Goal: Information Seeking & Learning: Learn about a topic

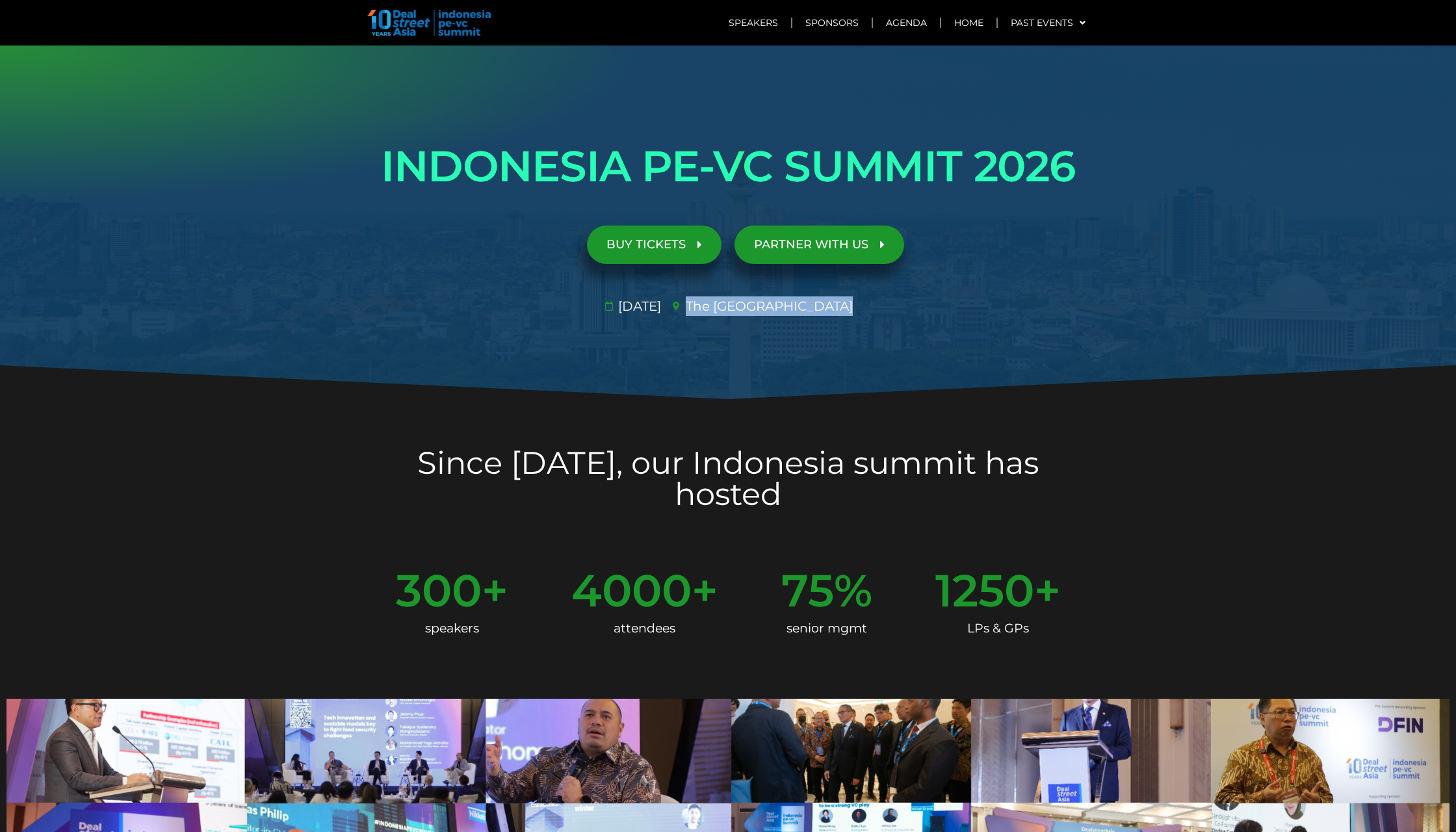
drag, startPoint x: 720, startPoint y: 305, endPoint x: 852, endPoint y: 310, distance: 132.1
click at [852, 310] on span "The [GEOGRAPHIC_DATA]​" at bounding box center [768, 306] width 170 height 20
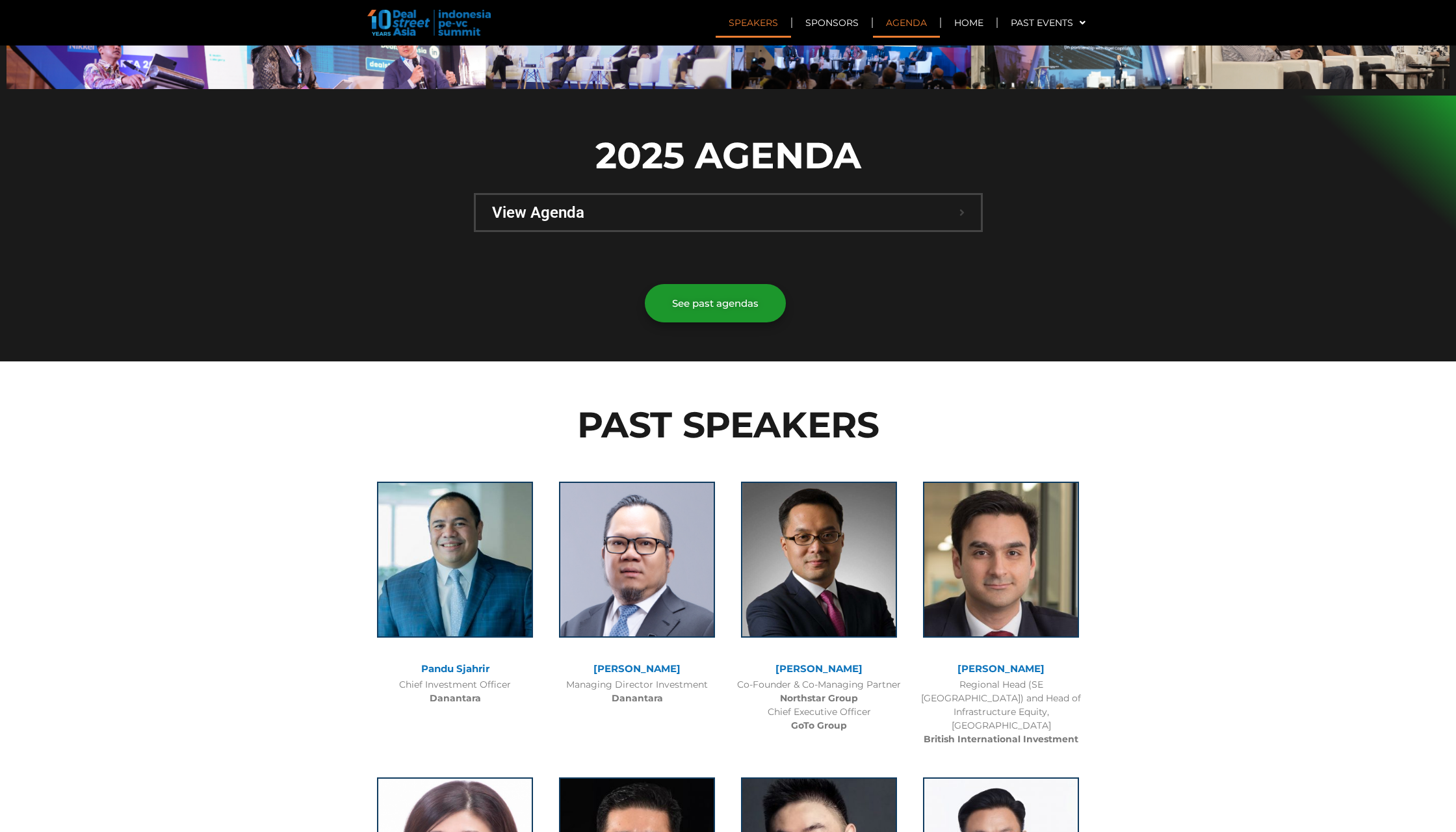
scroll to position [810, 0]
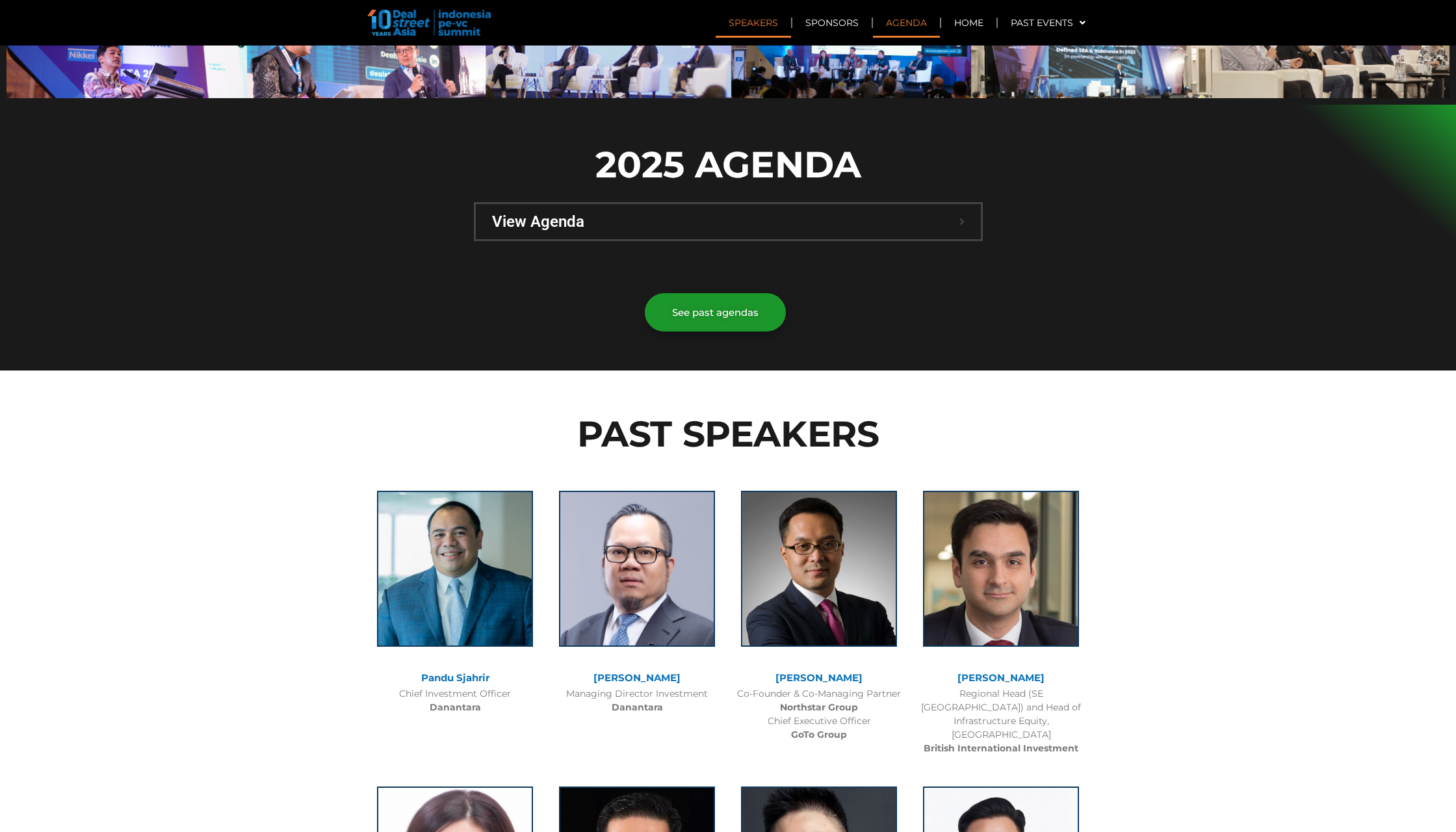
click at [908, 214] on span "View Agenda" at bounding box center [725, 222] width 467 height 16
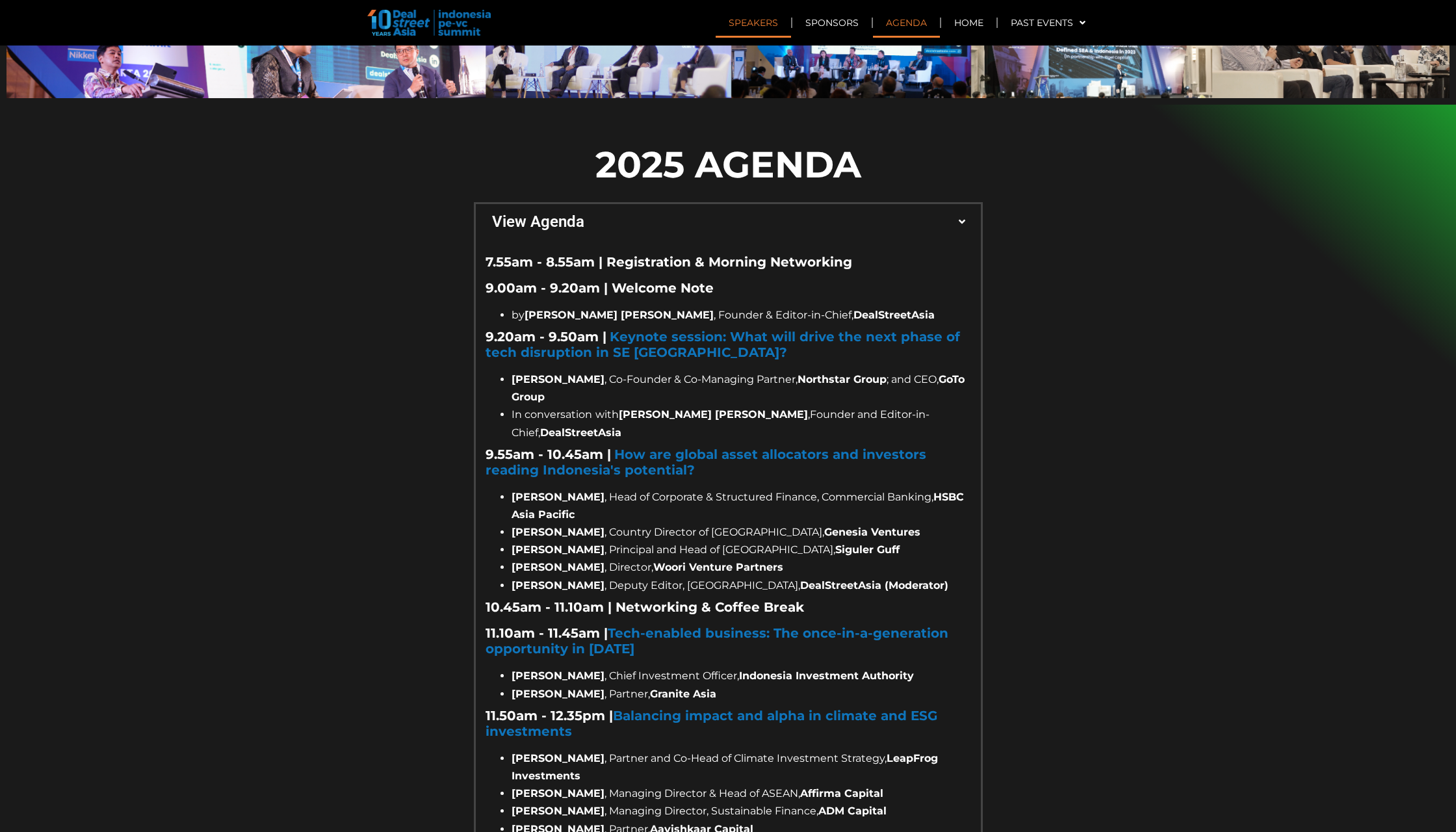
click at [908, 214] on span "View Agenda" at bounding box center [725, 222] width 467 height 16
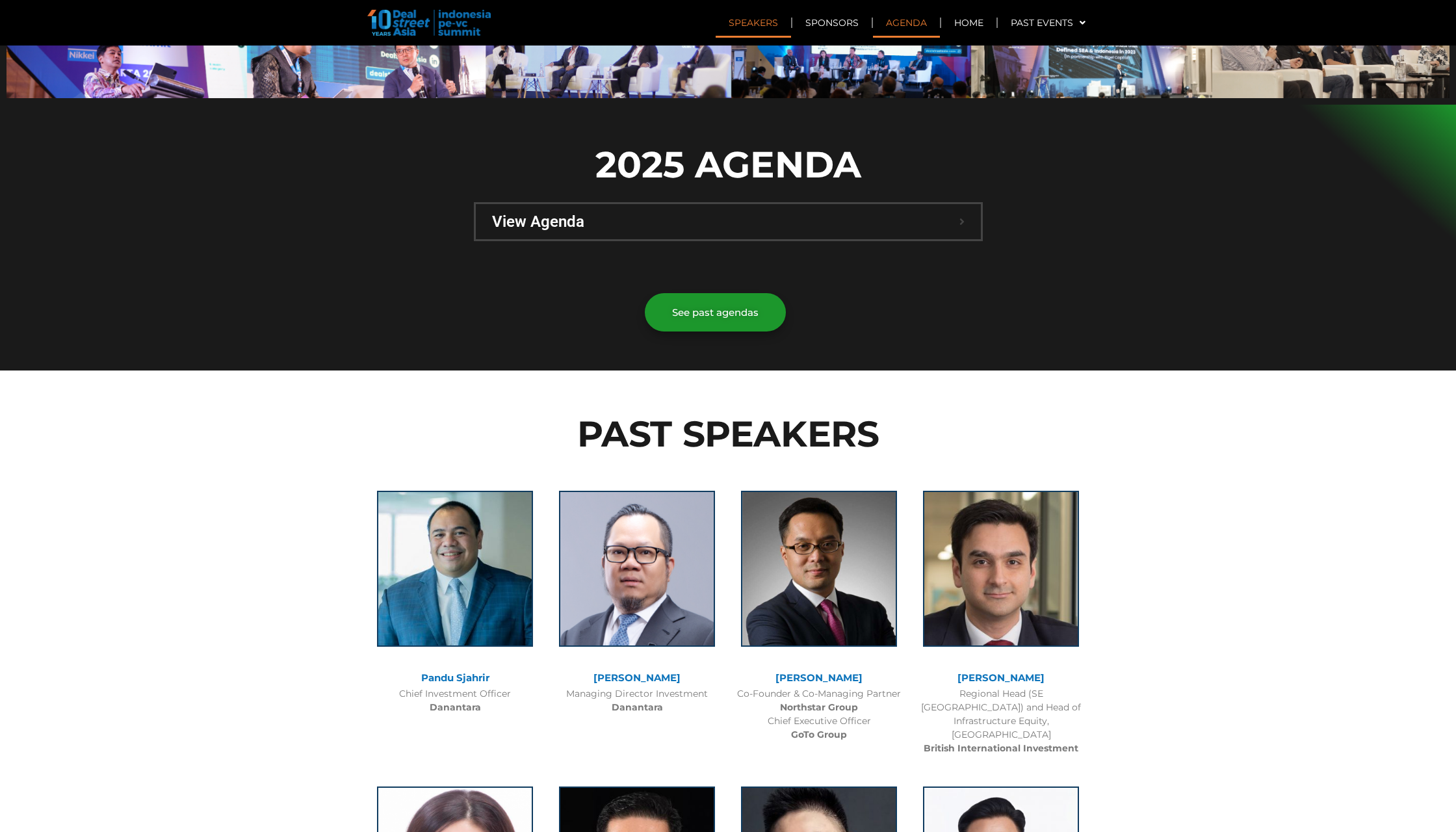
click at [908, 214] on span "View Agenda" at bounding box center [725, 222] width 467 height 16
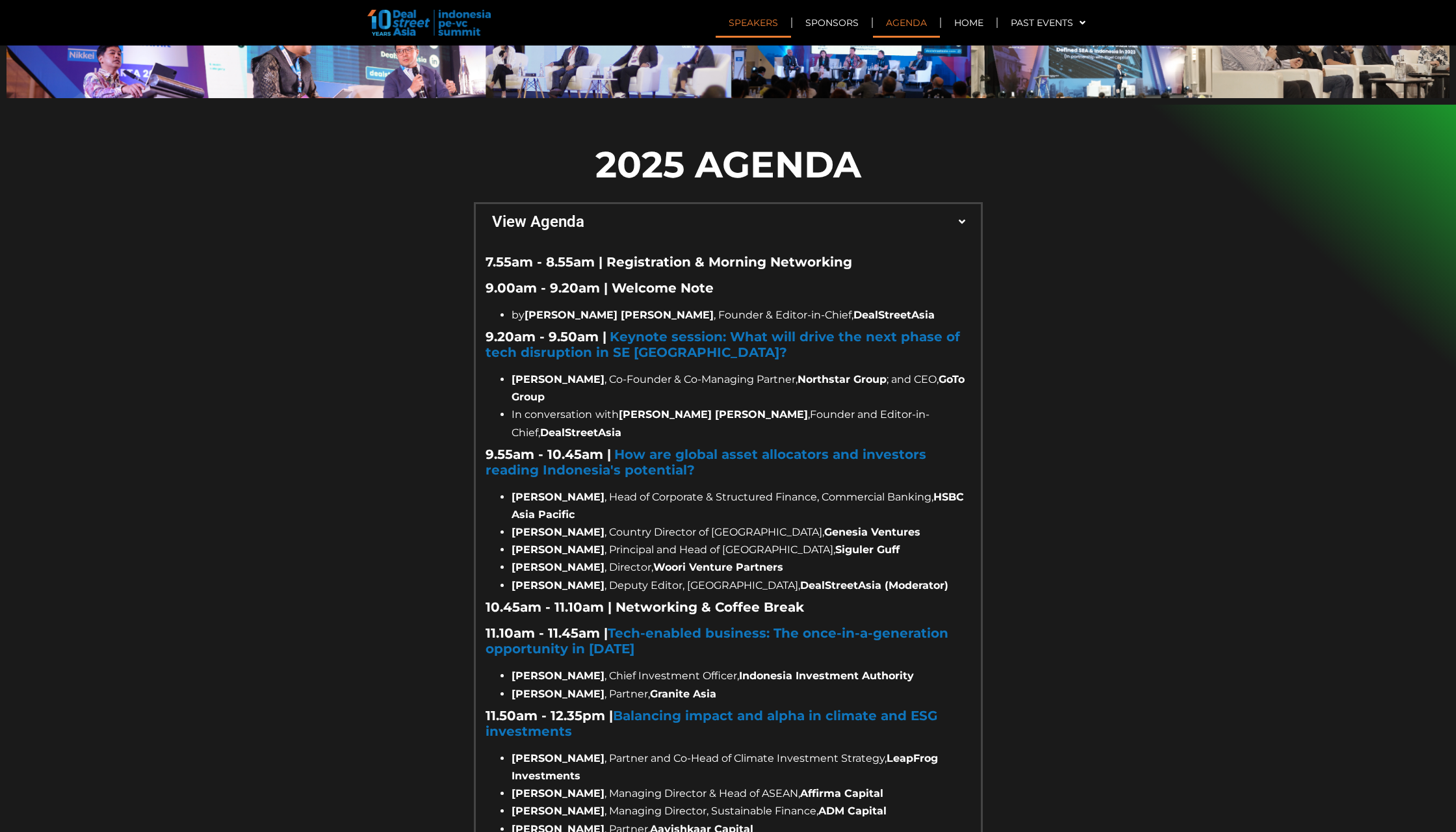
click at [908, 214] on span "View Agenda" at bounding box center [725, 222] width 467 height 16
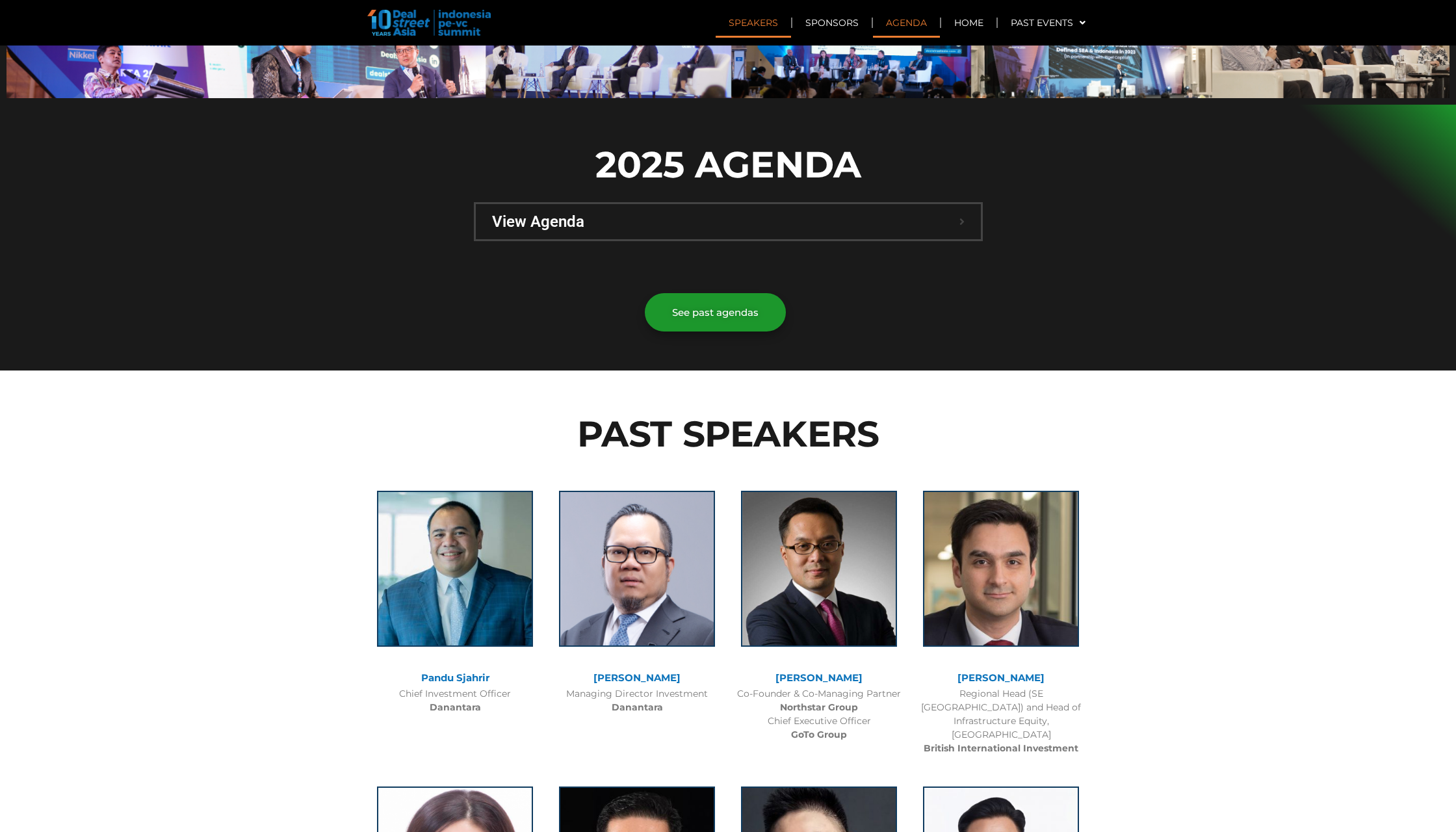
click at [908, 214] on span "View Agenda" at bounding box center [725, 222] width 467 height 16
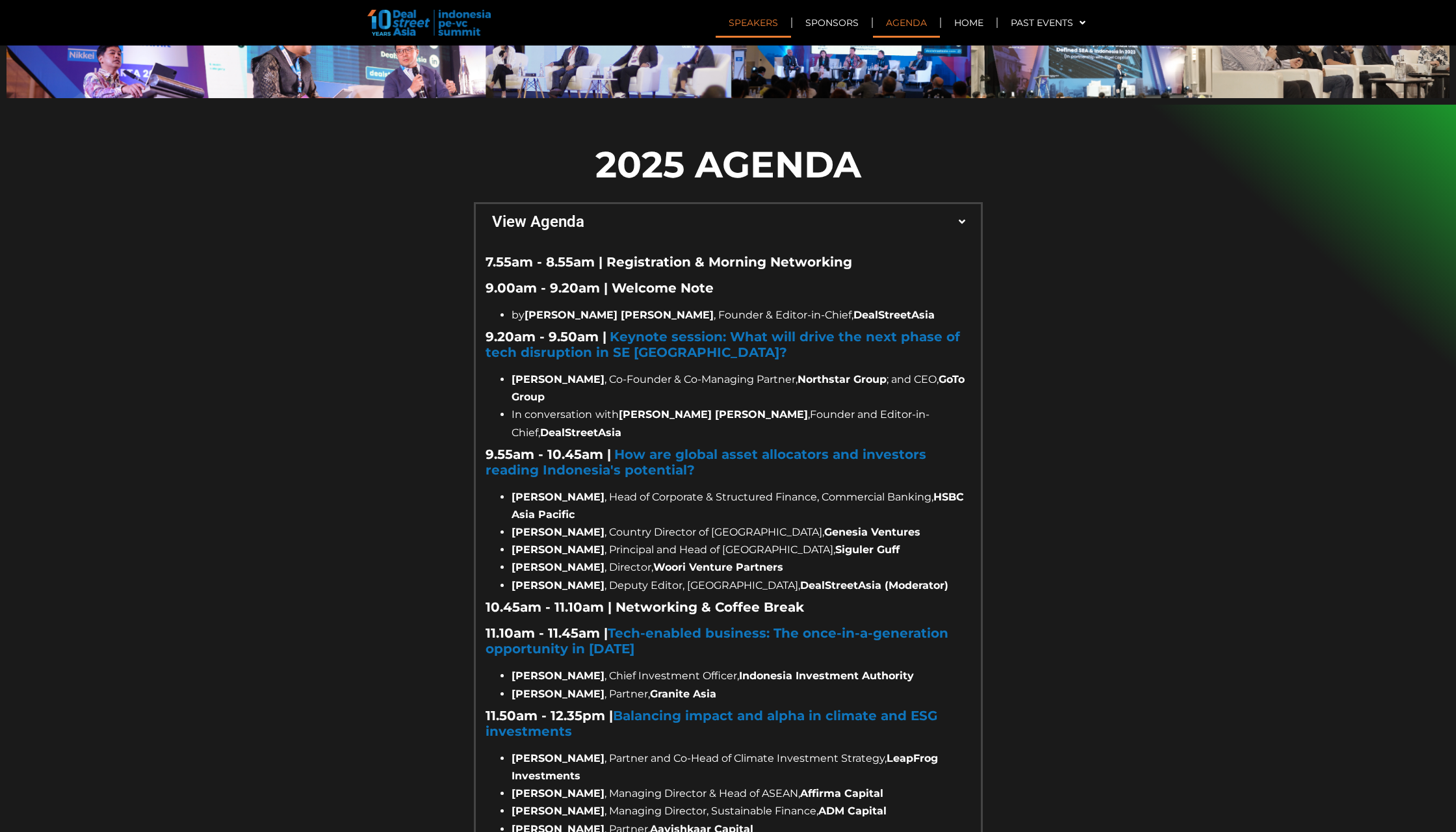
click at [918, 214] on span "View Agenda" at bounding box center [725, 222] width 467 height 16
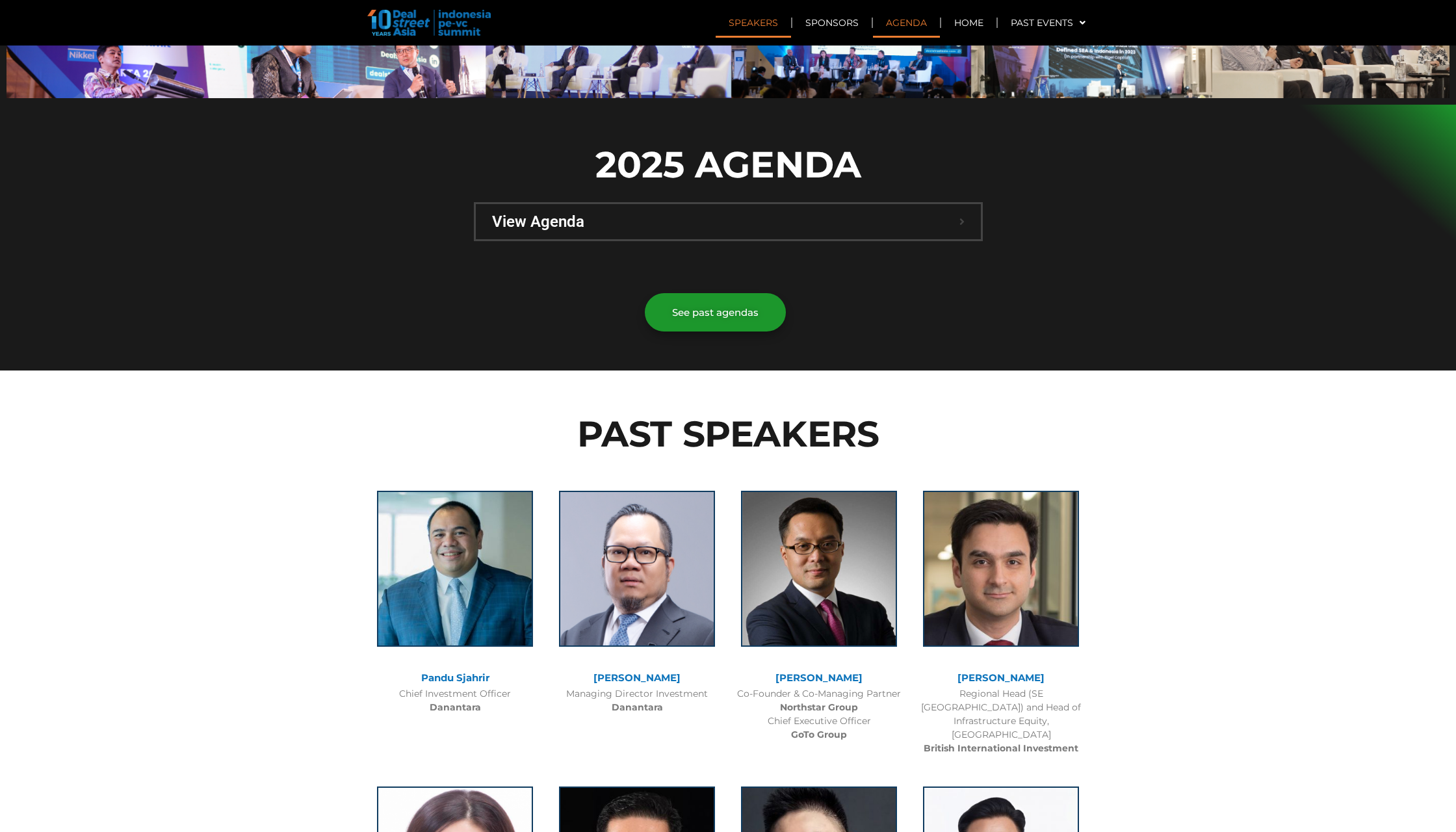
click at [918, 214] on span "View Agenda" at bounding box center [725, 222] width 467 height 16
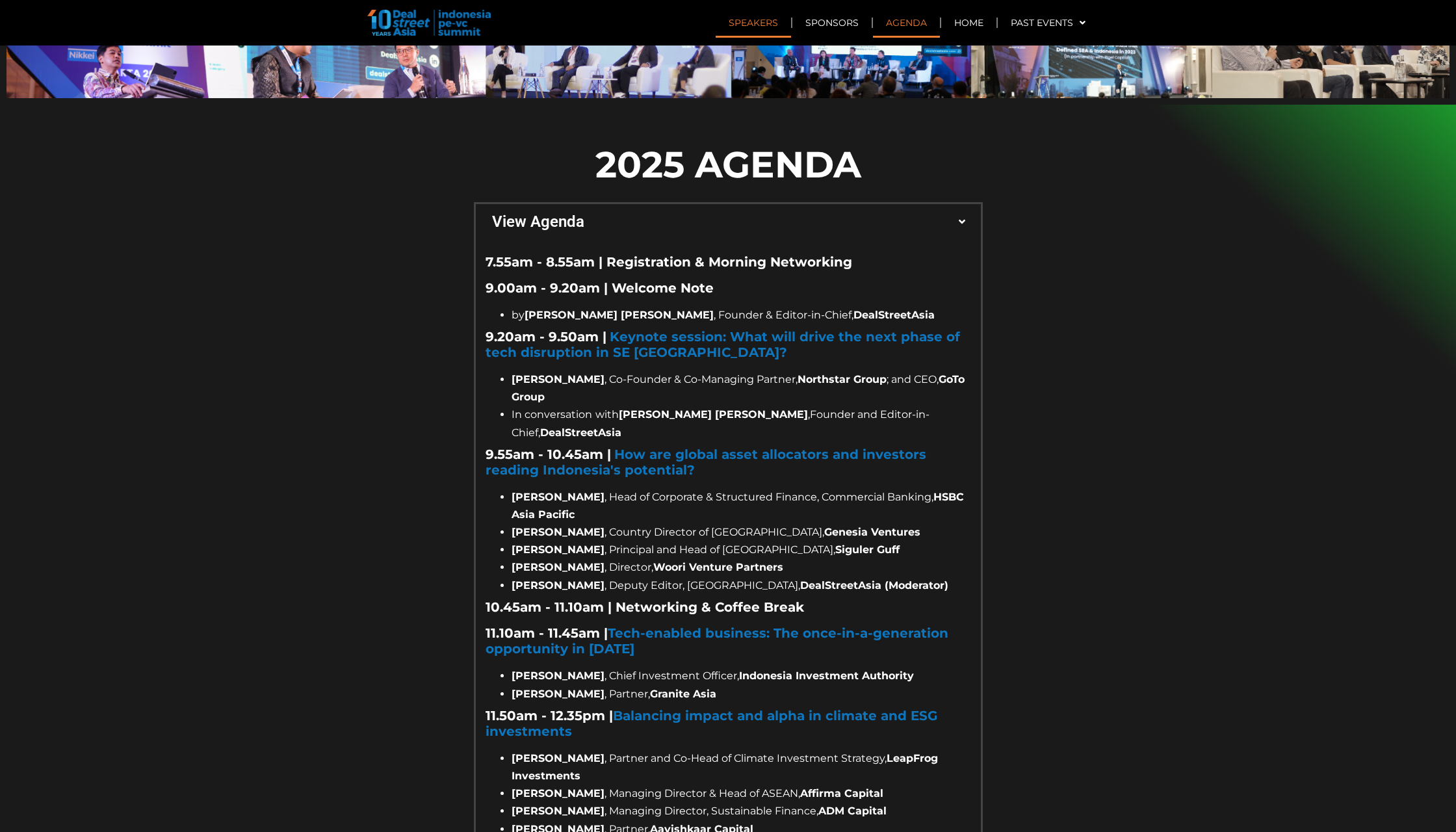
click at [918, 214] on span "View Agenda" at bounding box center [725, 222] width 467 height 16
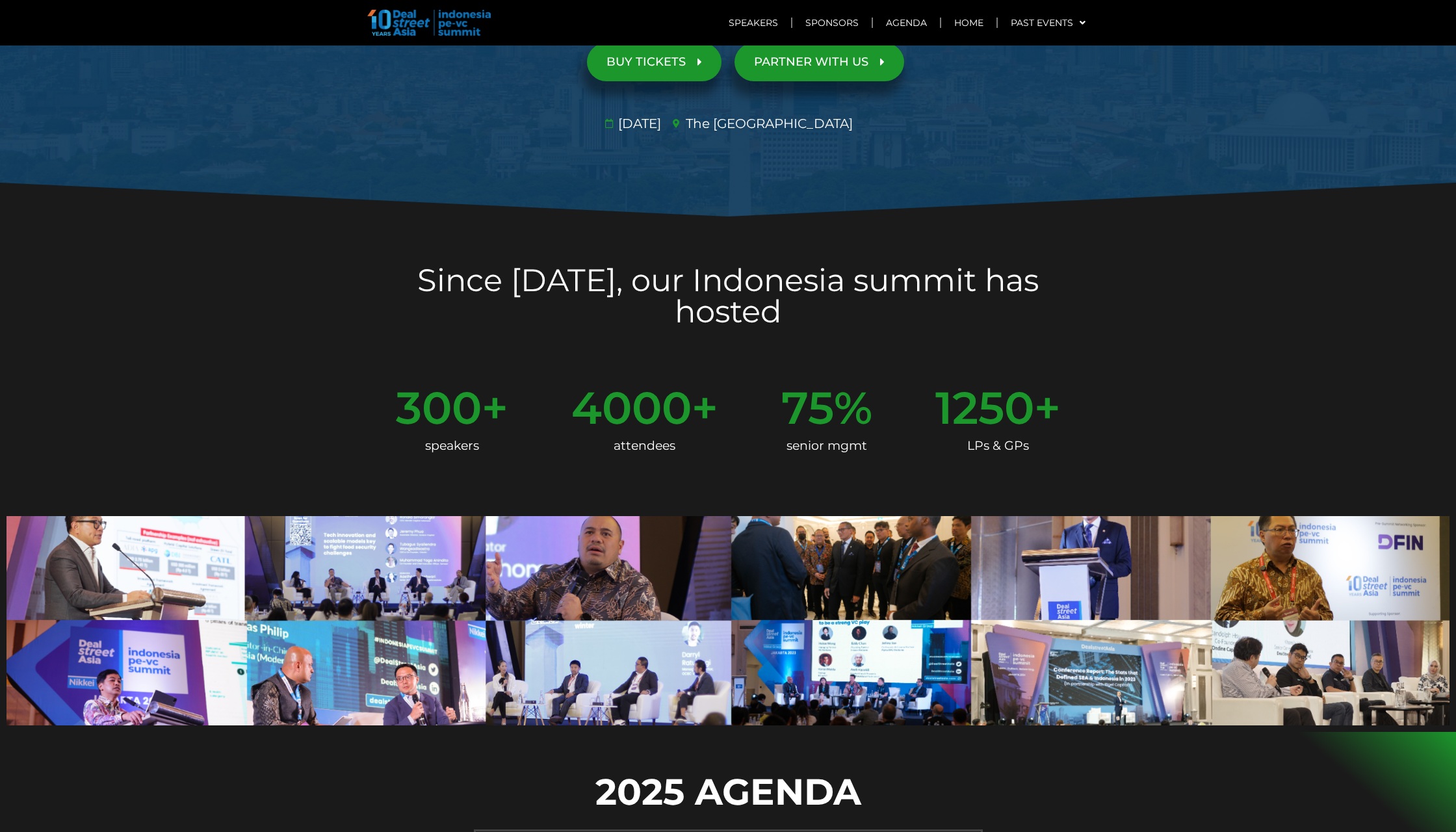
scroll to position [126, 0]
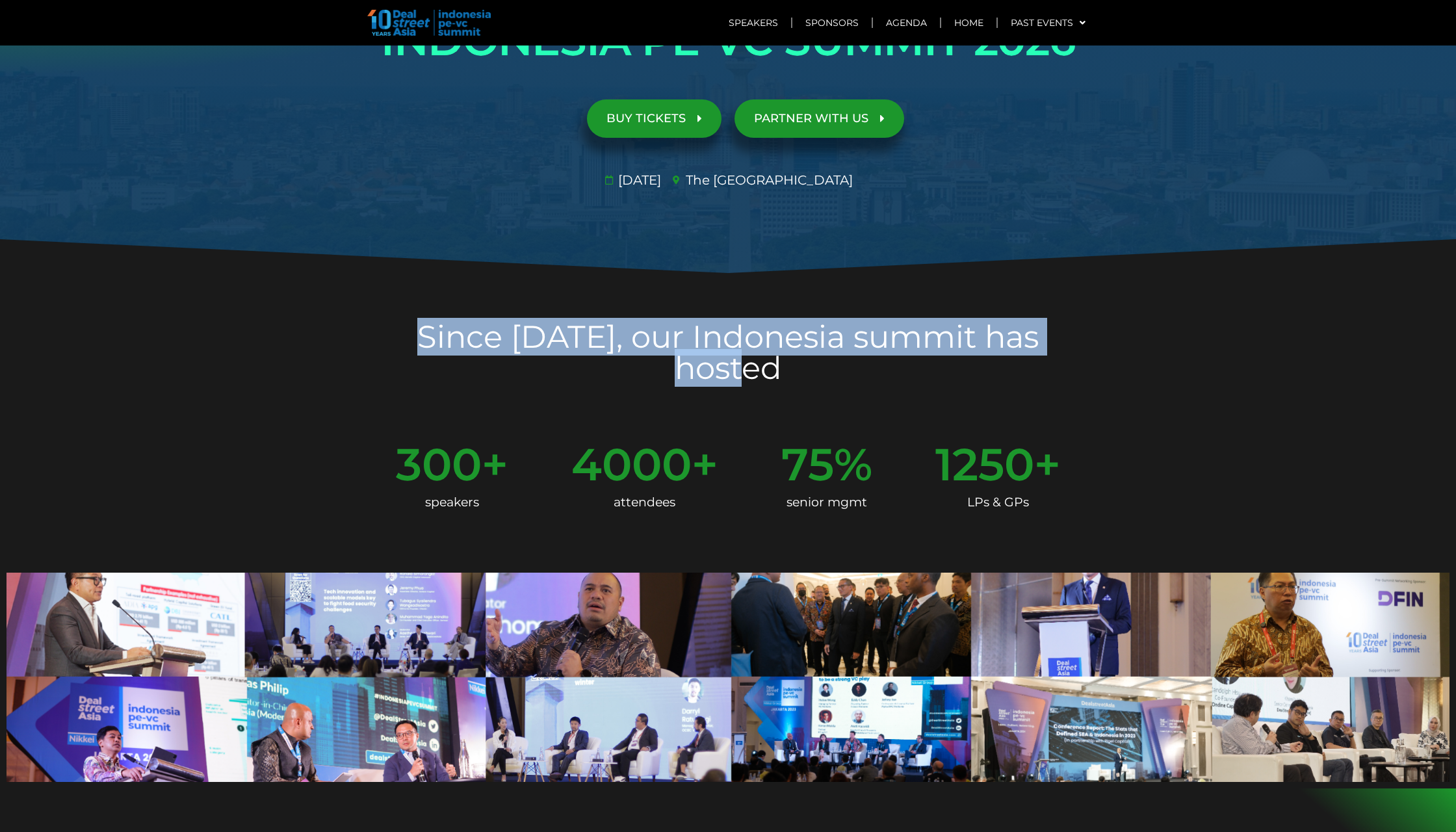
drag, startPoint x: 369, startPoint y: 336, endPoint x: 1100, endPoint y: 334, distance: 731.0
click at [1100, 334] on section "Since [DATE], our Indonesia summit has hosted" at bounding box center [728, 355] width 1456 height 161
copy h2 "Since [DATE], our Indonesia summit has hosted"
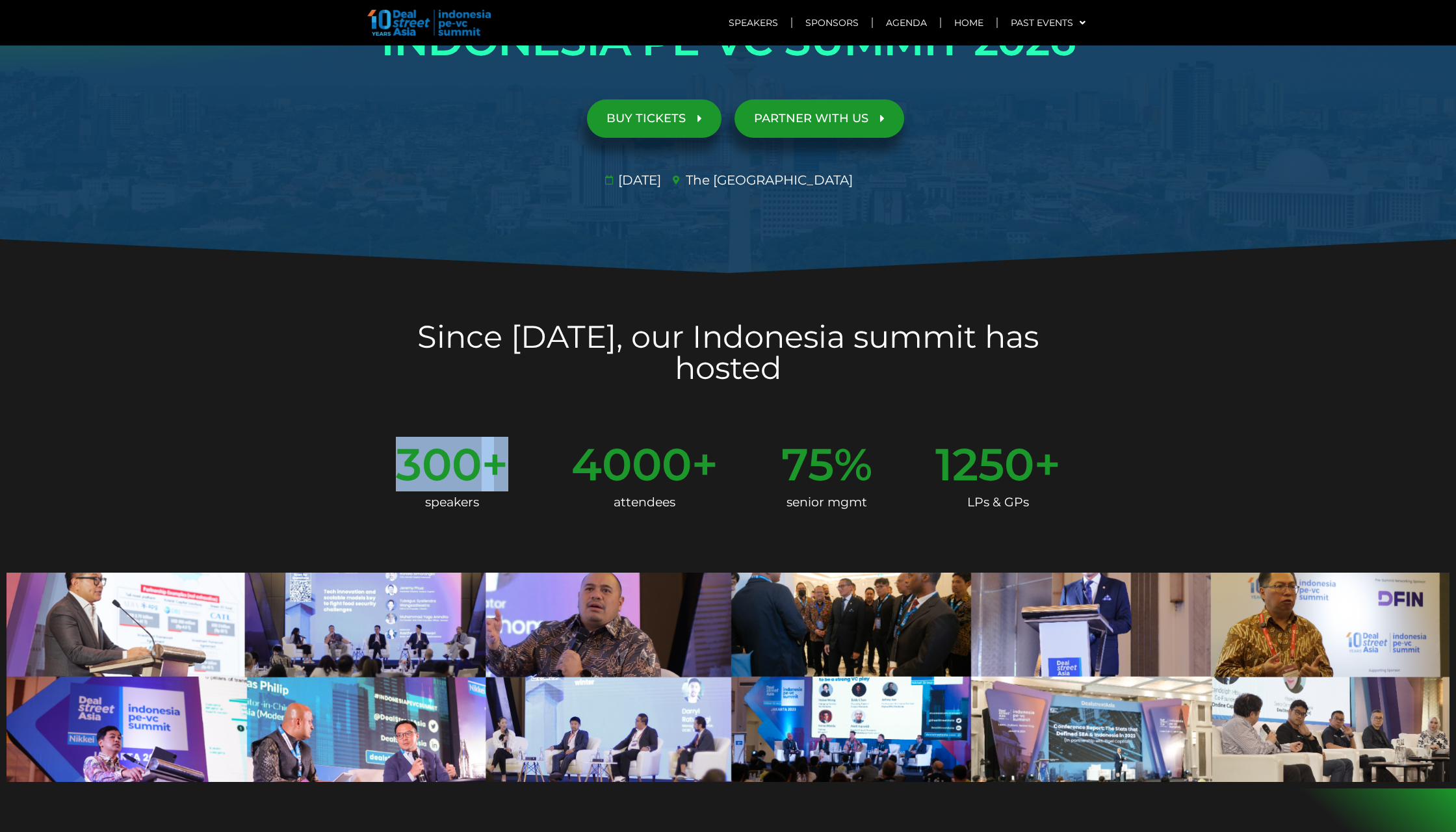
copy div "300 +"
drag, startPoint x: 394, startPoint y: 433, endPoint x: 503, endPoint y: 433, distance: 109.0
click at [503, 435] on div "300 + speakers 4000 + attendees 75 % senior mgmt 1250 + LPs & GPs" at bounding box center [728, 479] width 741 height 89
drag, startPoint x: 778, startPoint y: 417, endPoint x: 864, endPoint y: 433, distance: 87.5
click at [864, 435] on div "300 + speakers 4000 + attendees 75 % senior mgmt 1250 + LPs & GPs" at bounding box center [728, 479] width 741 height 89
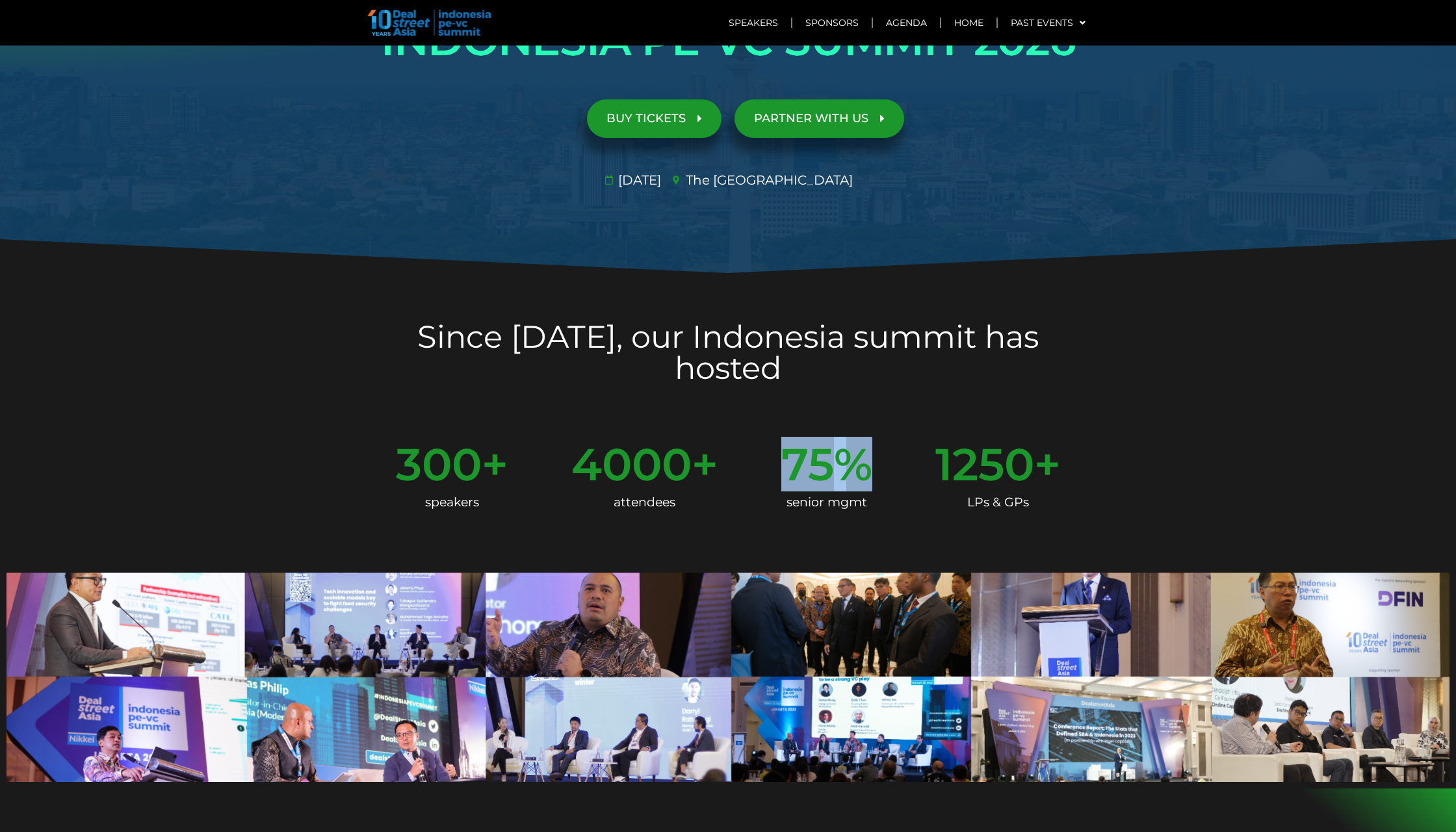
copy div "75 %"
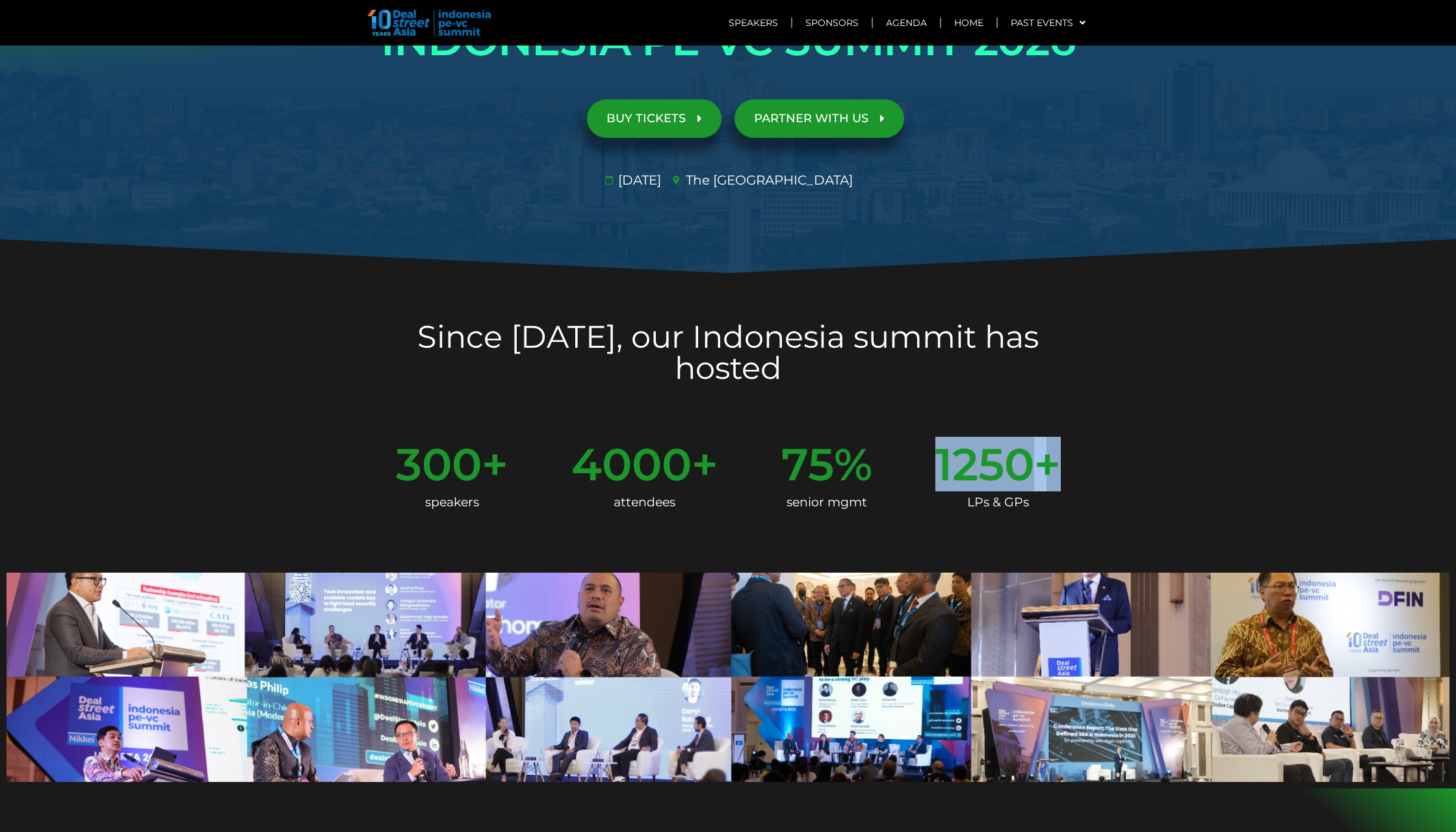
copy div "1250 +"
drag, startPoint x: 926, startPoint y: 429, endPoint x: 1061, endPoint y: 432, distance: 135.0
click at [1061, 435] on div "300 + speakers 4000 + attendees 75 % senior mgmt 1250 + LPs & GPs" at bounding box center [728, 479] width 741 height 89
click at [716, 522] on div at bounding box center [728, 558] width 741 height 72
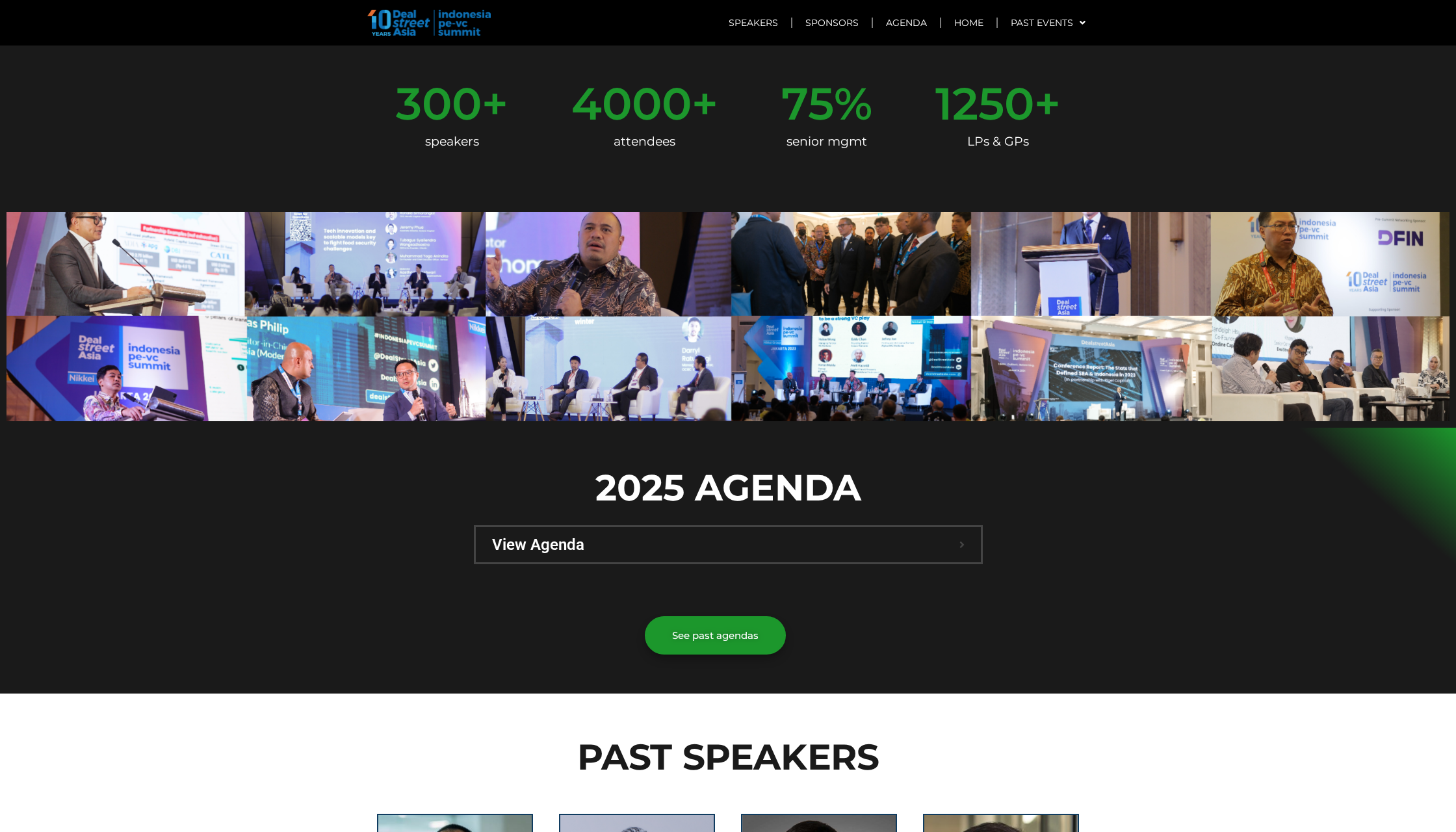
scroll to position [569, 0]
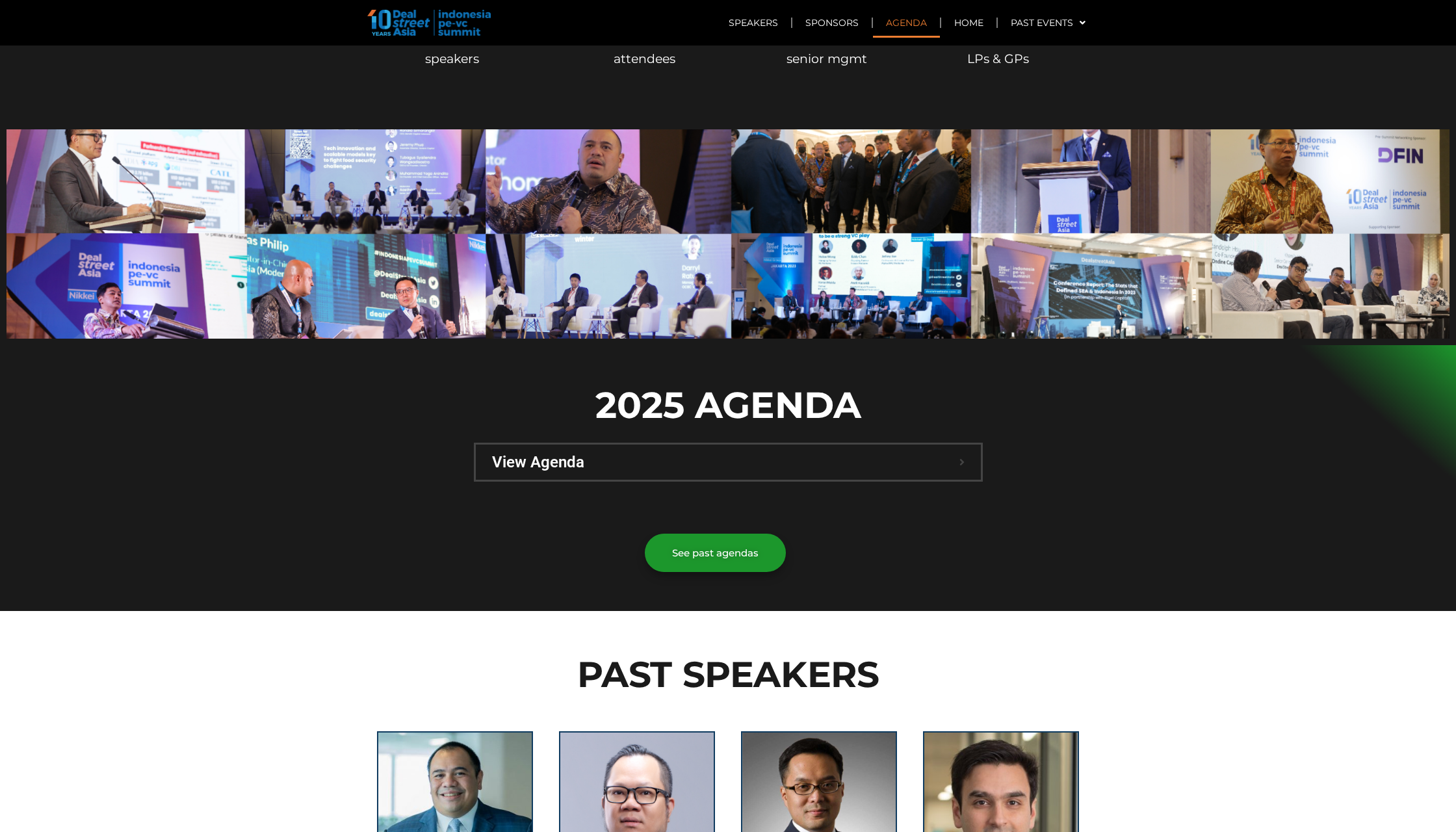
click at [926, 445] on div "View Agenda" at bounding box center [728, 462] width 505 height 35
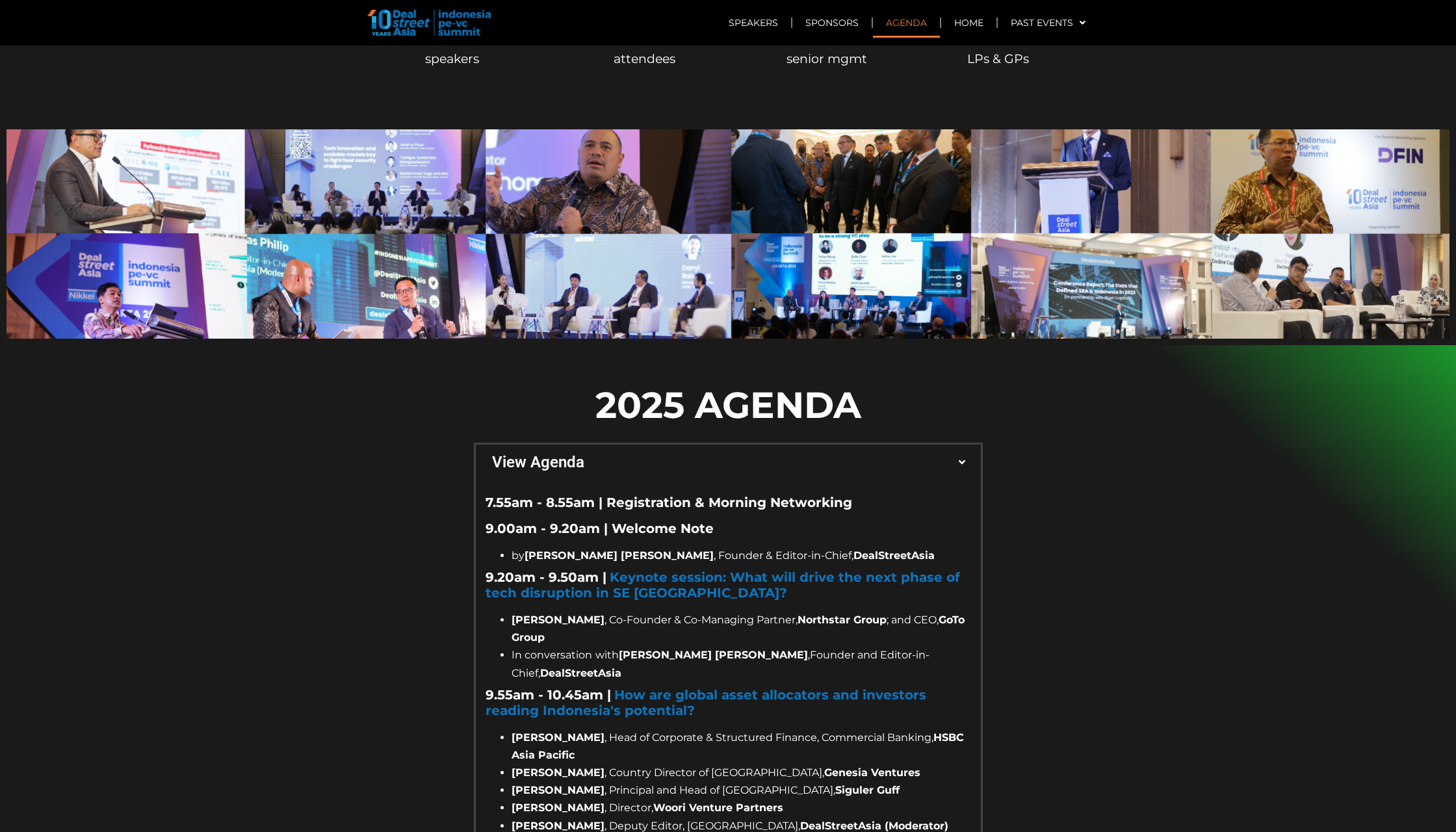
click at [926, 445] on div "View Agenda" at bounding box center [728, 462] width 505 height 35
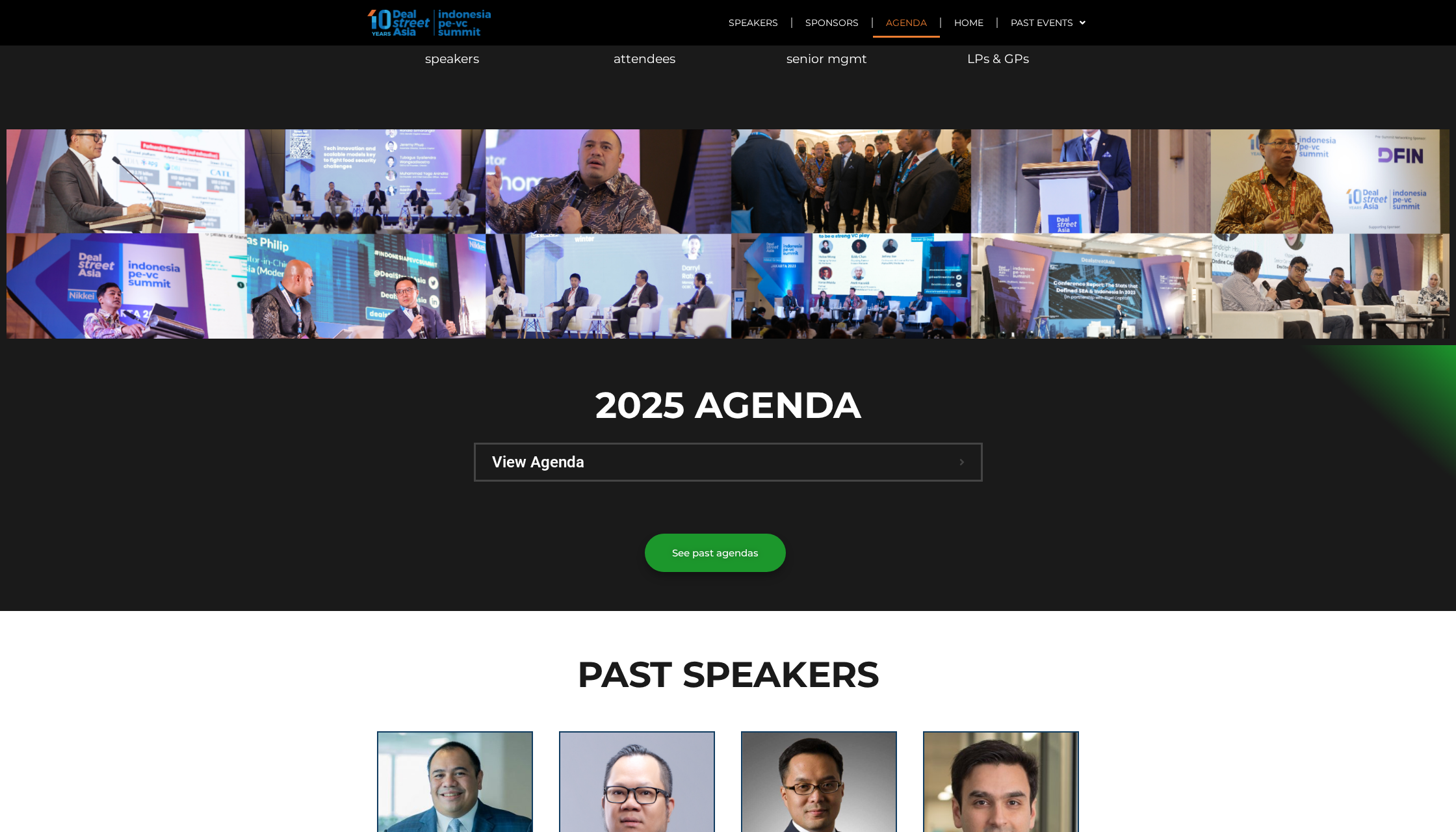
click at [926, 445] on div "View Agenda" at bounding box center [728, 462] width 505 height 35
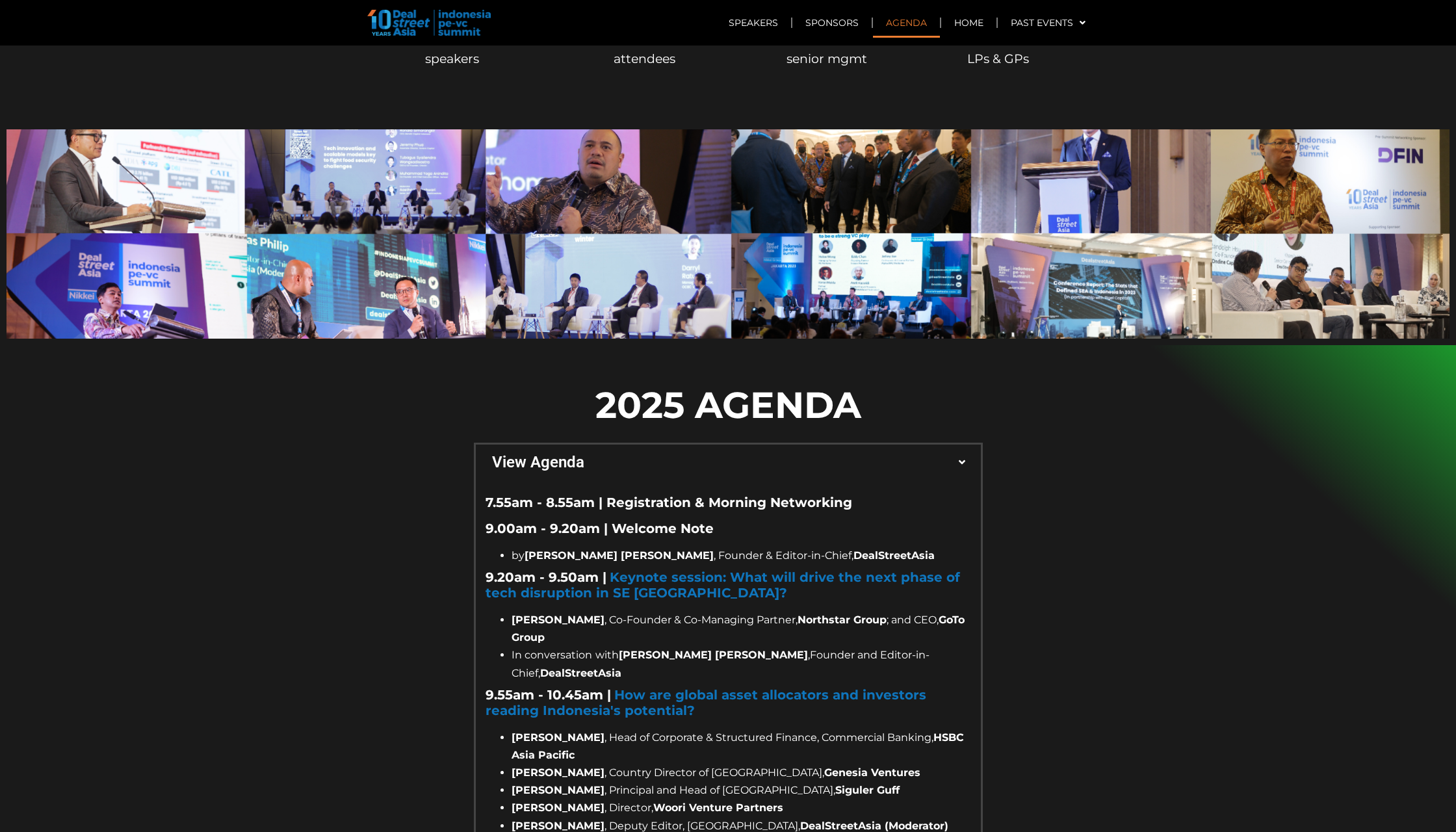
click at [926, 445] on div "View Agenda" at bounding box center [728, 462] width 505 height 35
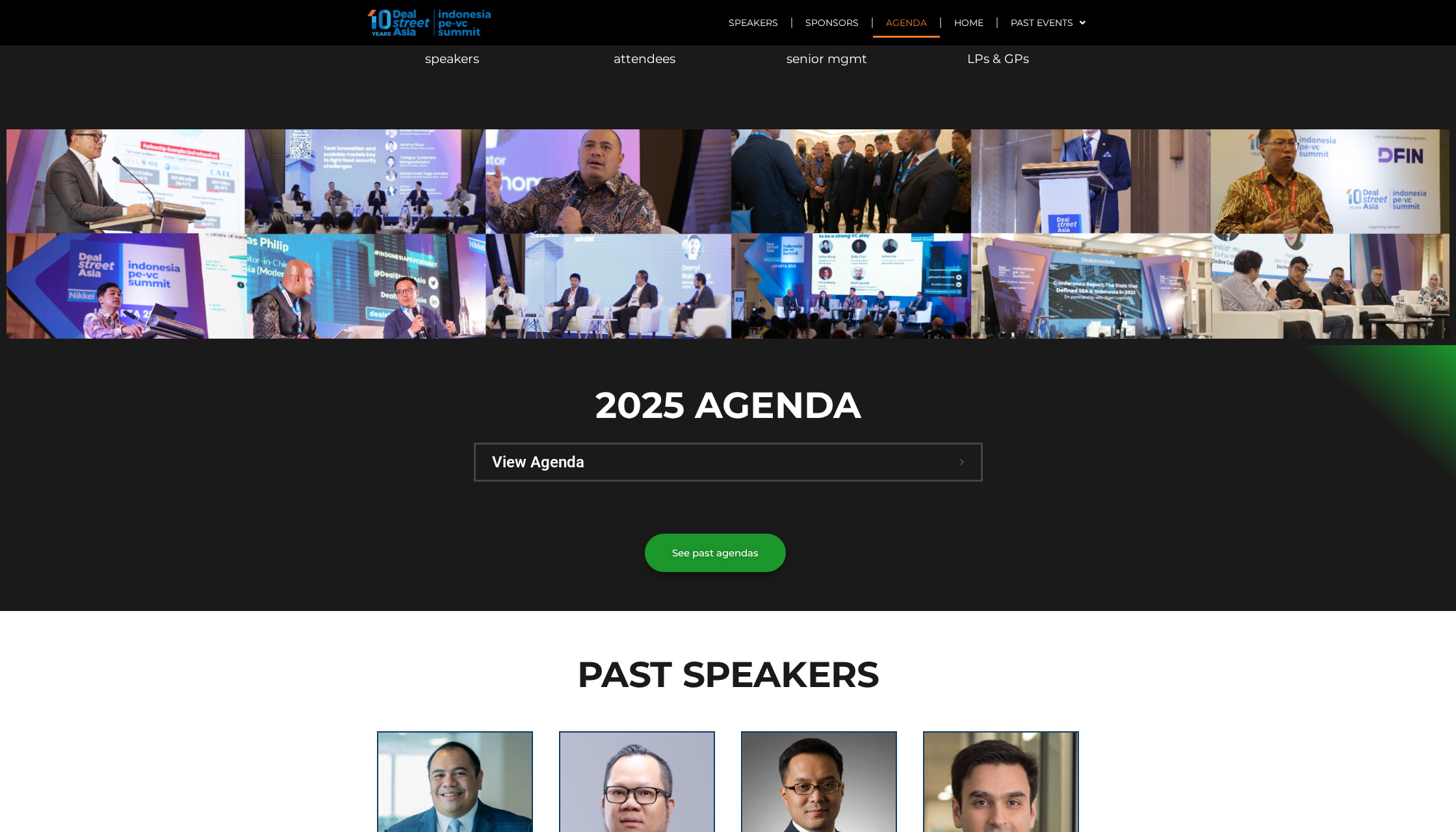
click at [789, 454] on span "View Agenda" at bounding box center [725, 462] width 467 height 16
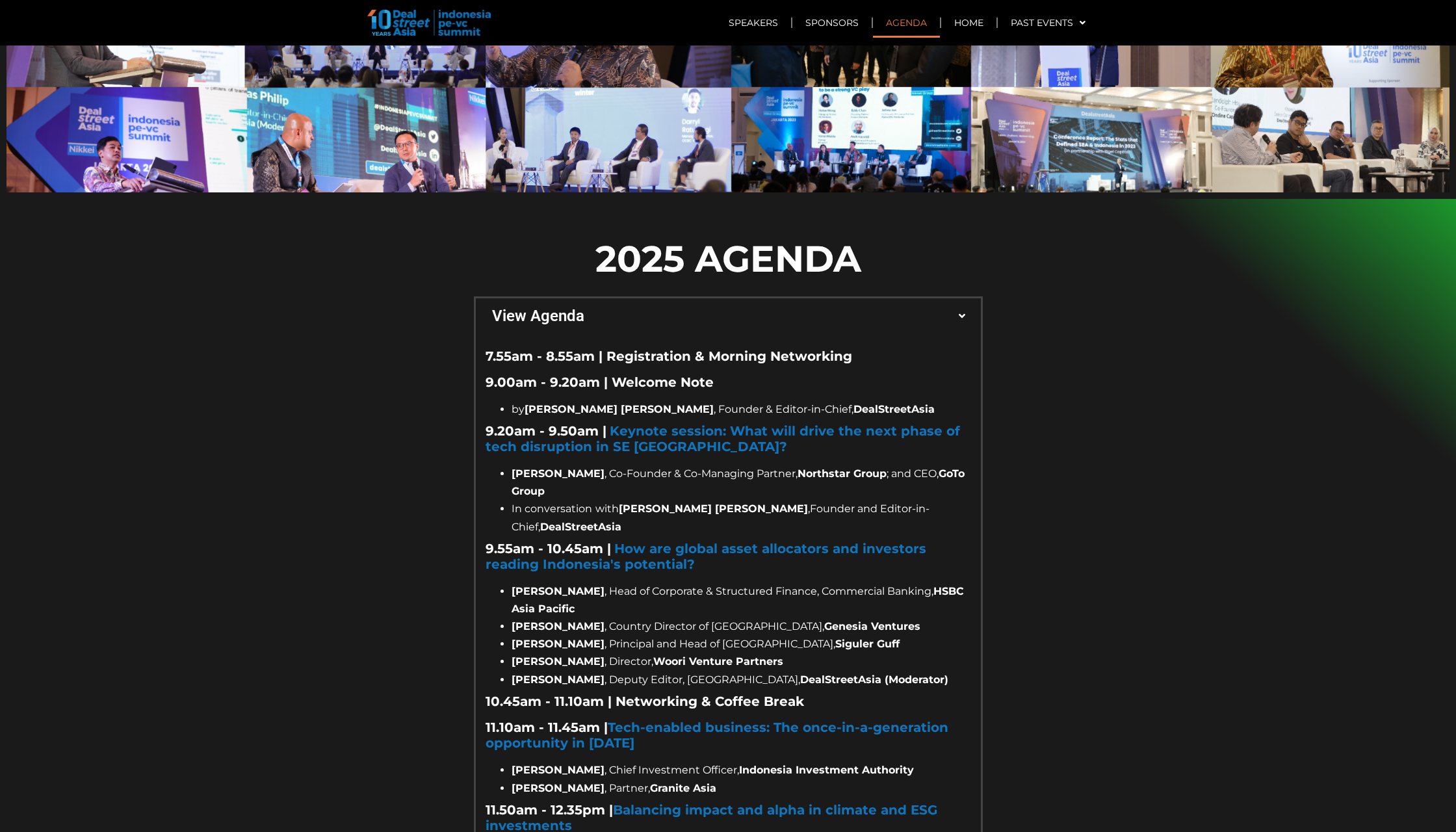
scroll to position [709, 0]
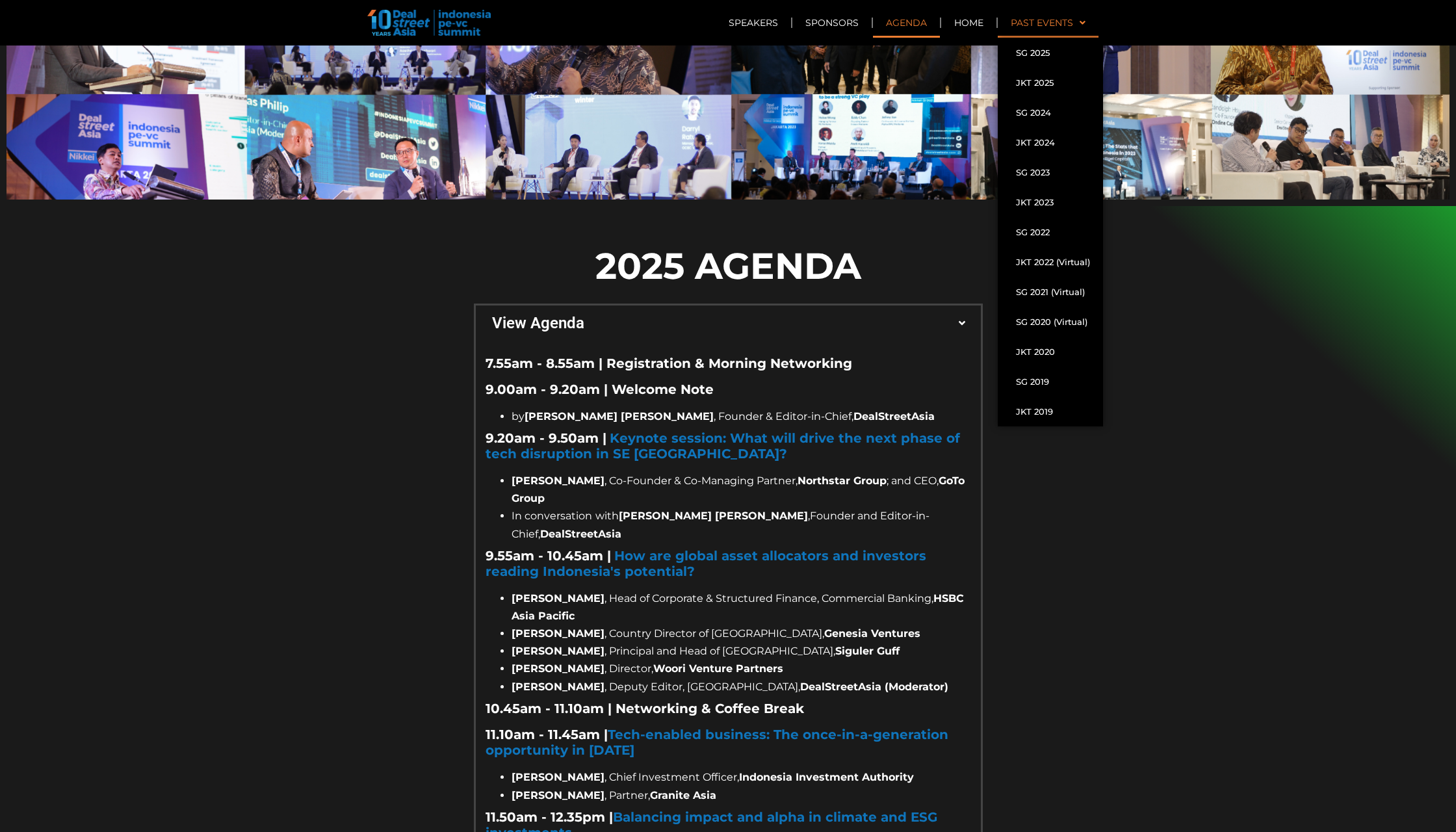
click at [1069, 33] on link "Past Events" at bounding box center [1048, 22] width 101 height 30
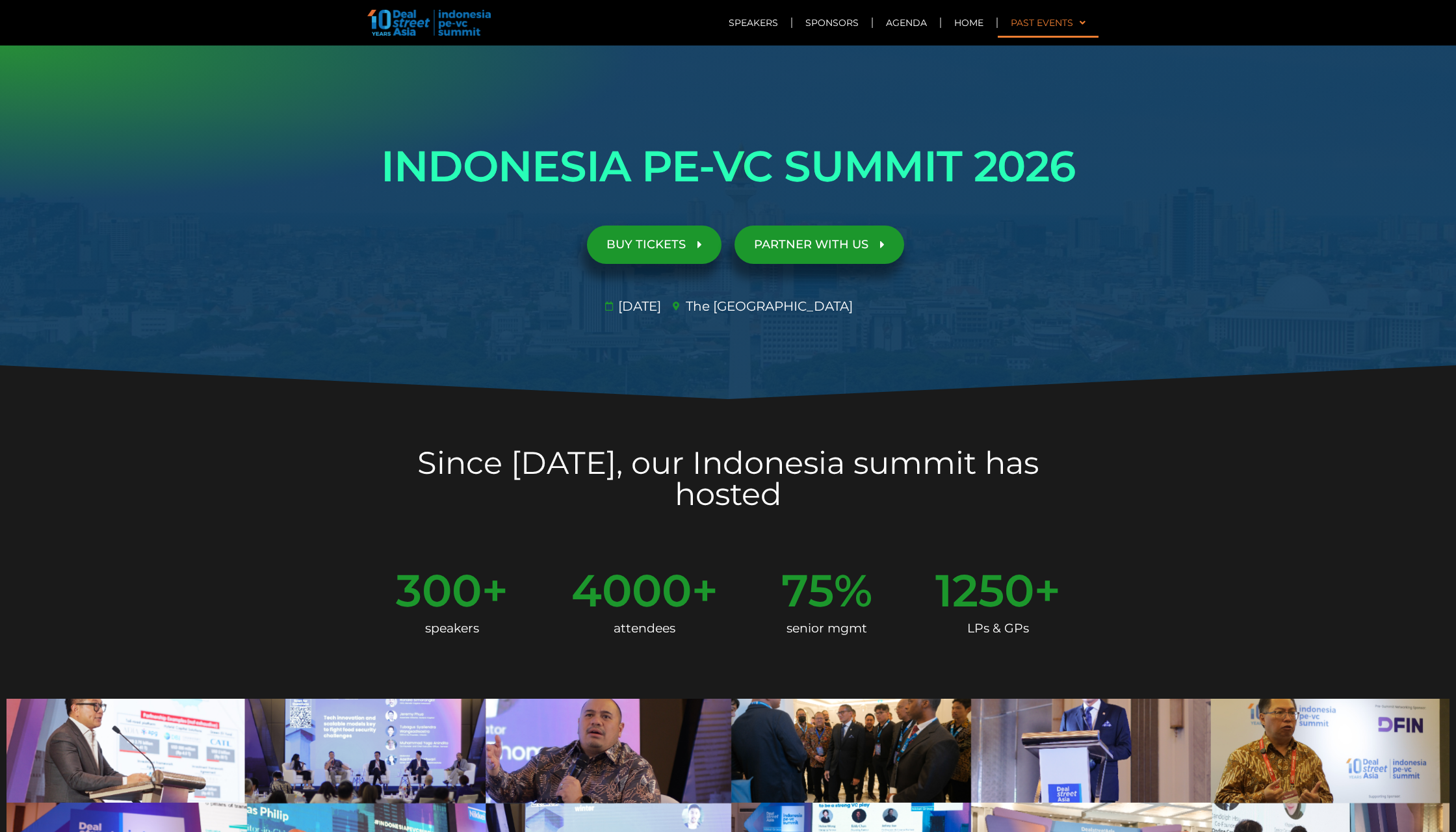
click at [1069, 33] on link "Past Events" at bounding box center [1048, 22] width 101 height 30
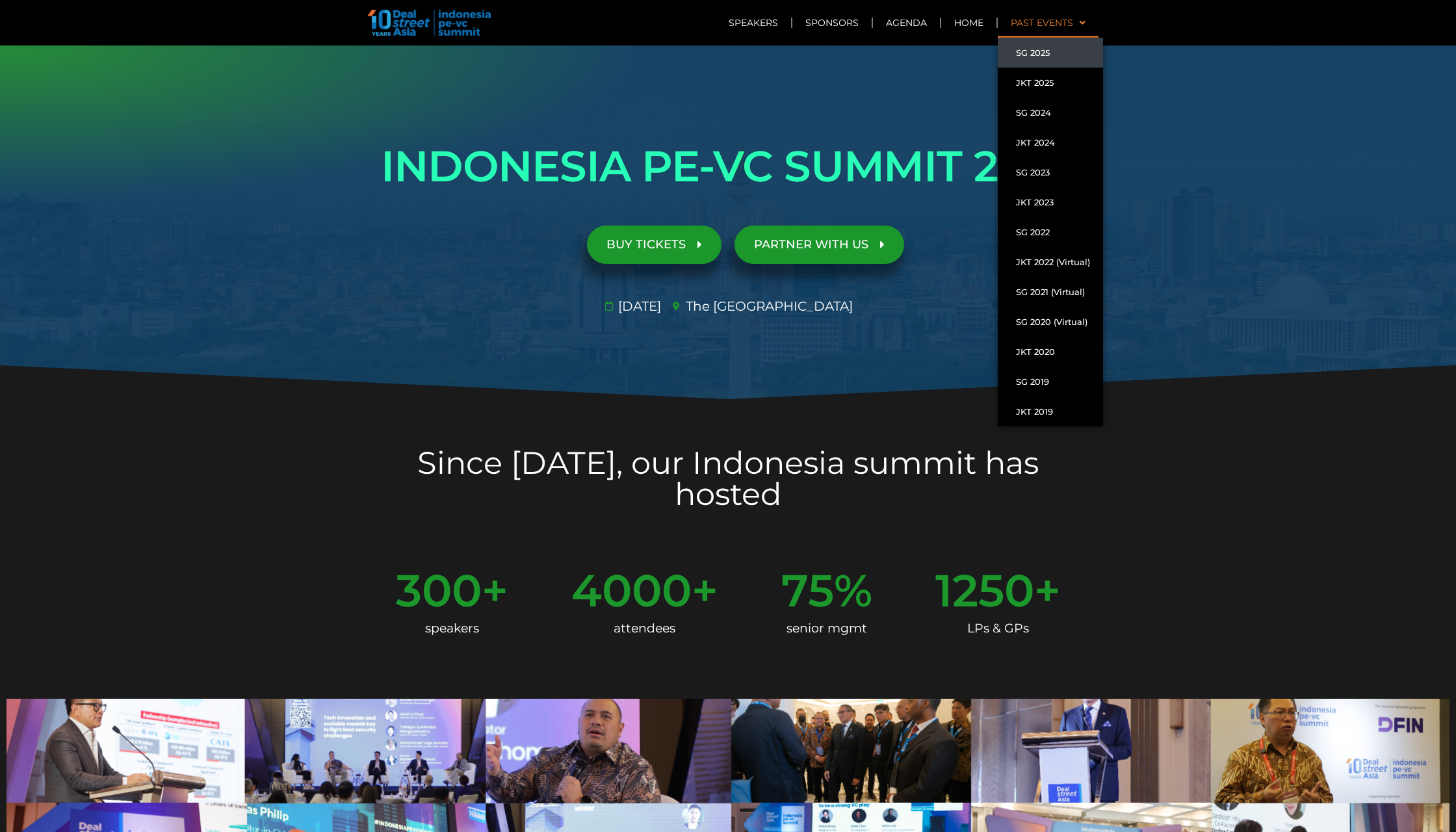
click at [1040, 58] on link "SG 2025" at bounding box center [1050, 52] width 105 height 30
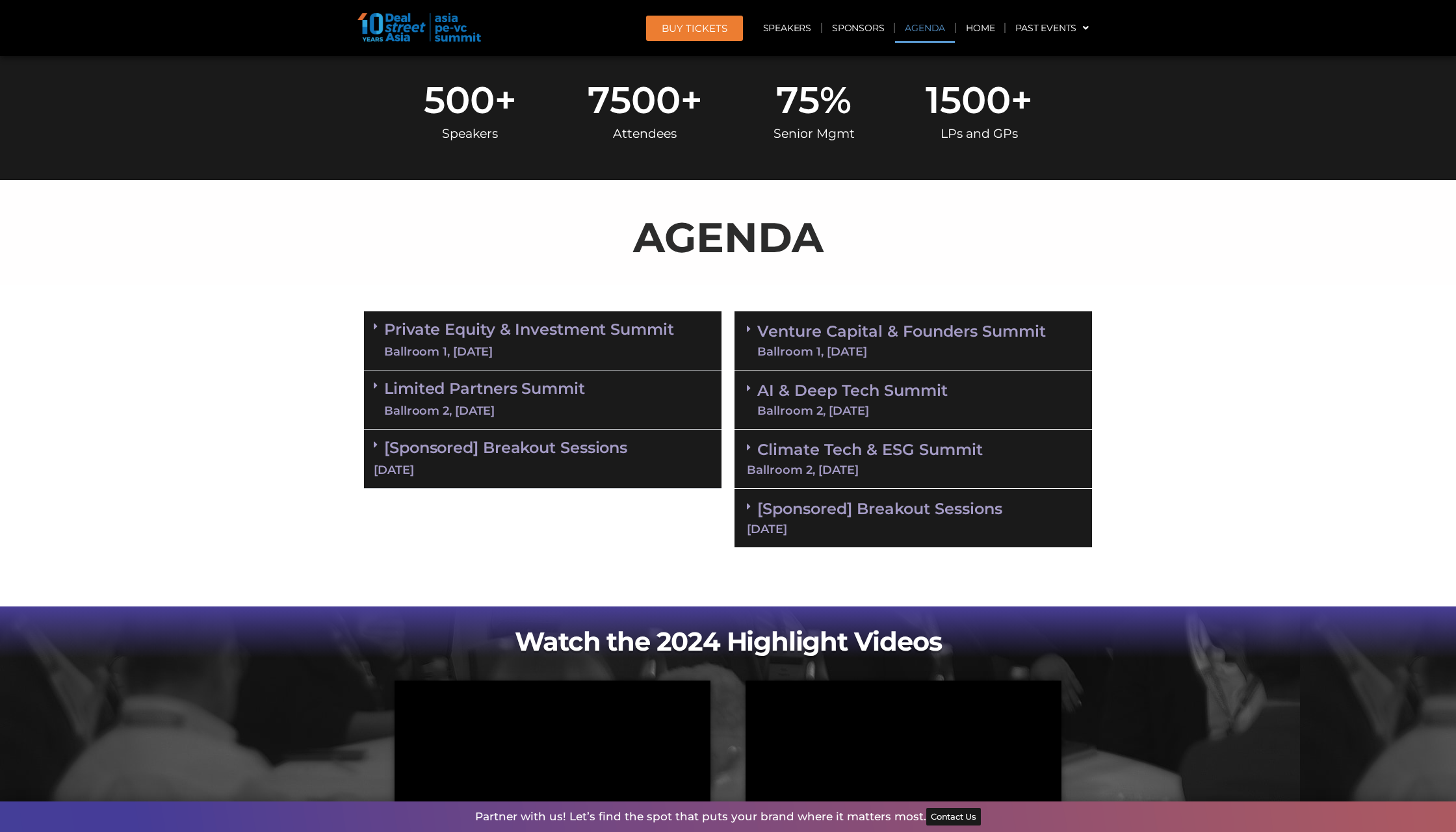
scroll to position [567, 0]
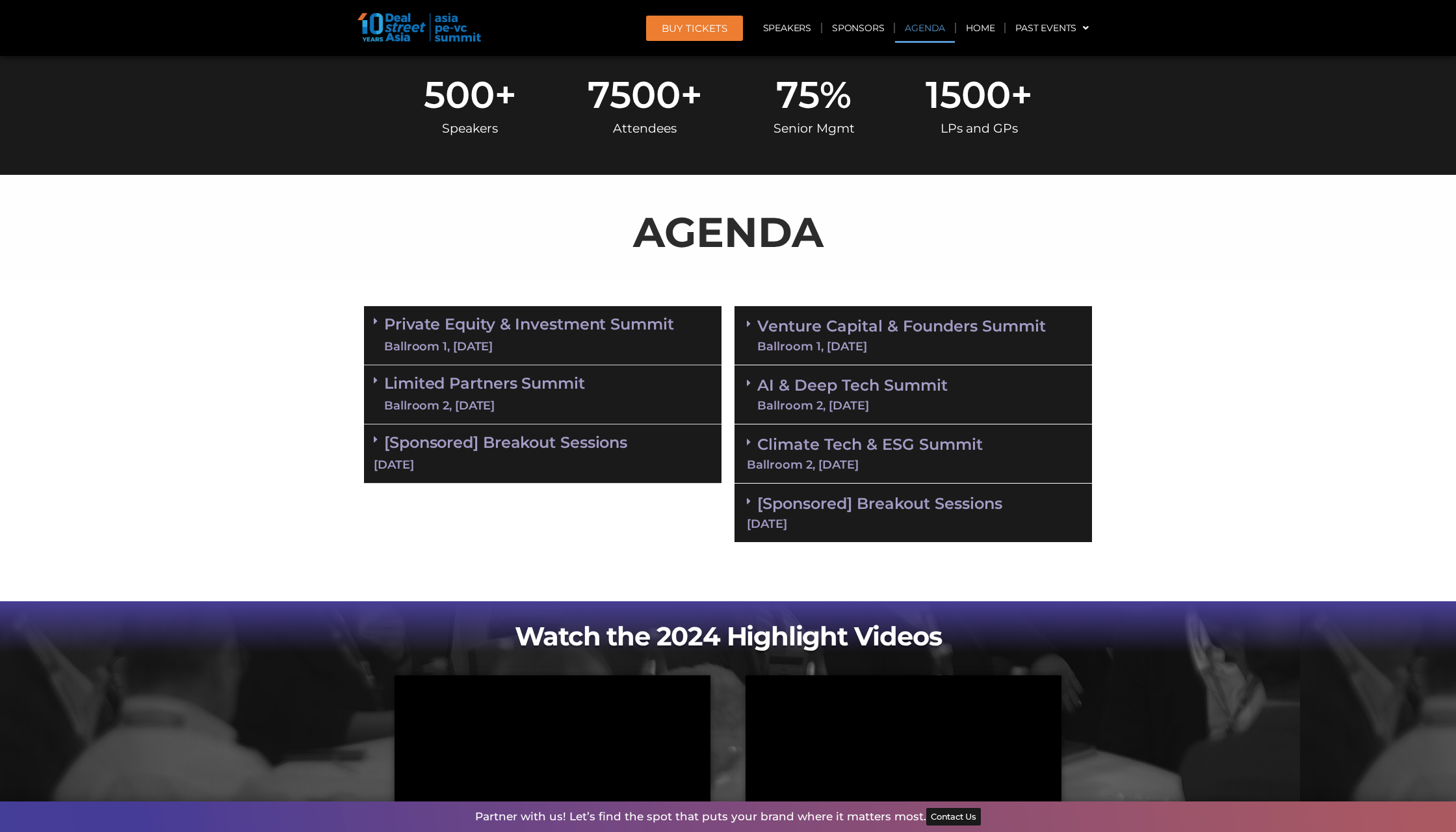
click at [645, 321] on link "Private Equity & Investment Summit Ballroom 1, 10 Sept" at bounding box center [529, 335] width 290 height 39
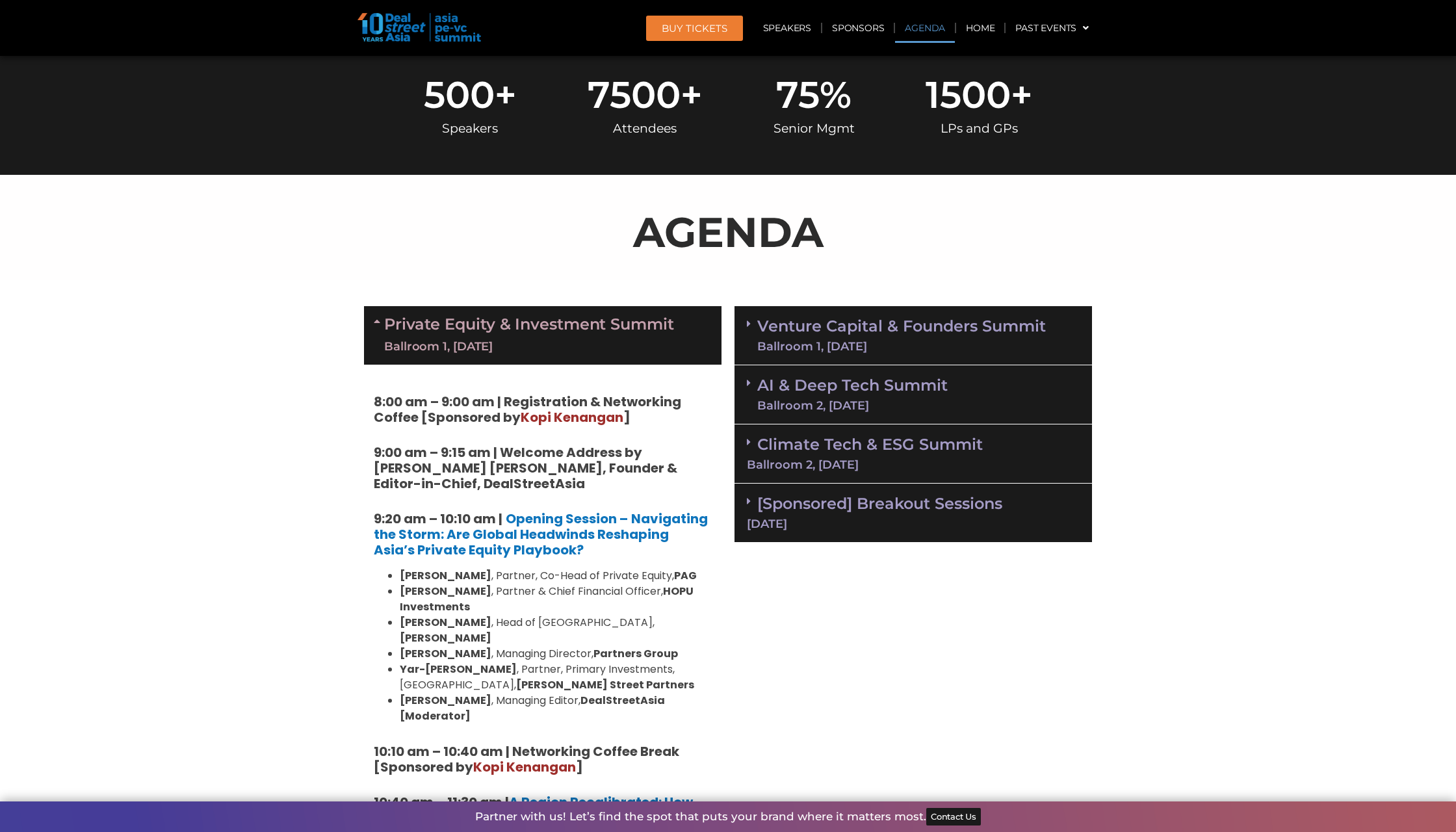
click at [645, 321] on link "Private Equity & Investment Summit Ballroom 1, 10 Sept" at bounding box center [529, 335] width 290 height 39
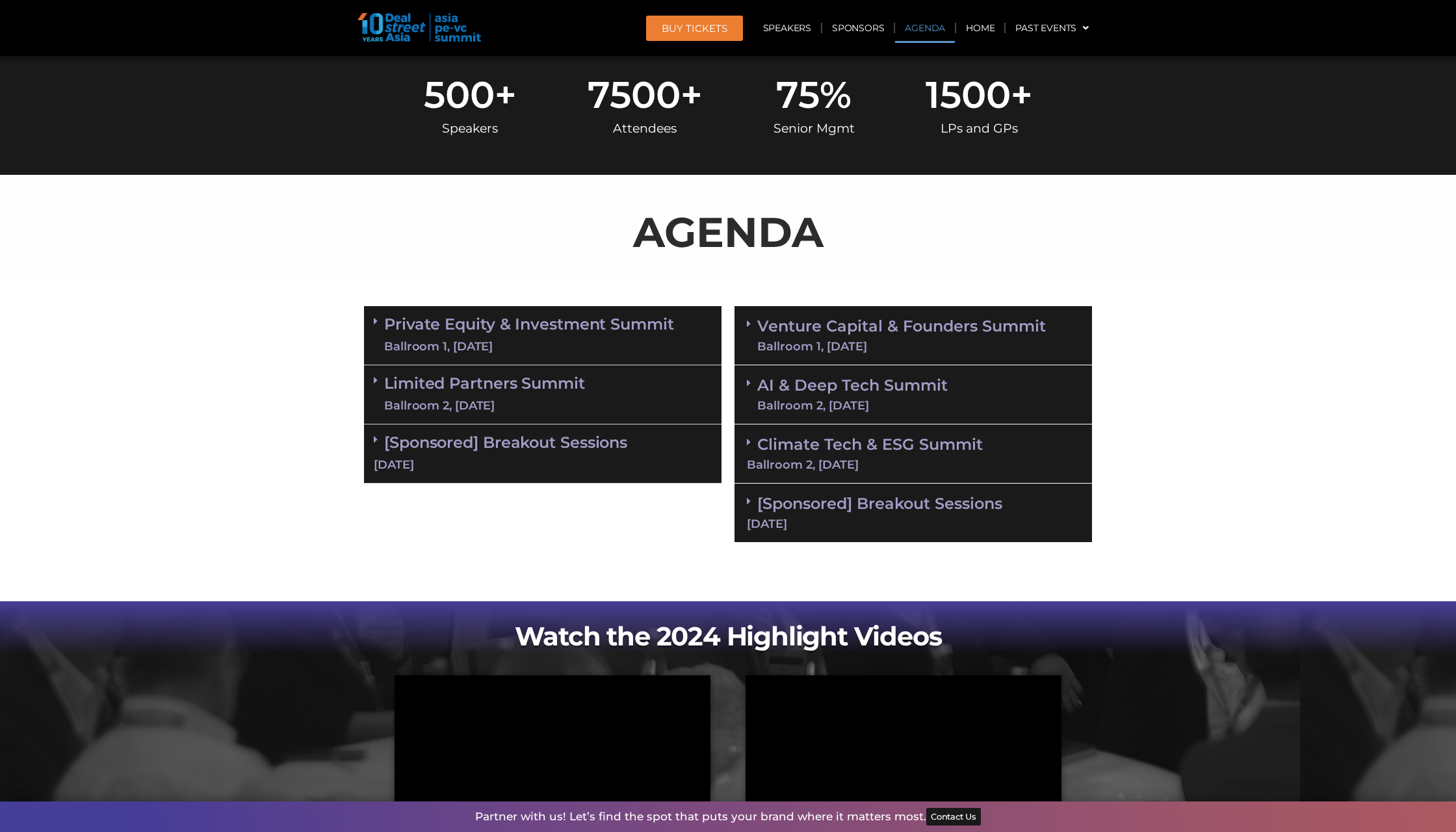
click at [645, 321] on link "Private Equity & Investment Summit Ballroom 1, 10 Sept" at bounding box center [529, 335] width 290 height 39
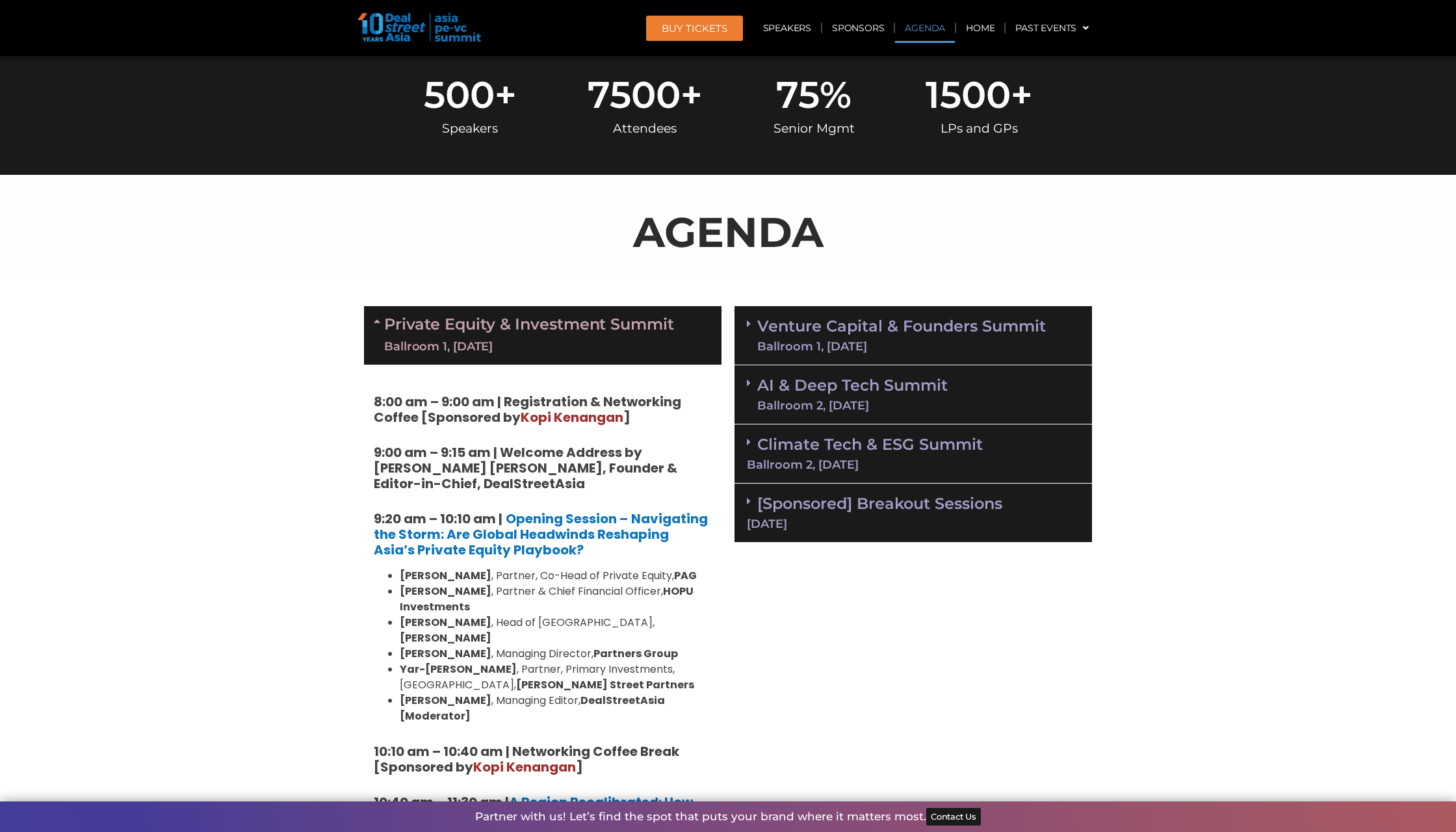
click at [645, 321] on link "Private Equity & Investment Summit Ballroom 1, 10 Sept" at bounding box center [529, 335] width 290 height 39
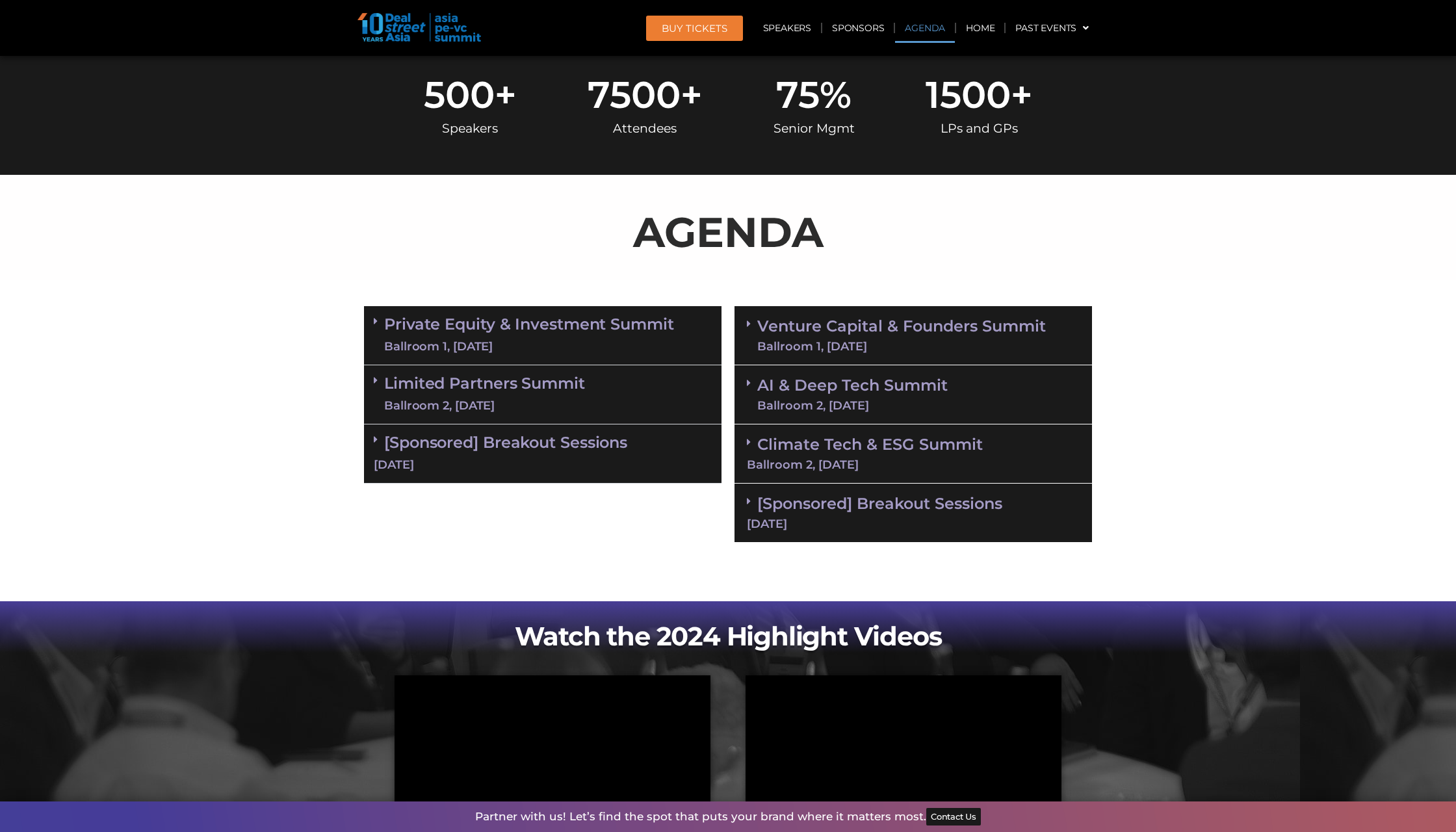
click at [834, 340] on div "Ballroom 1, 11 Sept" at bounding box center [902, 346] width 289 height 12
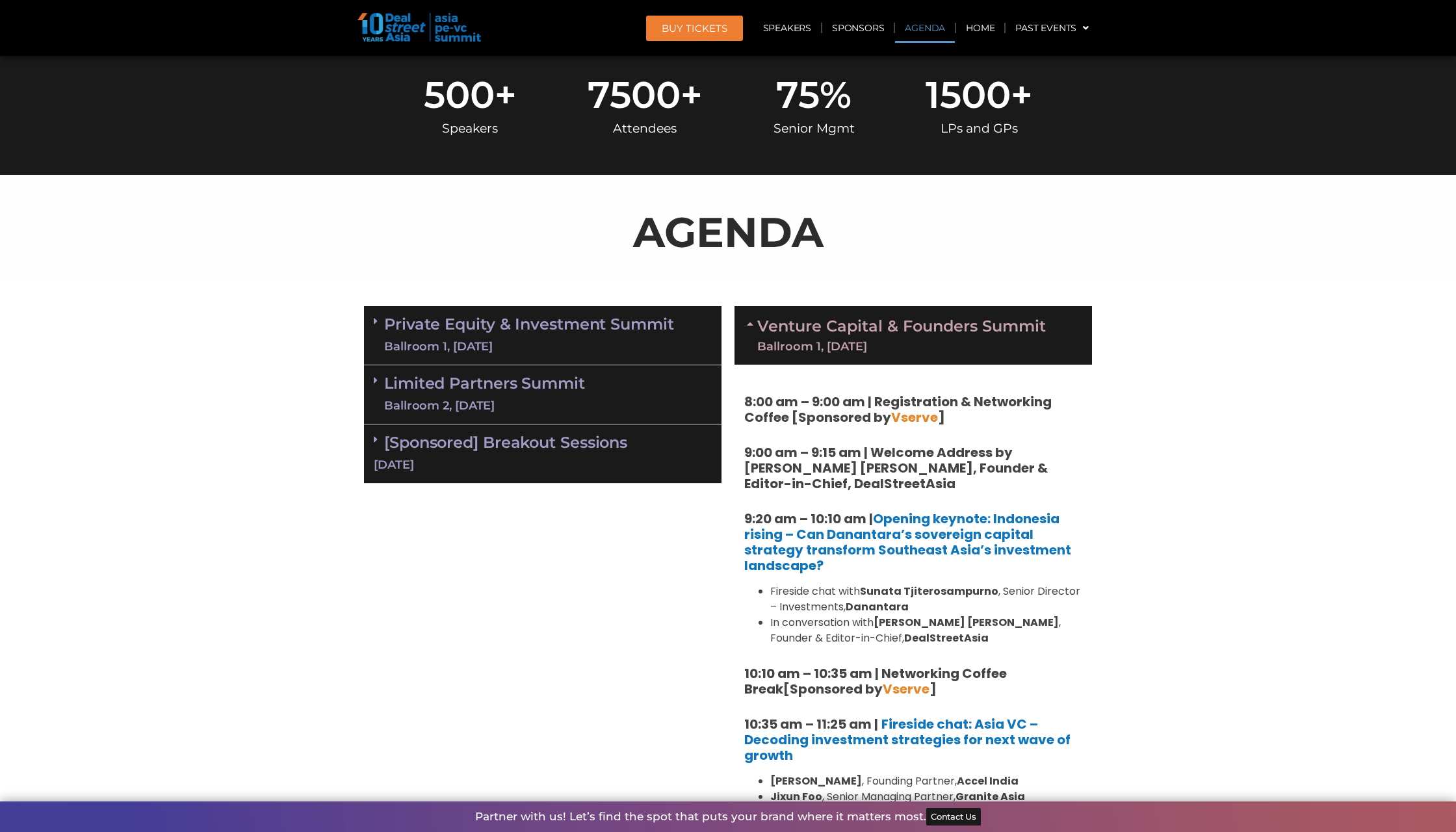
click at [834, 340] on div "Ballroom 1, 11 Sept" at bounding box center [902, 346] width 289 height 12
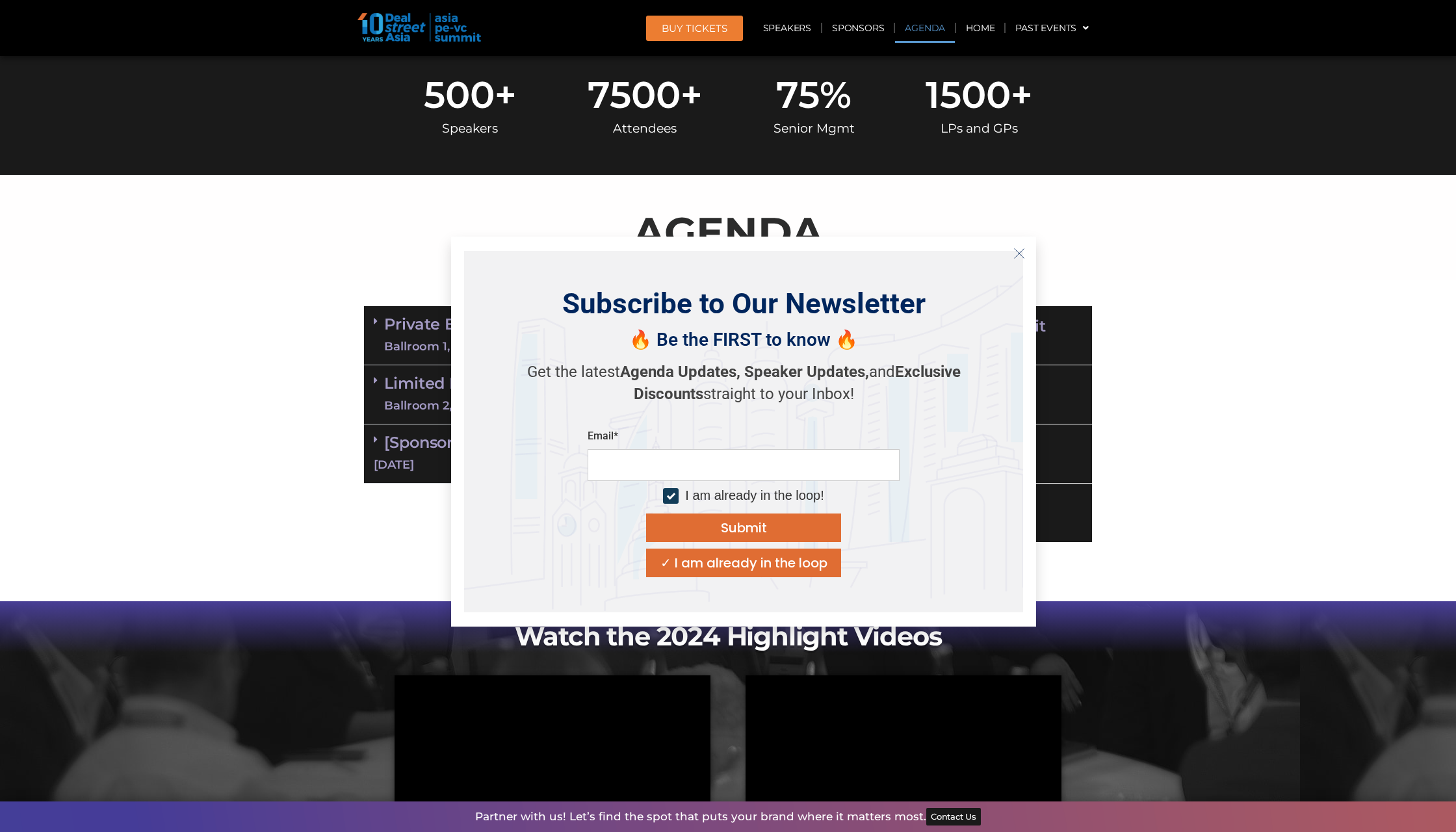
click at [1018, 250] on icon "Close" at bounding box center [1019, 253] width 12 height 12
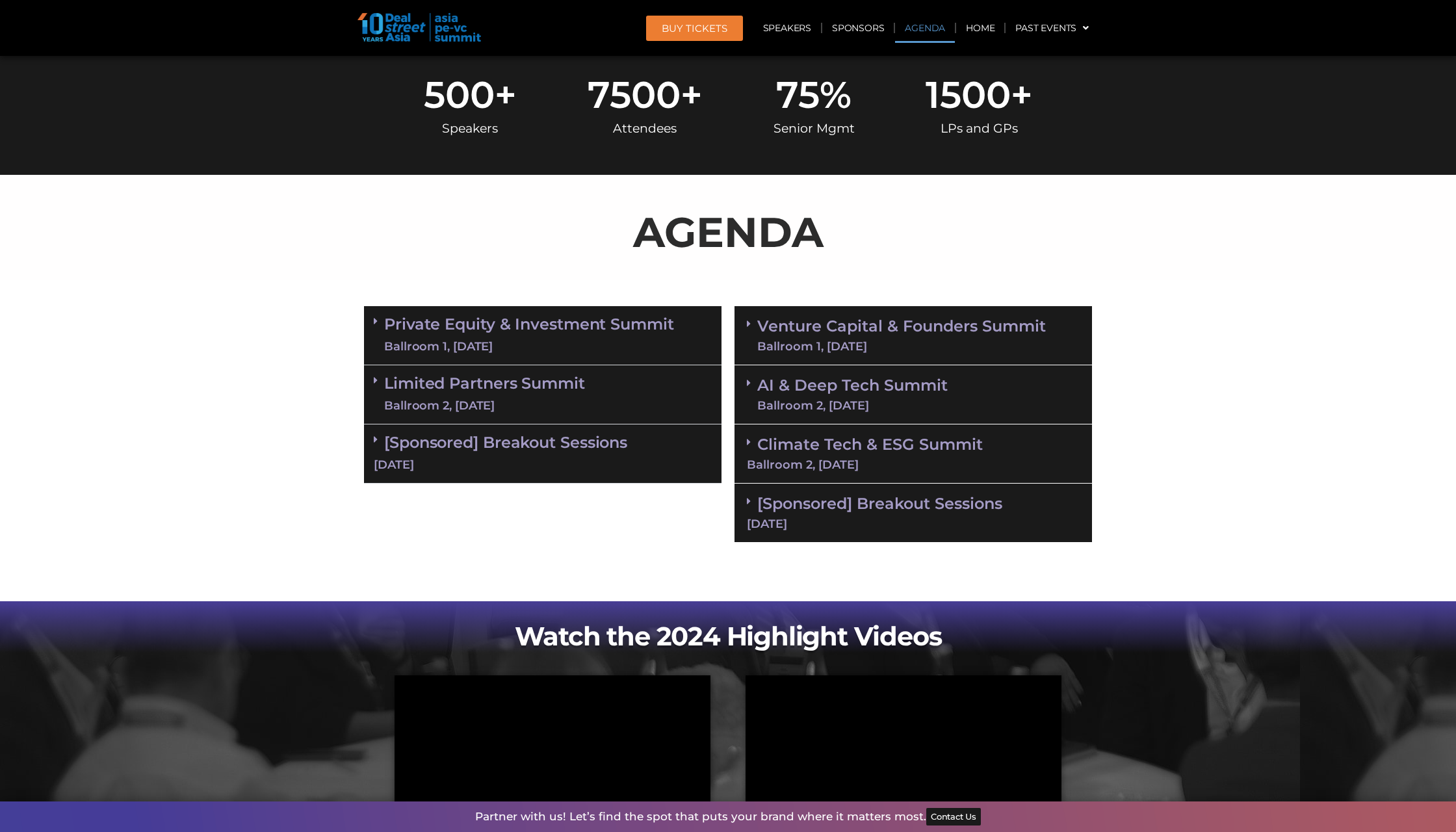
click at [379, 318] on span at bounding box center [379, 321] width 10 height 11
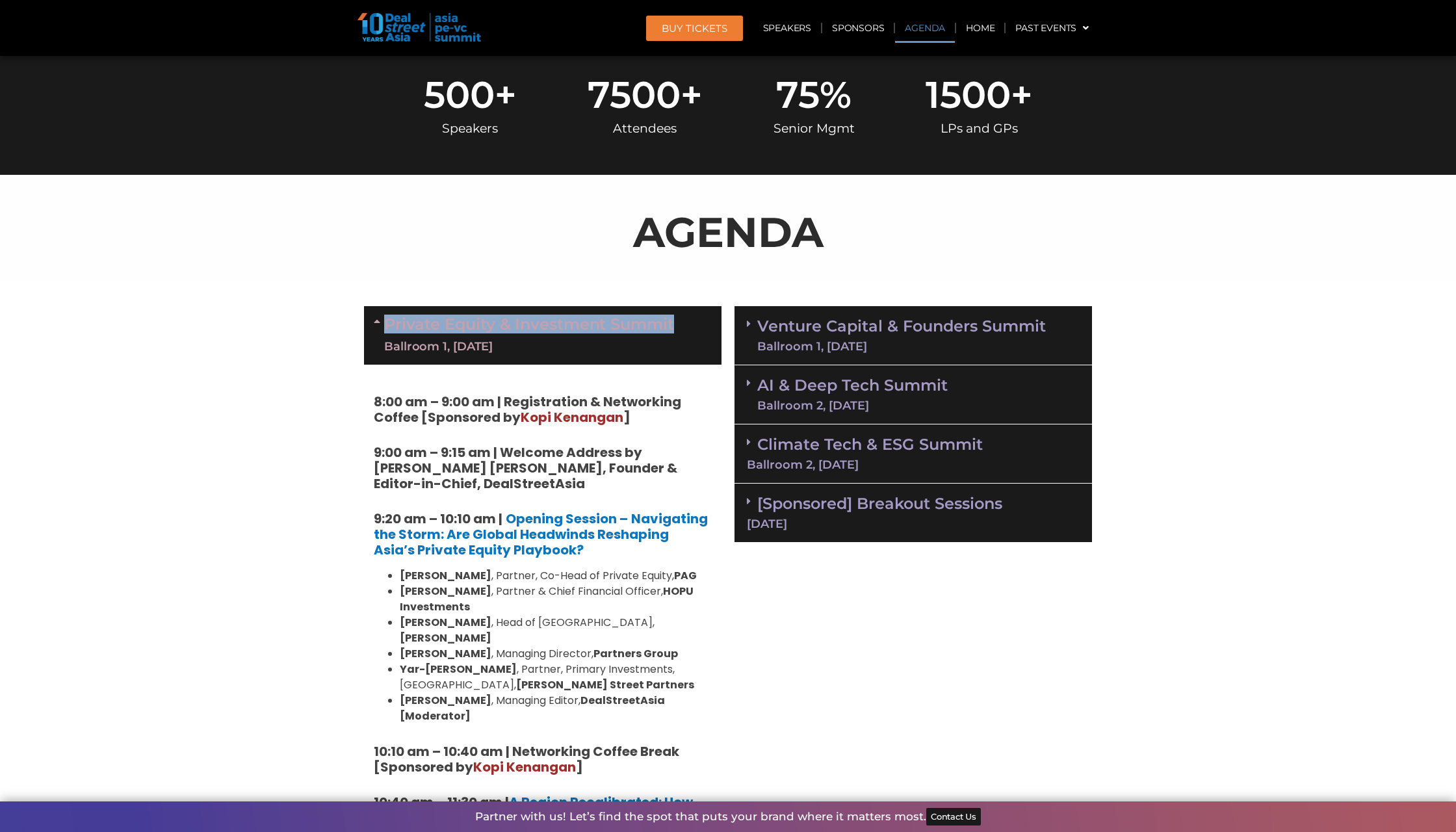
copy link "Private Equity & Investment Summit"
drag, startPoint x: 689, startPoint y: 324, endPoint x: 385, endPoint y: 321, distance: 304.0
click at [385, 321] on div "Private Equity & Investment Summit Ballroom 1, 10 Sept" at bounding box center [543, 335] width 358 height 59
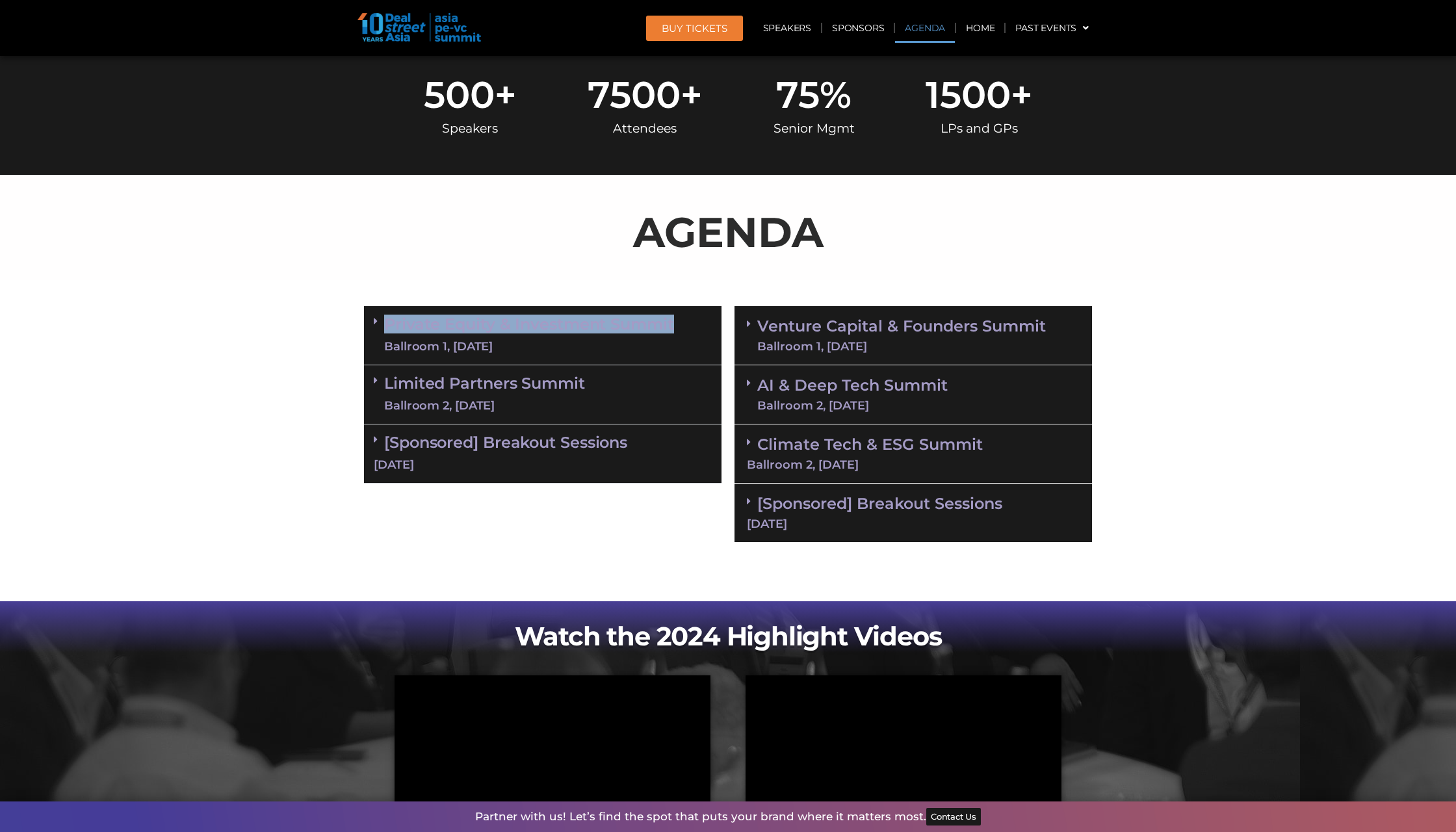
click at [377, 317] on icon at bounding box center [375, 321] width 4 height 10
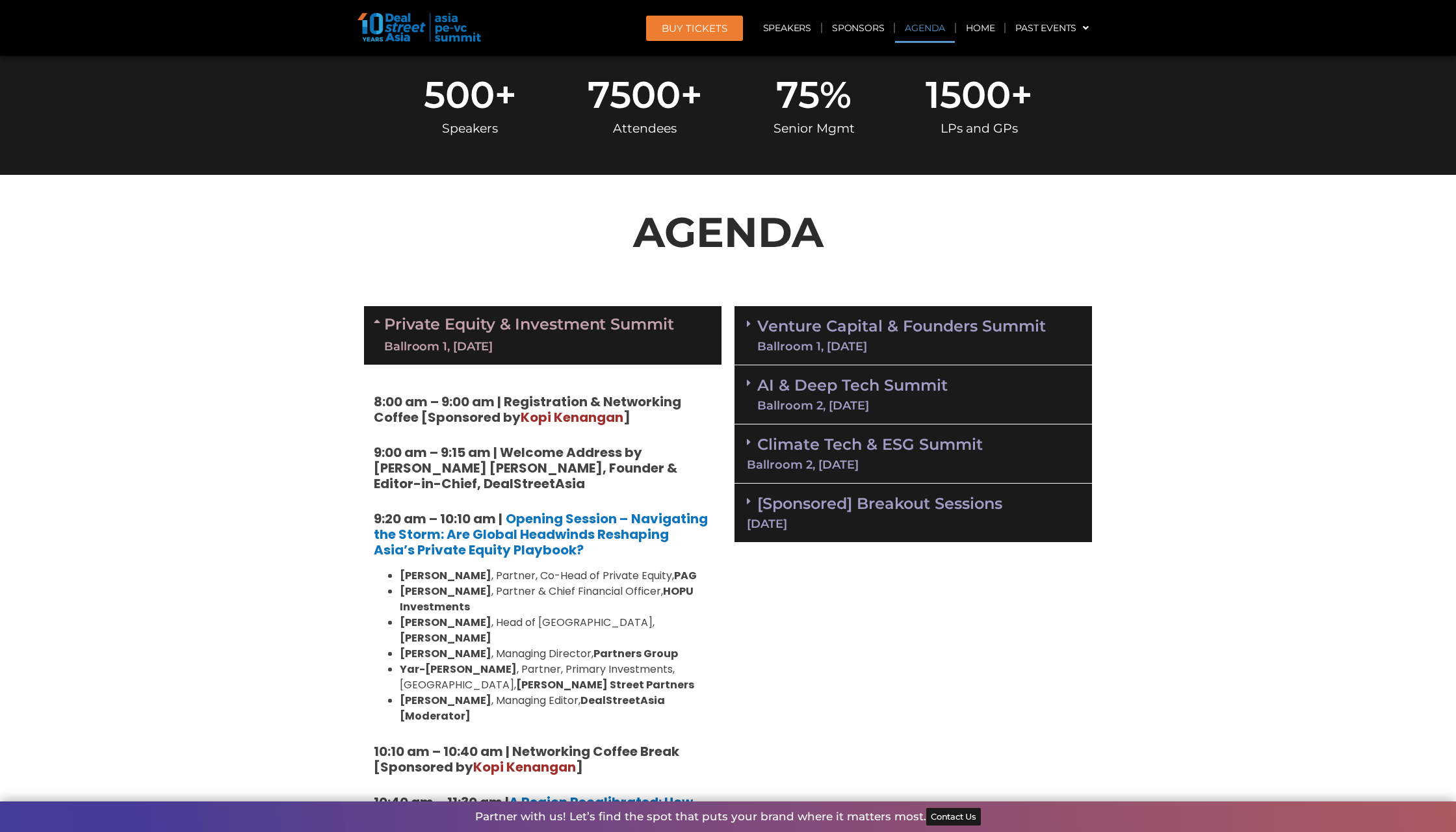
click at [377, 317] on icon at bounding box center [379, 321] width 10 height 10
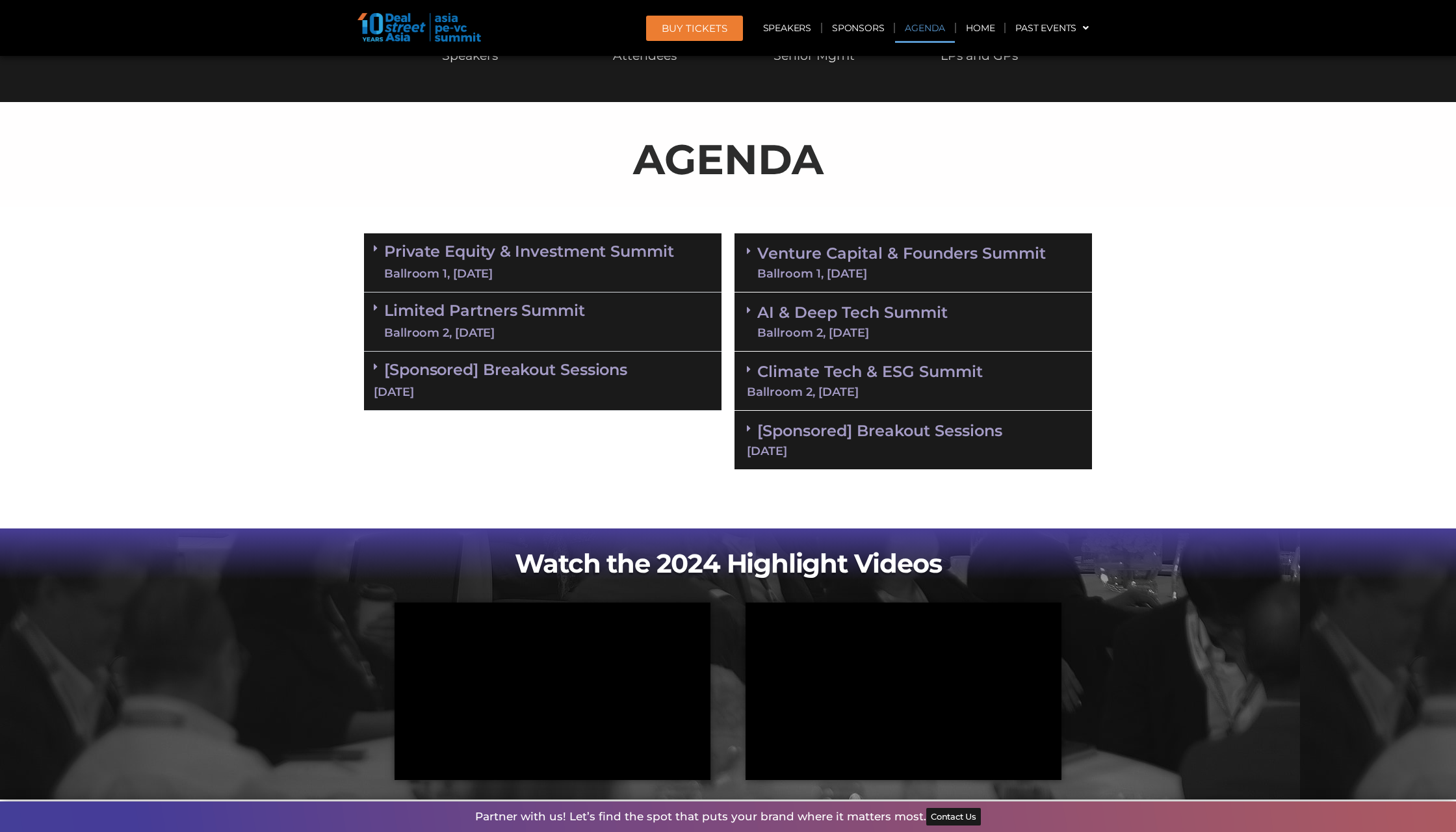
scroll to position [443, 0]
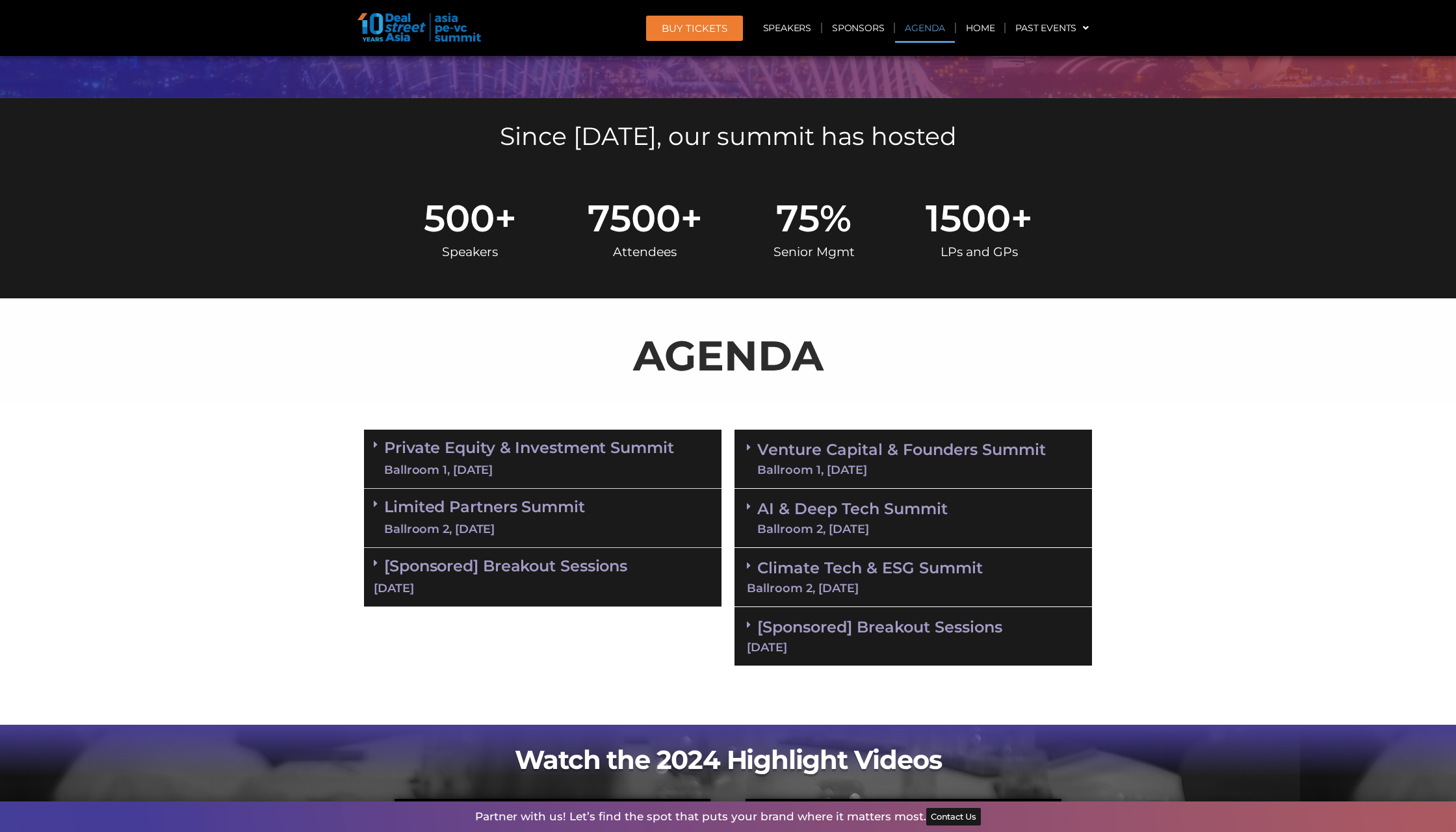
click at [374, 440] on icon at bounding box center [375, 445] width 4 height 10
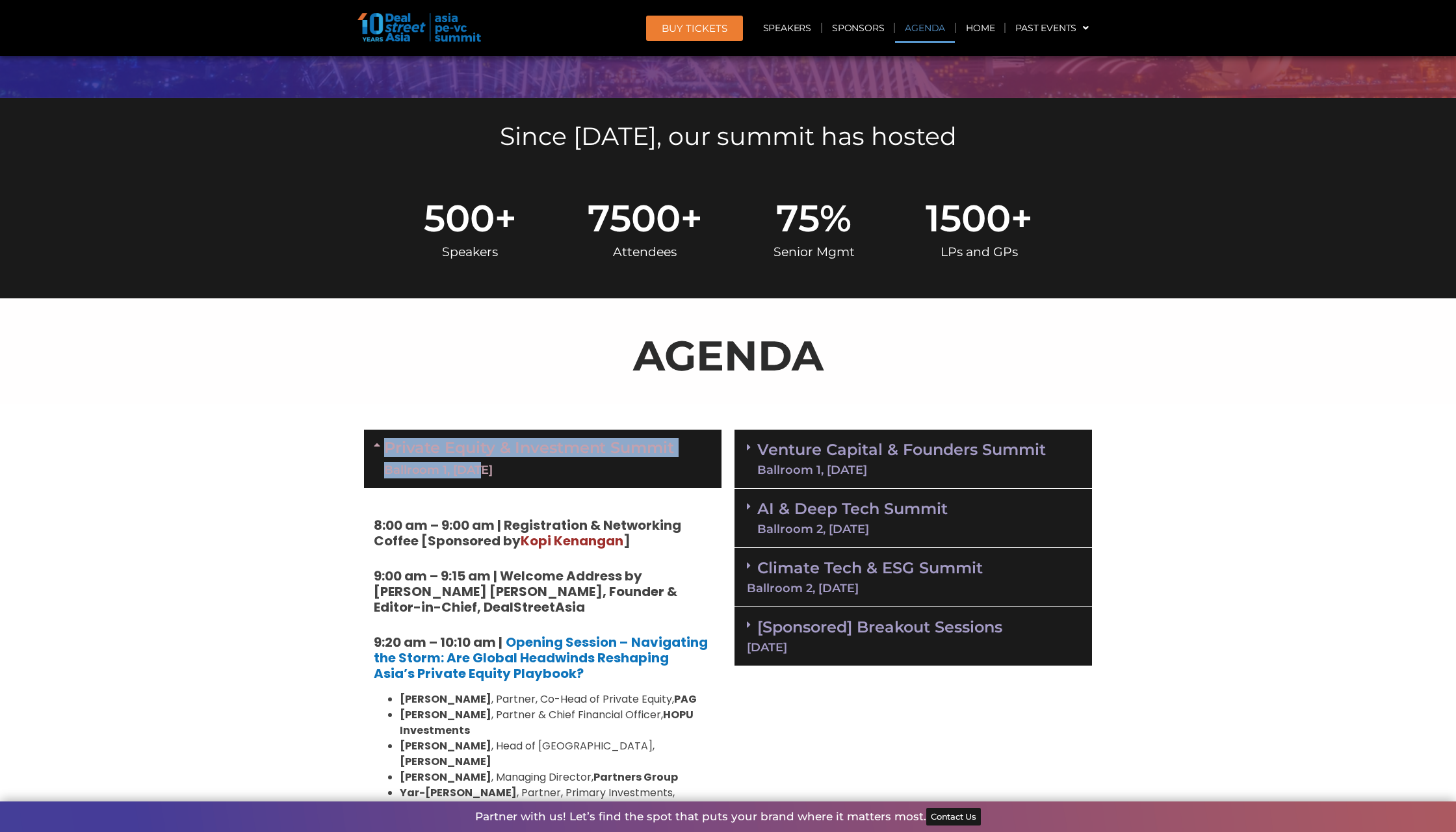
drag, startPoint x: 376, startPoint y: 466, endPoint x: 474, endPoint y: 461, distance: 98.1
click at [474, 461] on div "Private Equity & Investment Summit Ballroom 1, 10 Sept" at bounding box center [543, 458] width 358 height 59
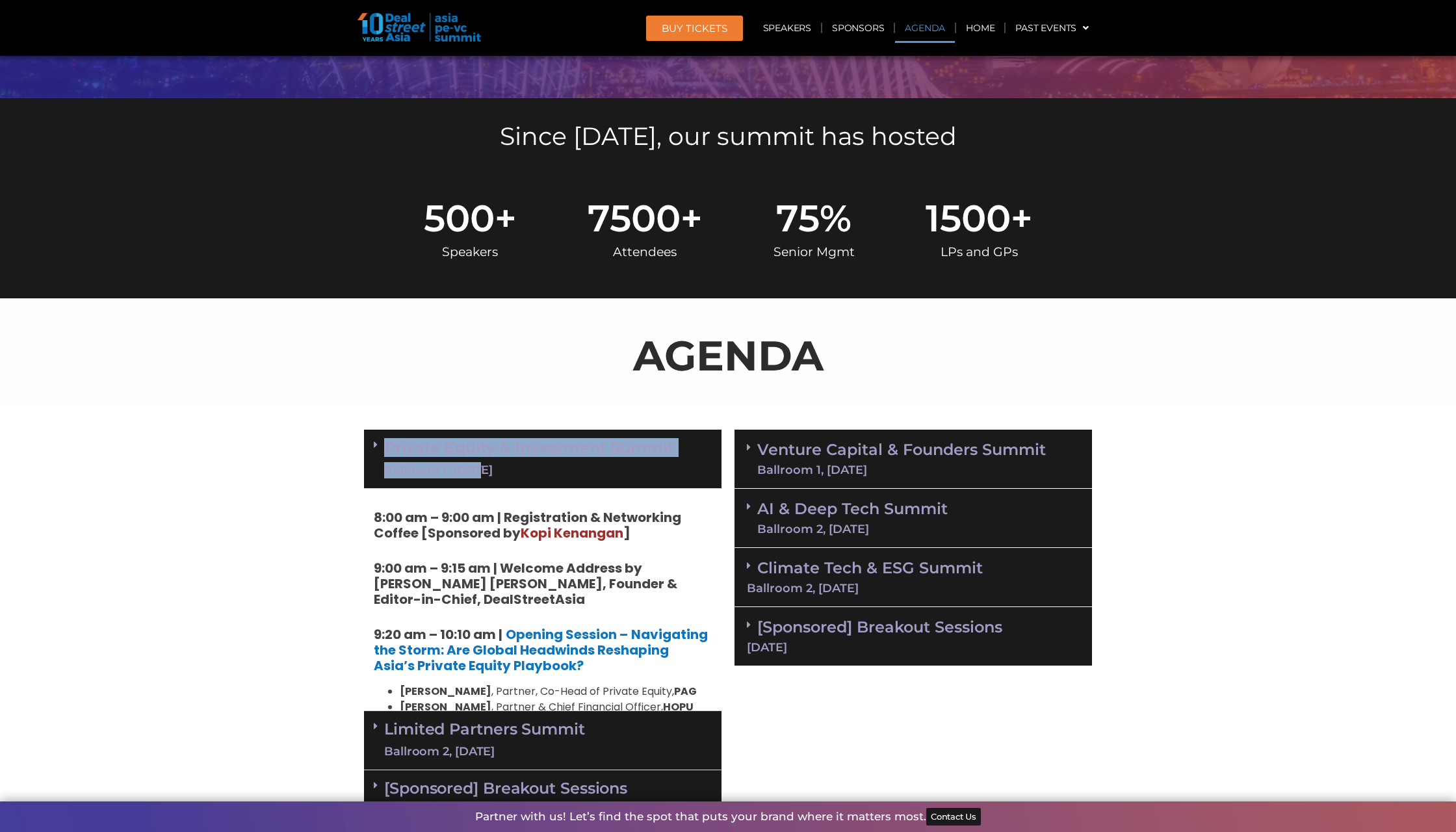
click at [508, 462] on div "Ballroom 1, 10 Sept" at bounding box center [529, 470] width 290 height 16
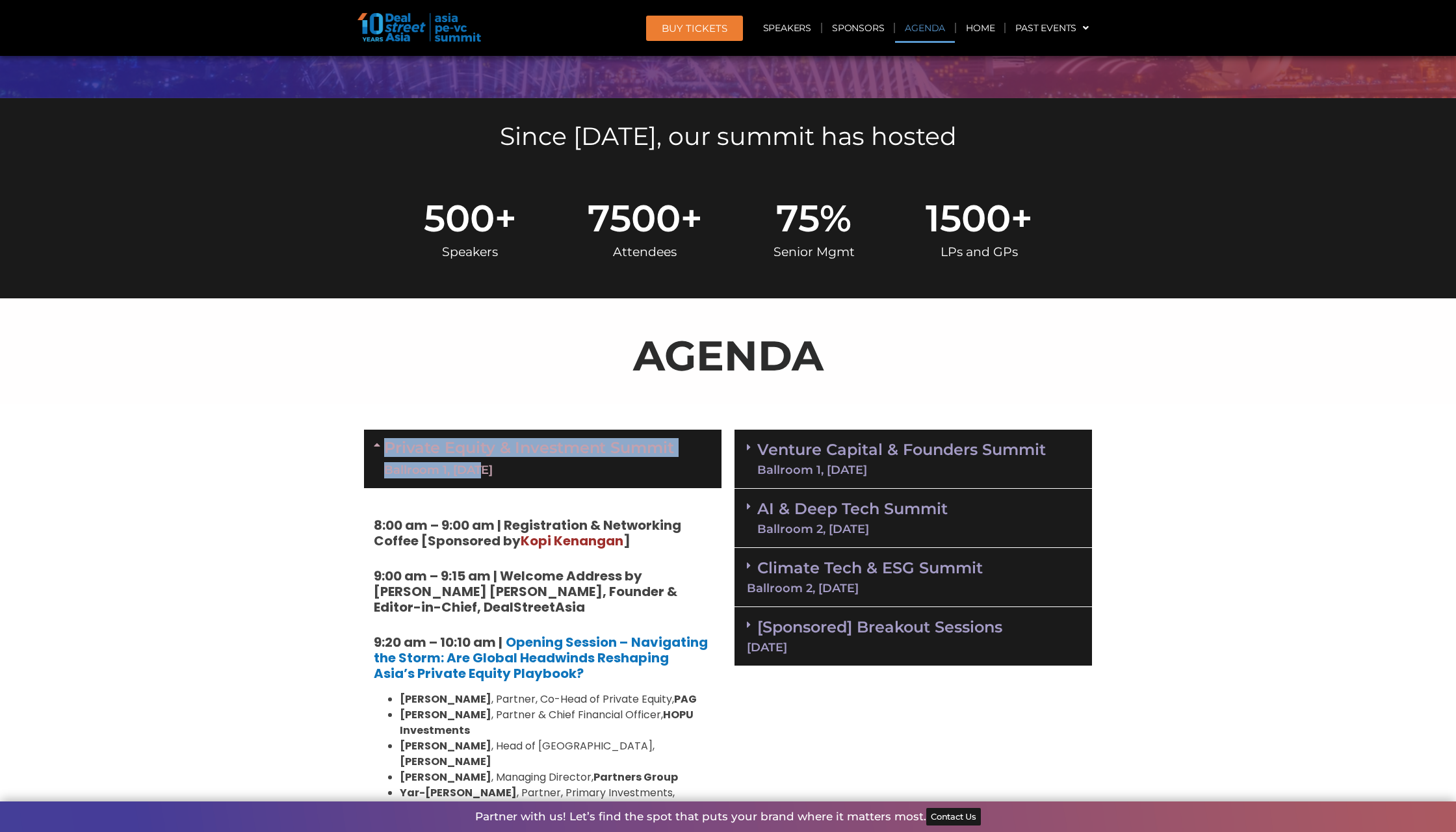
click at [534, 355] on p "AGENDA" at bounding box center [728, 355] width 728 height 62
drag, startPoint x: 512, startPoint y: 466, endPoint x: 387, endPoint y: 466, distance: 125.0
drag, startPoint x: 523, startPoint y: 466, endPoint x: 406, endPoint y: 465, distance: 117.0
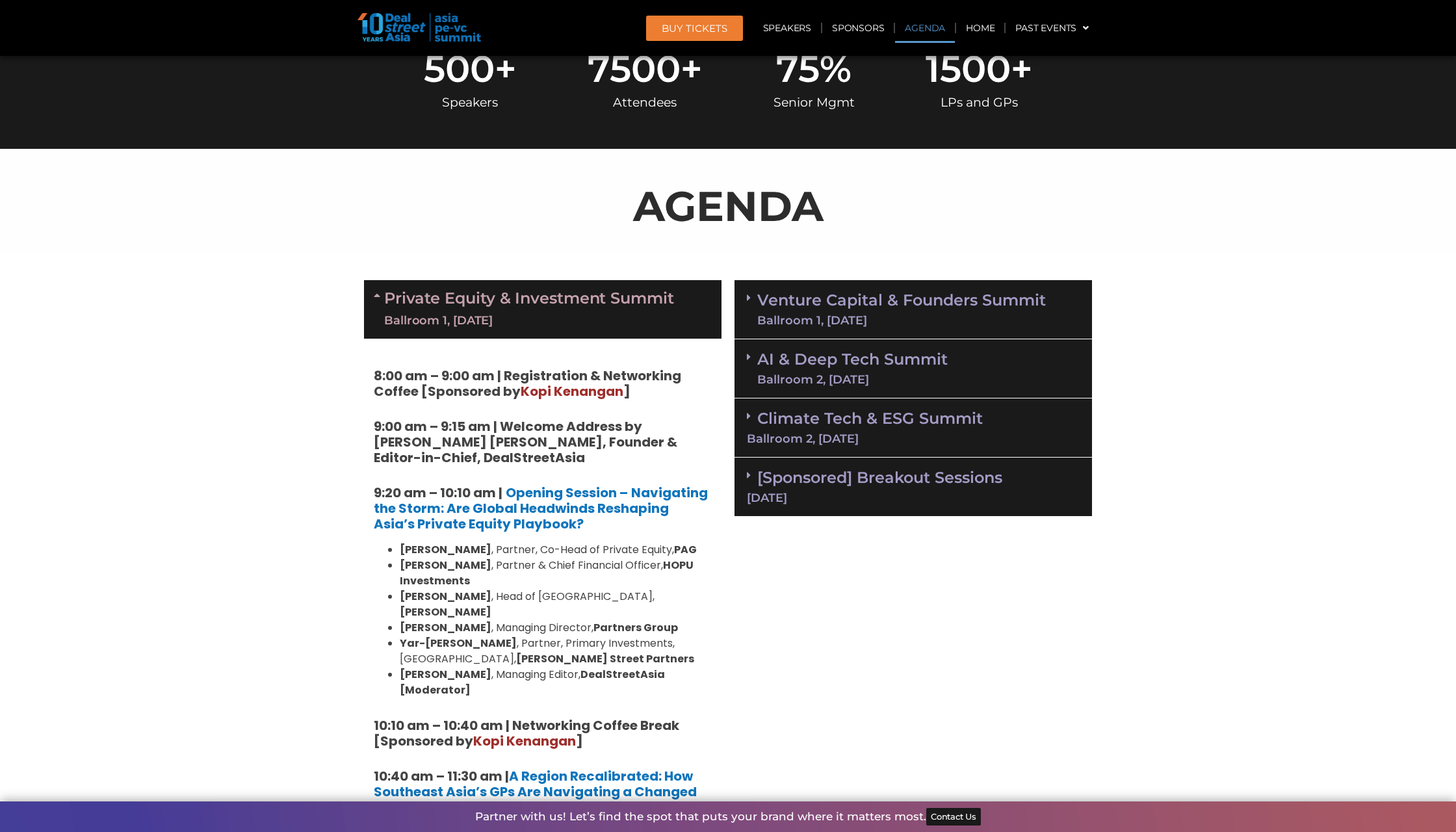
scroll to position [591, 0]
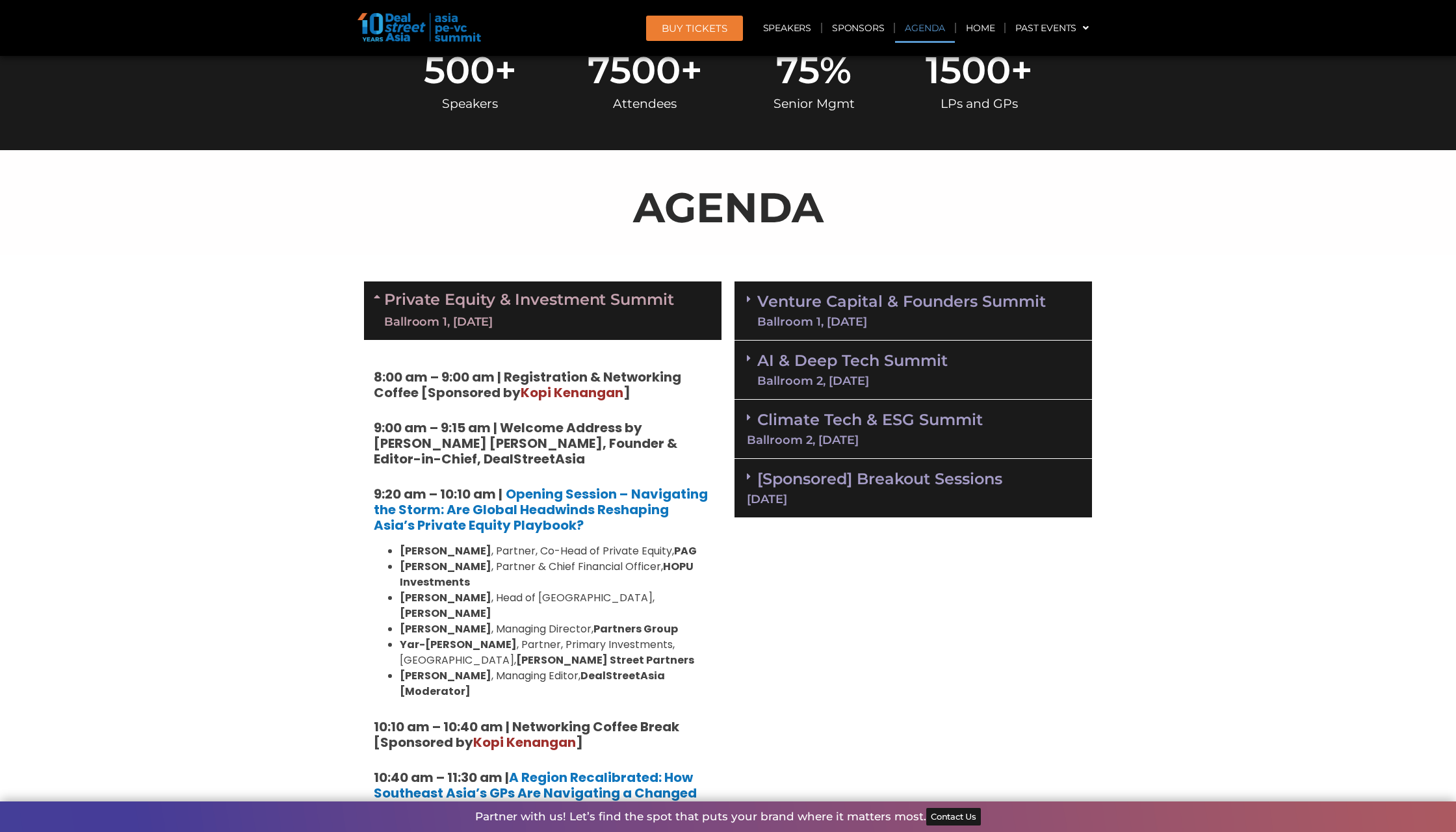
click at [599, 303] on link "Private Equity & Investment Summit Ballroom 1, 10 Sept" at bounding box center [529, 310] width 290 height 39
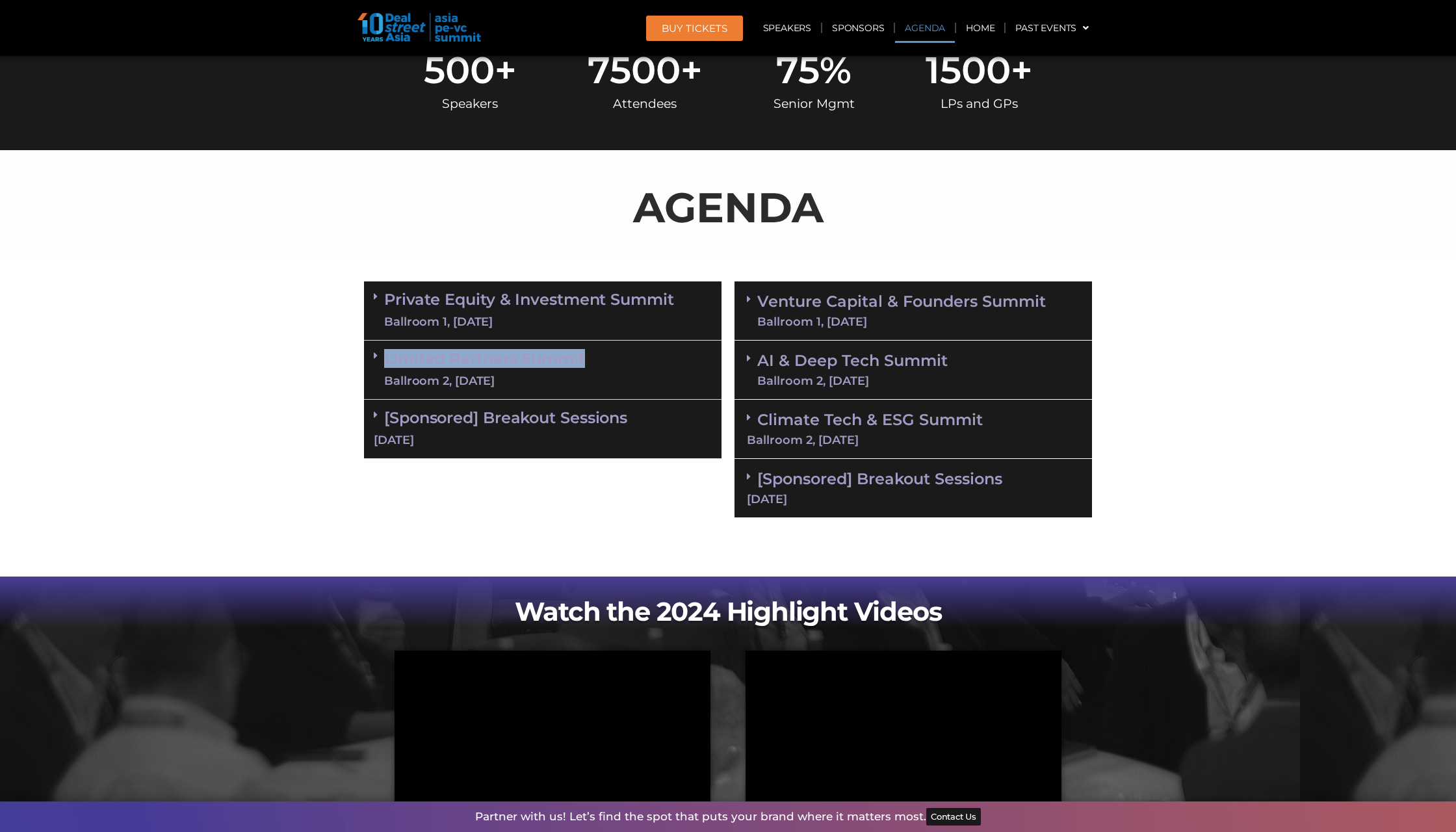
copy link "Limited Partners Summit"
drag, startPoint x: 598, startPoint y: 352, endPoint x: 385, endPoint y: 354, distance: 213.0
click at [385, 354] on div "Limited Partners Summit Ballroom 2, 10 Sept" at bounding box center [543, 370] width 358 height 59
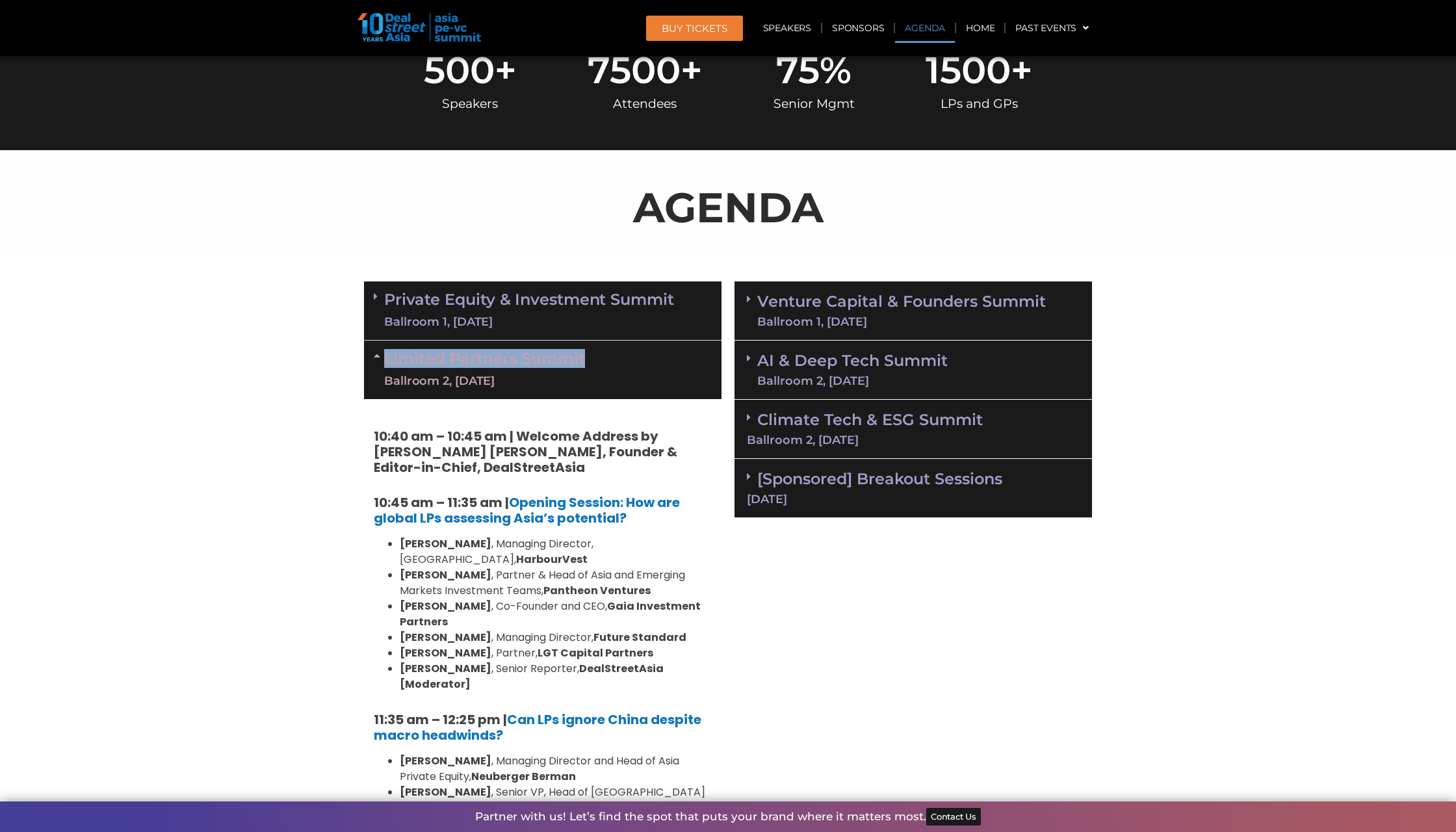
click at [674, 367] on div "Limited Partners Summit Ballroom 2, 10 Sept" at bounding box center [543, 369] width 358 height 59
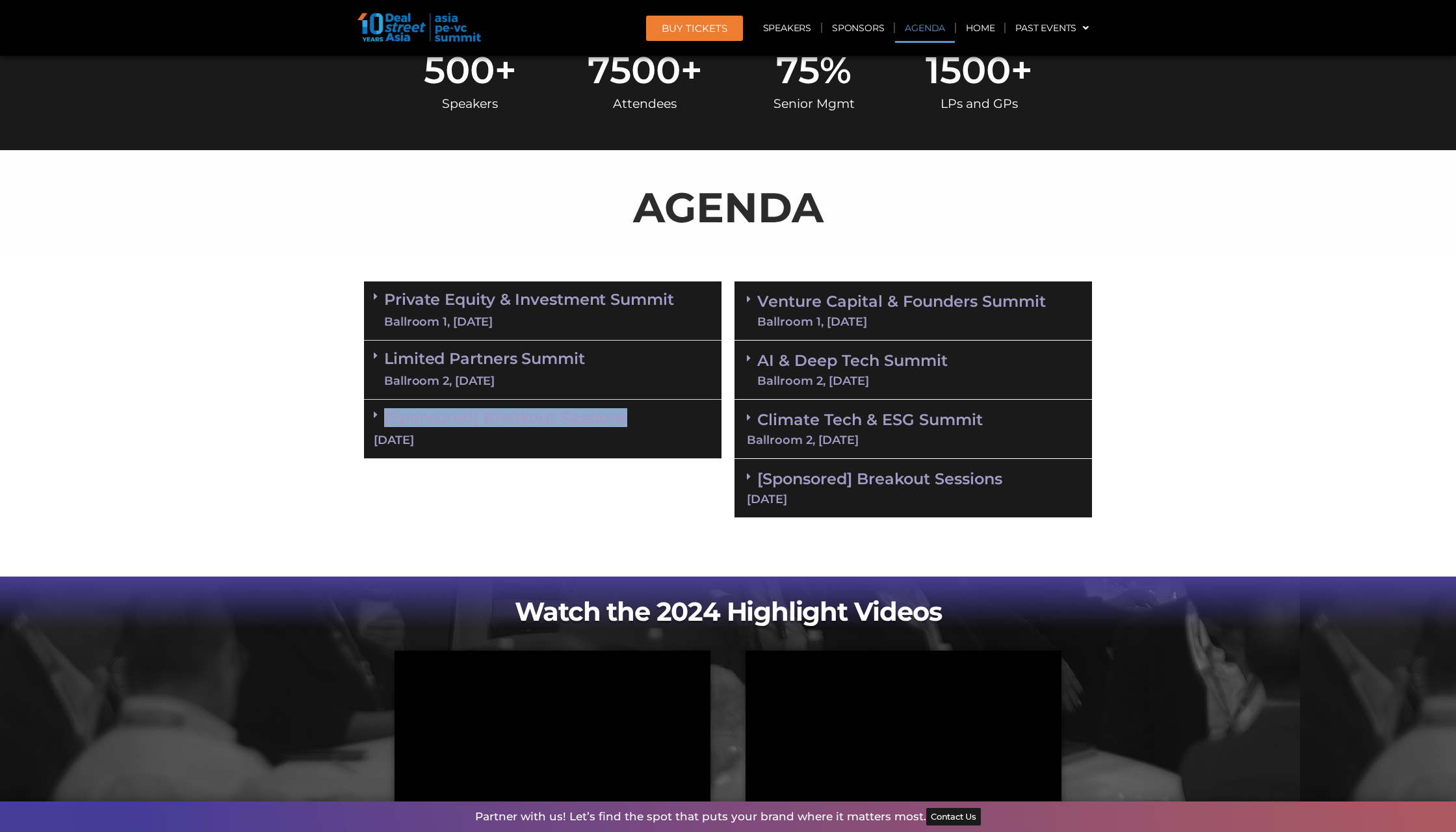
copy link "[Sponsored] Breakout Sessions"
drag, startPoint x: 640, startPoint y: 409, endPoint x: 385, endPoint y: 411, distance: 255.0
click at [385, 411] on div "[Sponsored] Breakout Sessions 10 Sept" at bounding box center [543, 429] width 358 height 59
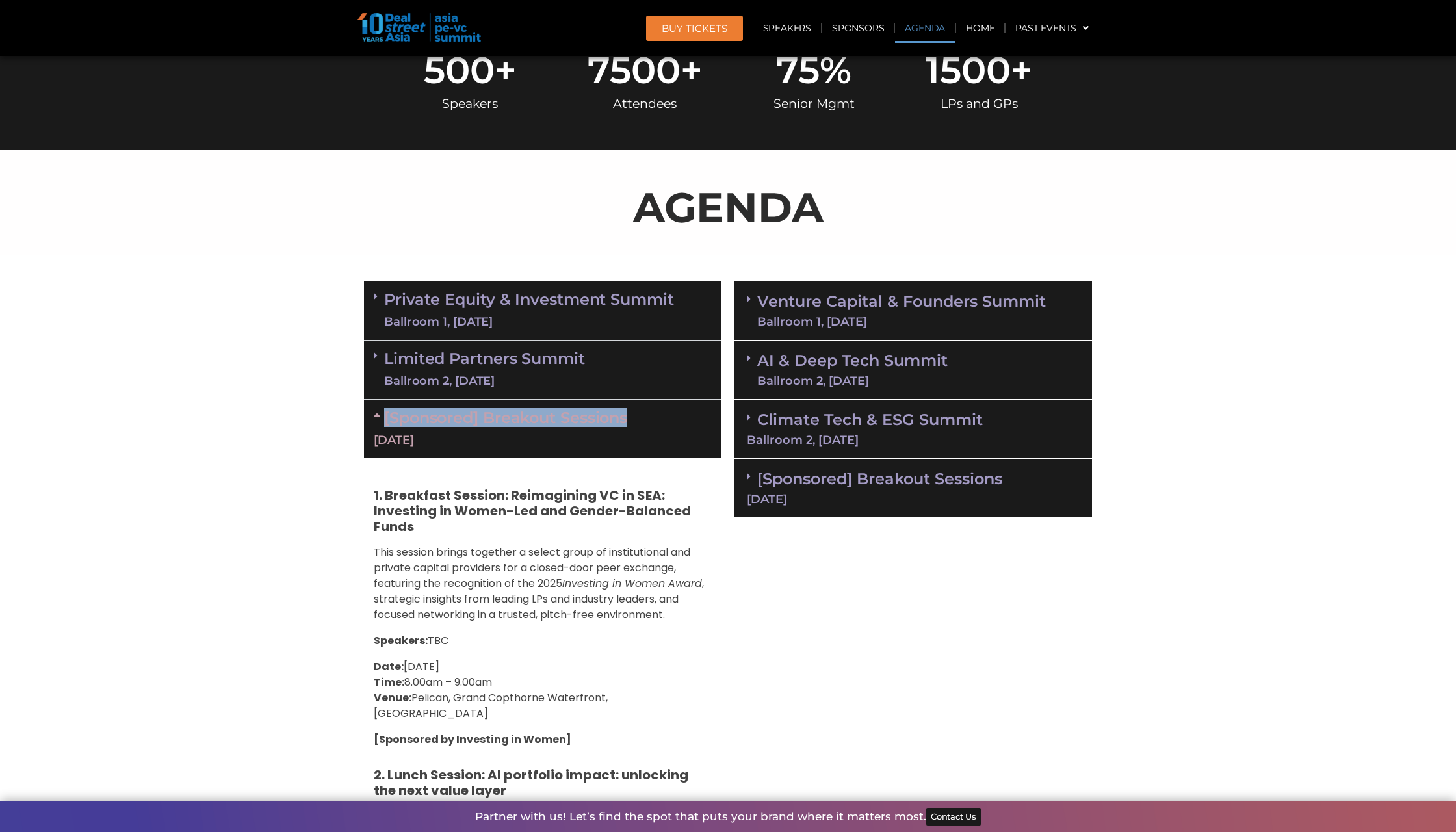
click at [377, 292] on icon at bounding box center [375, 296] width 4 height 10
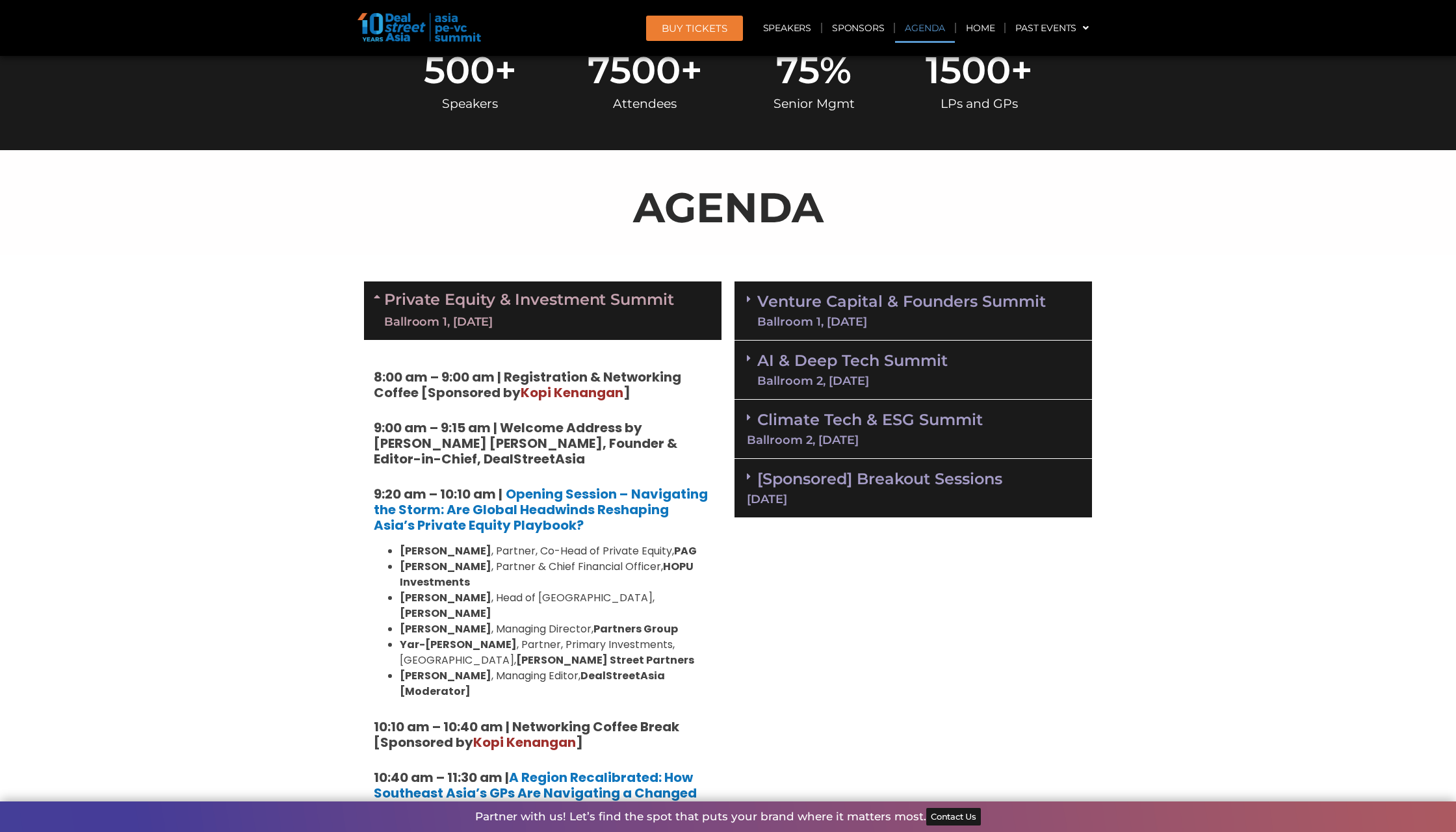
click at [377, 292] on icon at bounding box center [379, 296] width 10 height 10
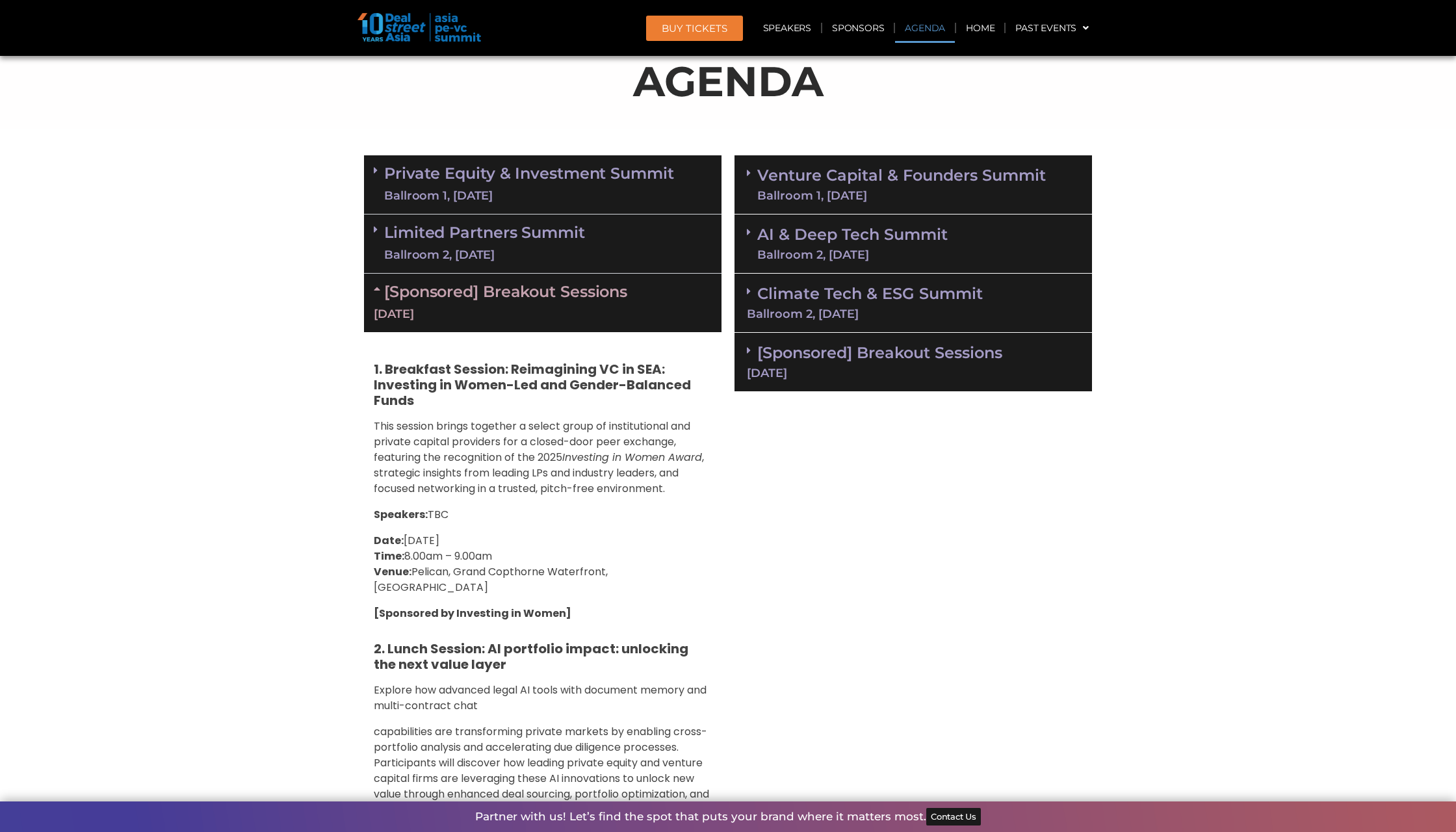
scroll to position [719, 0]
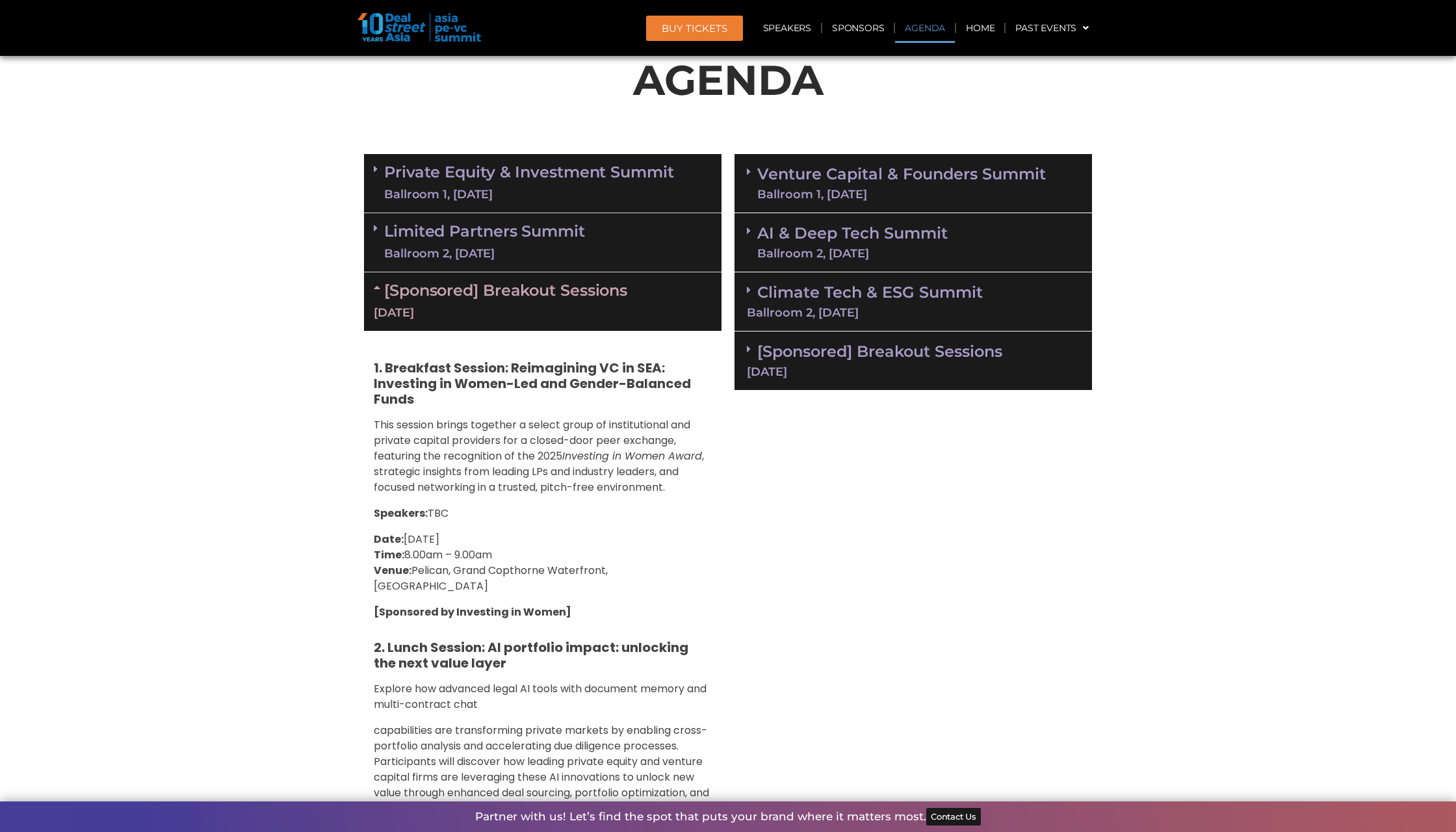
click at [374, 282] on icon at bounding box center [379, 287] width 10 height 10
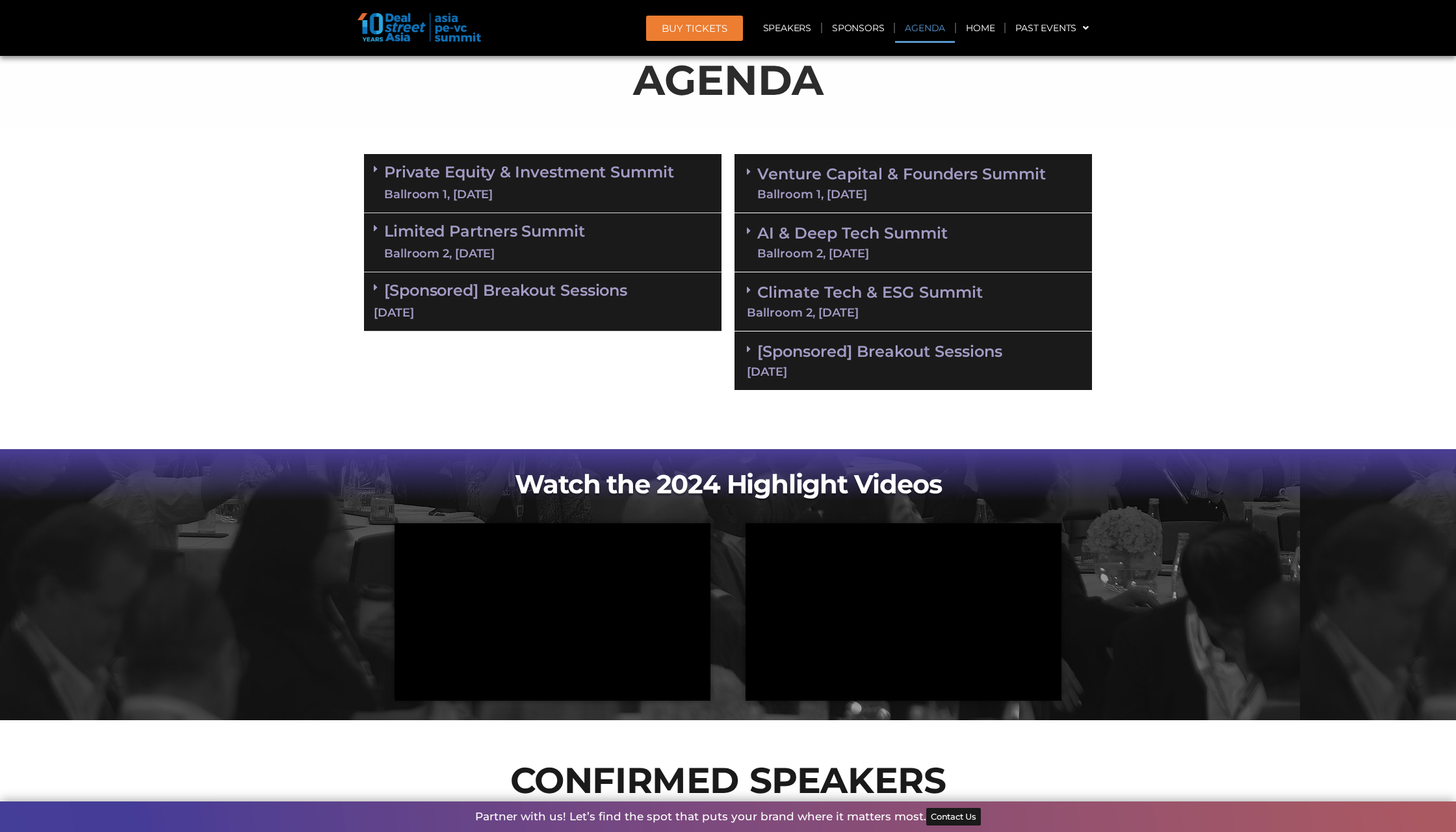
click at [374, 282] on icon at bounding box center [375, 287] width 4 height 10
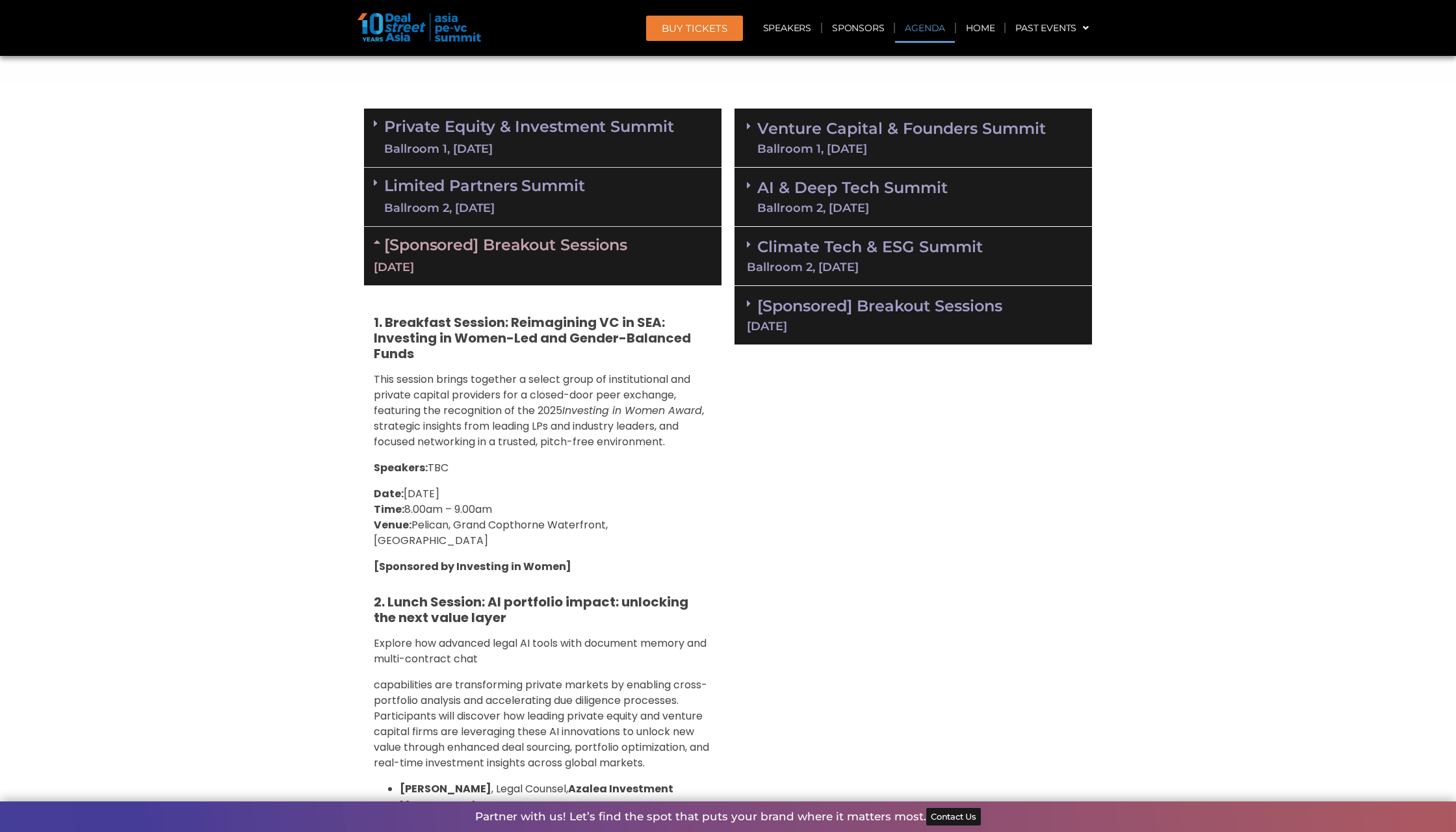
scroll to position [759, 0]
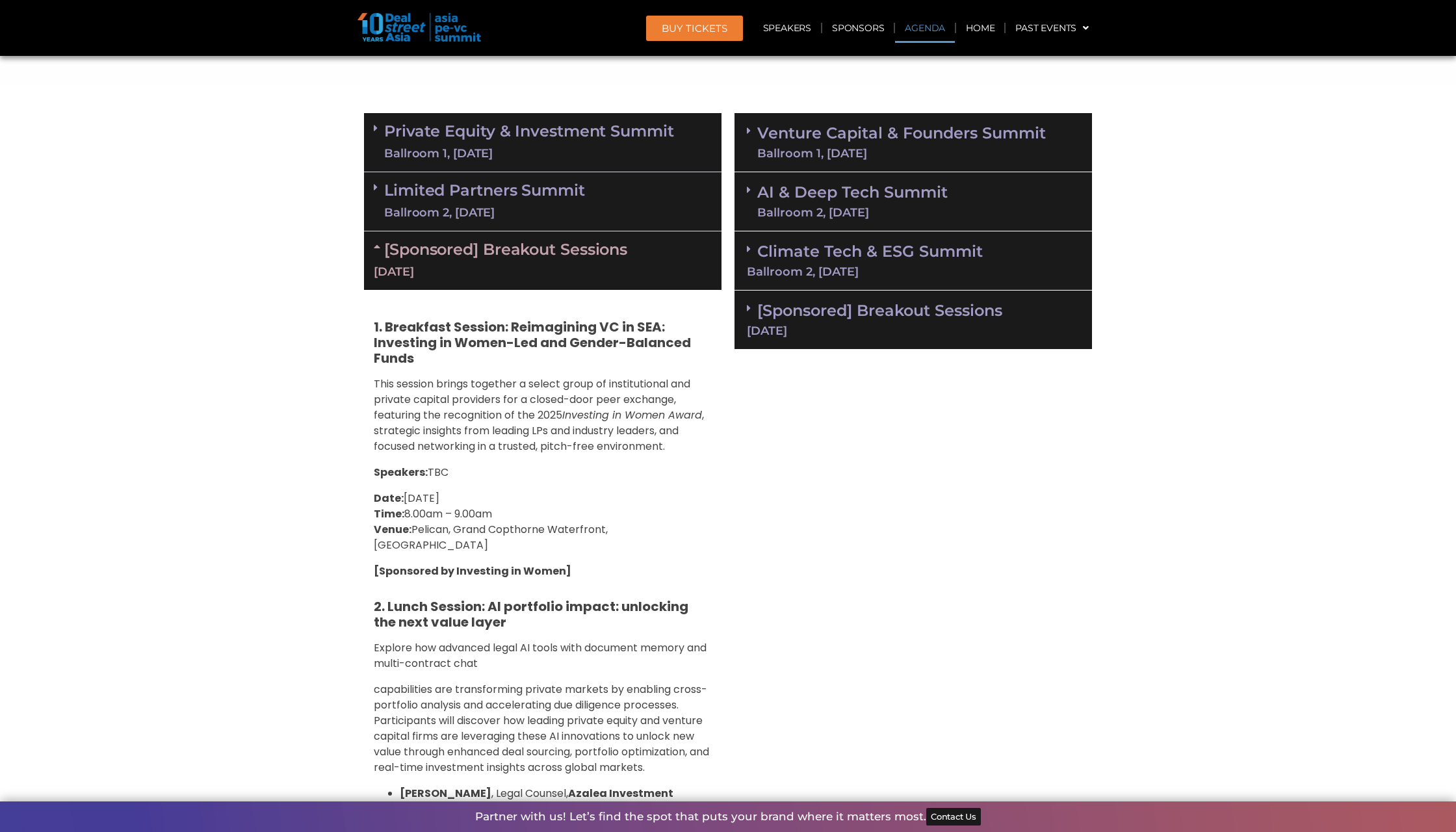
click at [371, 183] on div "Limited Partners Summit Ballroom 2, 10 Sept" at bounding box center [543, 202] width 358 height 59
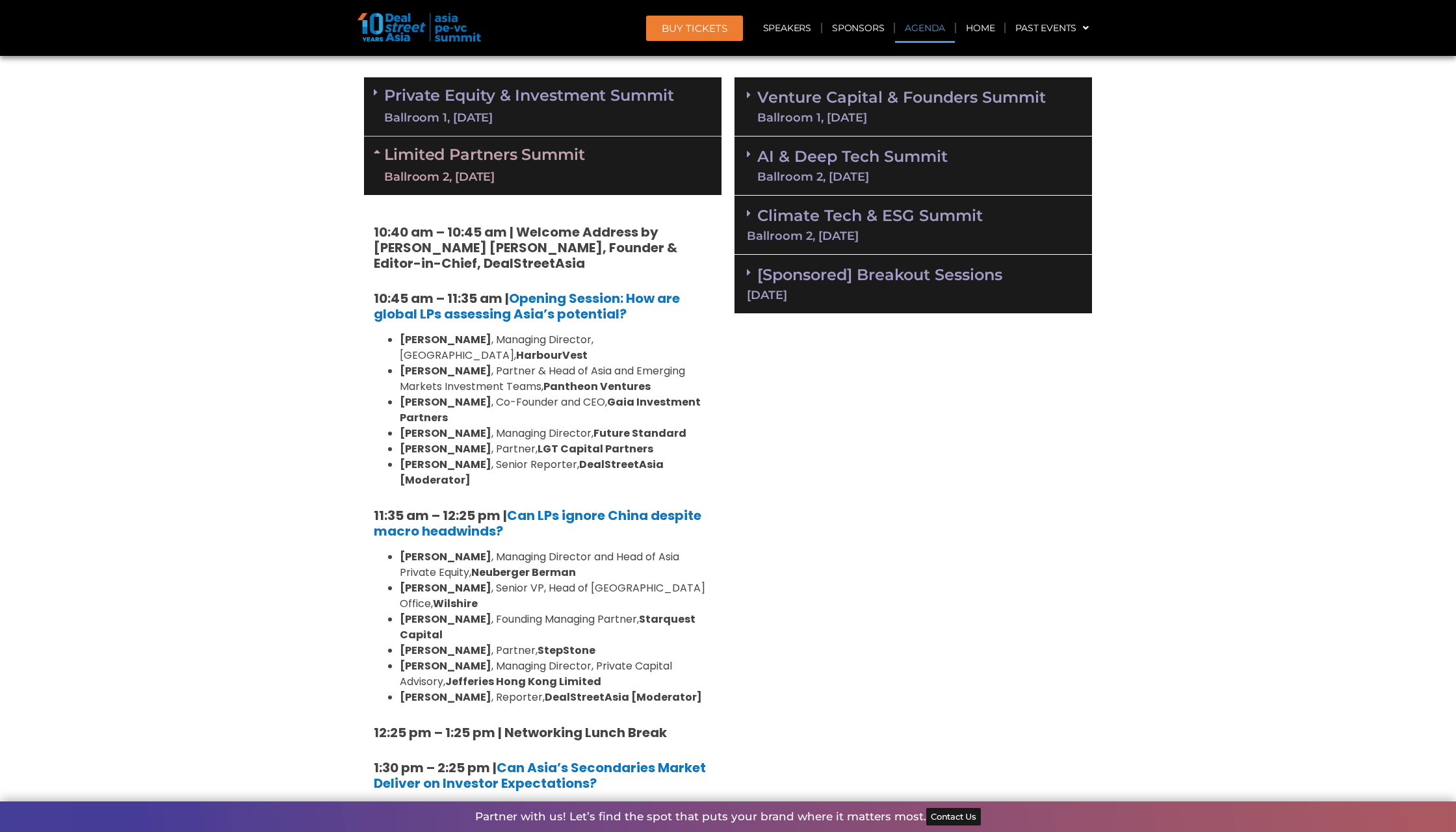
scroll to position [673, 0]
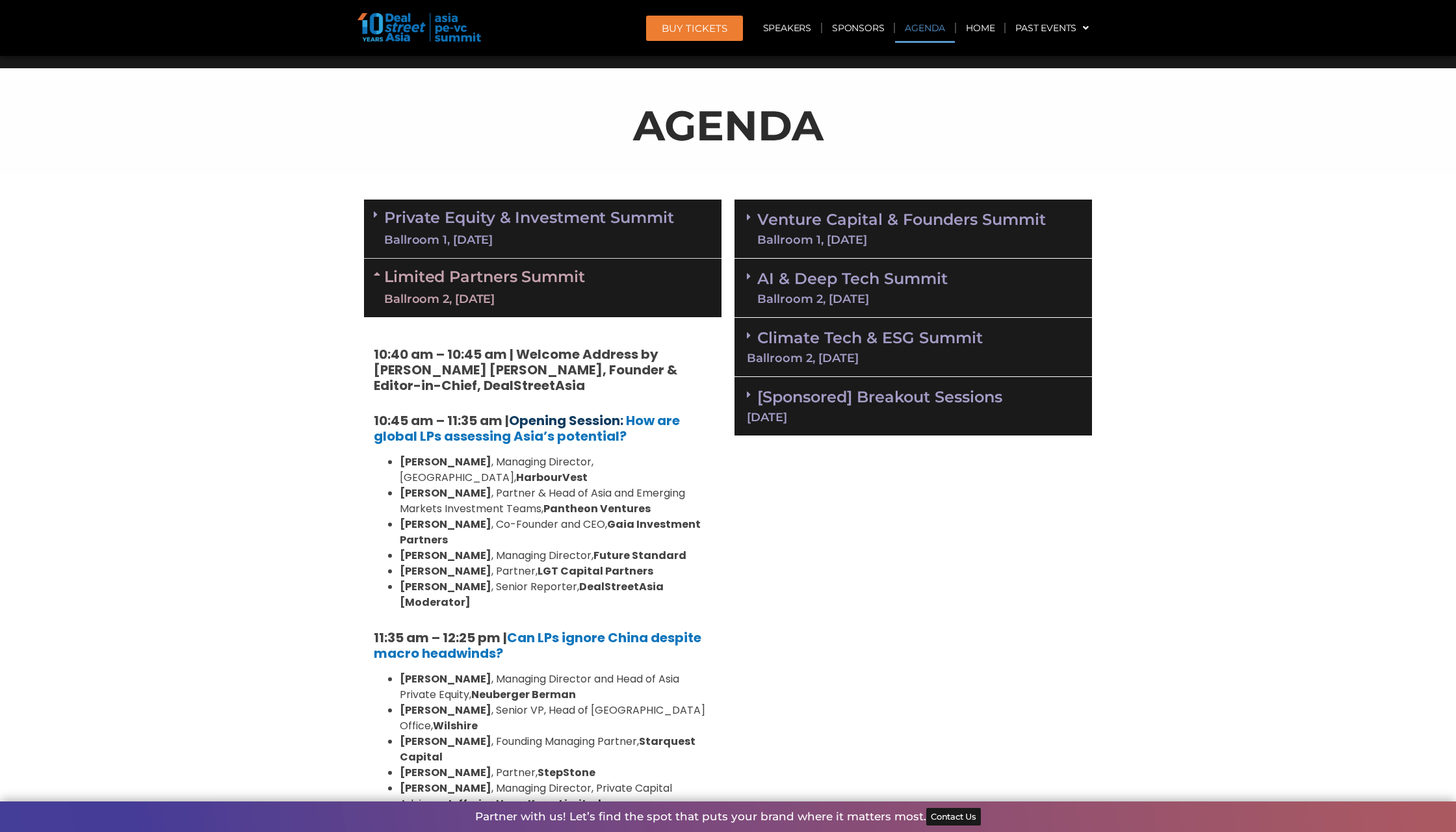
copy h5 "10:45 am – 11:35 am | Opening Session: How are global LPs assessing Asia’s pote…"
drag, startPoint x: 640, startPoint y: 429, endPoint x: 514, endPoint y: 415, distance: 126.8
click at [514, 415] on h5 "10:45 am – 11:35 am | Opening Session: How are global LPs assessing Asia’s pote…" at bounding box center [543, 428] width 338 height 31
copy strong "10:45 am – 11:35 am"
drag, startPoint x: 367, startPoint y: 404, endPoint x: 501, endPoint y: 409, distance: 134.1
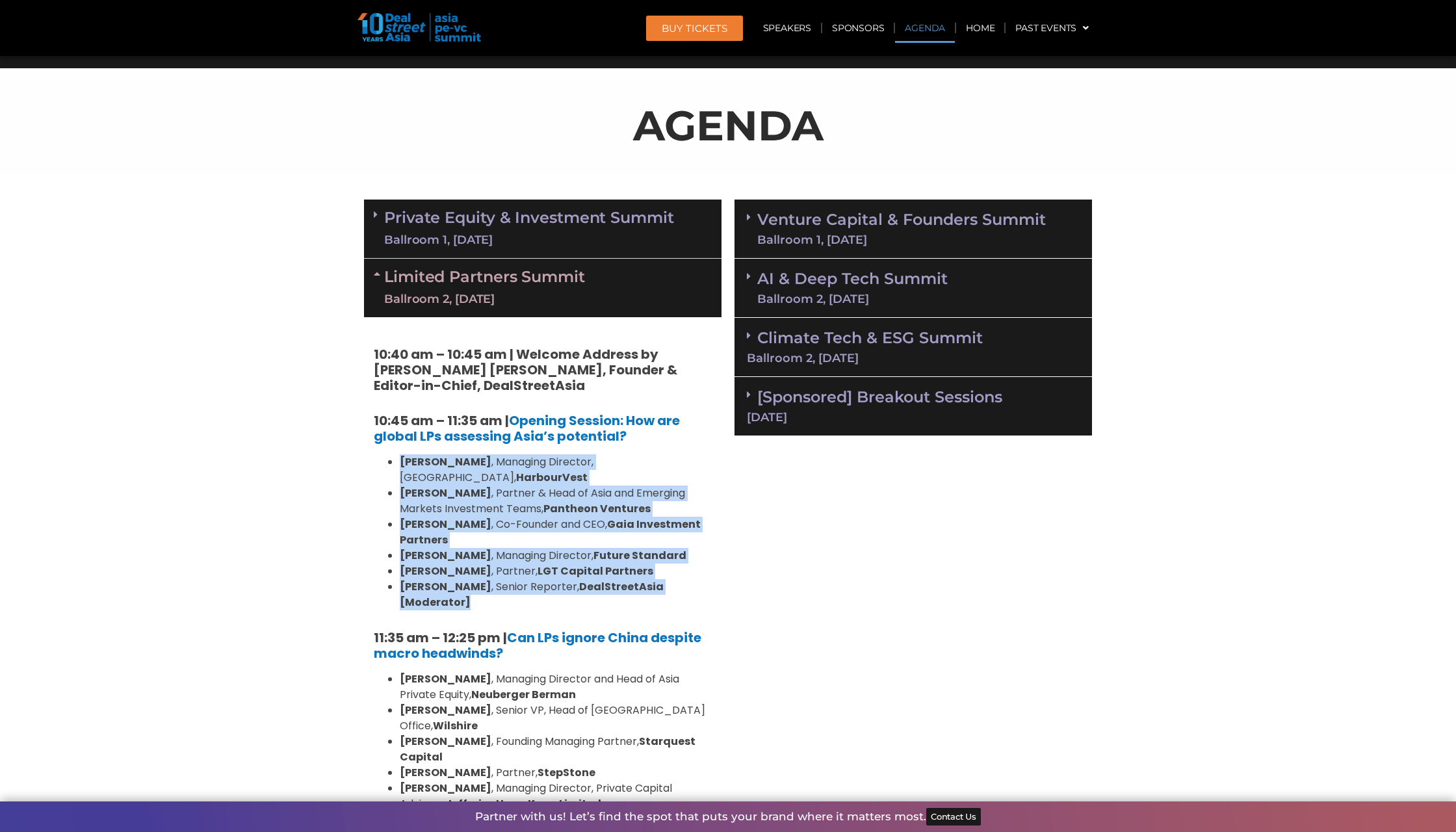
drag, startPoint x: 717, startPoint y: 565, endPoint x: 401, endPoint y: 456, distance: 334.3
copy ul "Kelvin Yap , Managing Director, Singapore, HarbourVest Brian Lim , Partner & He…"
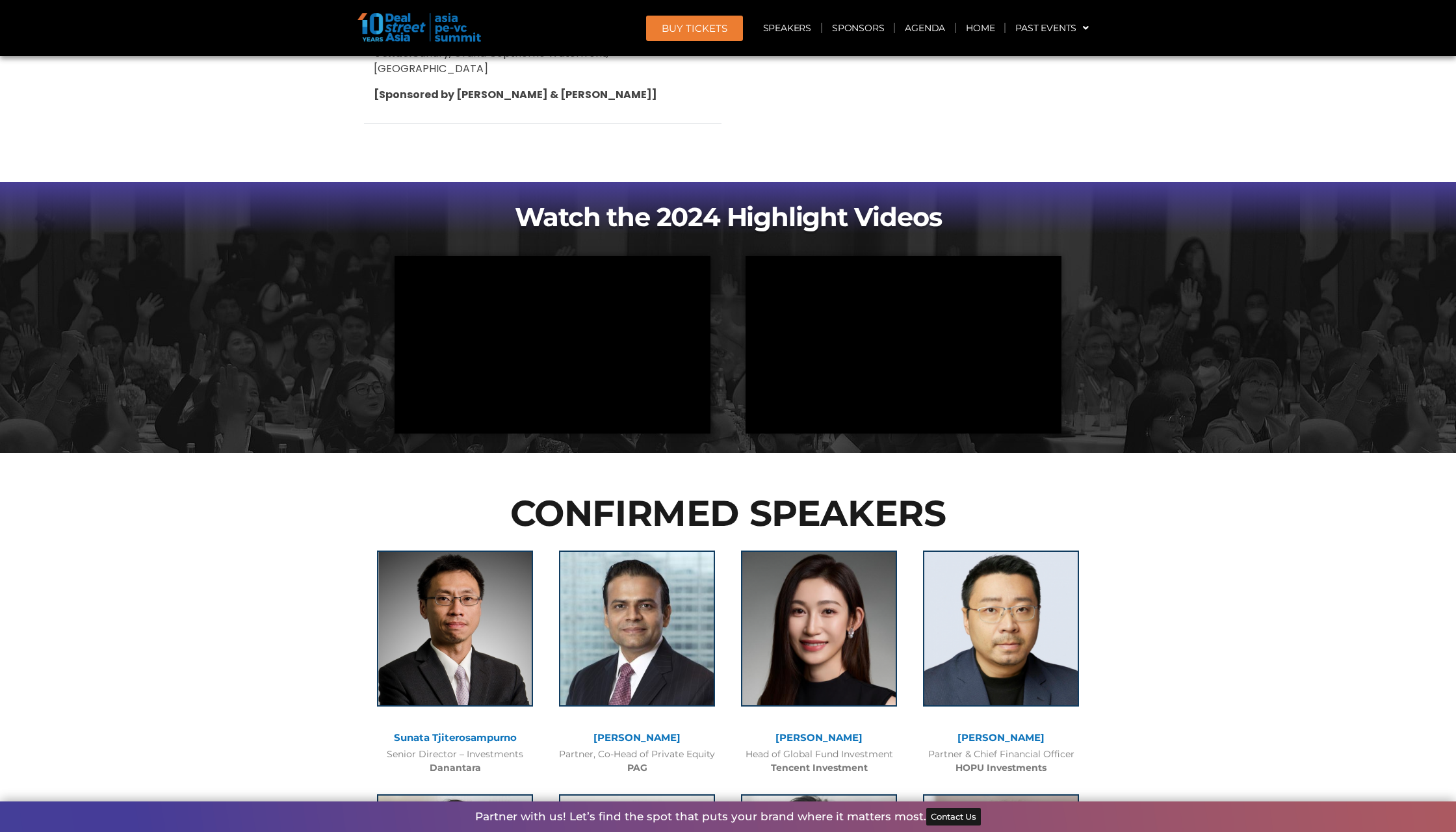
scroll to position [3488, 0]
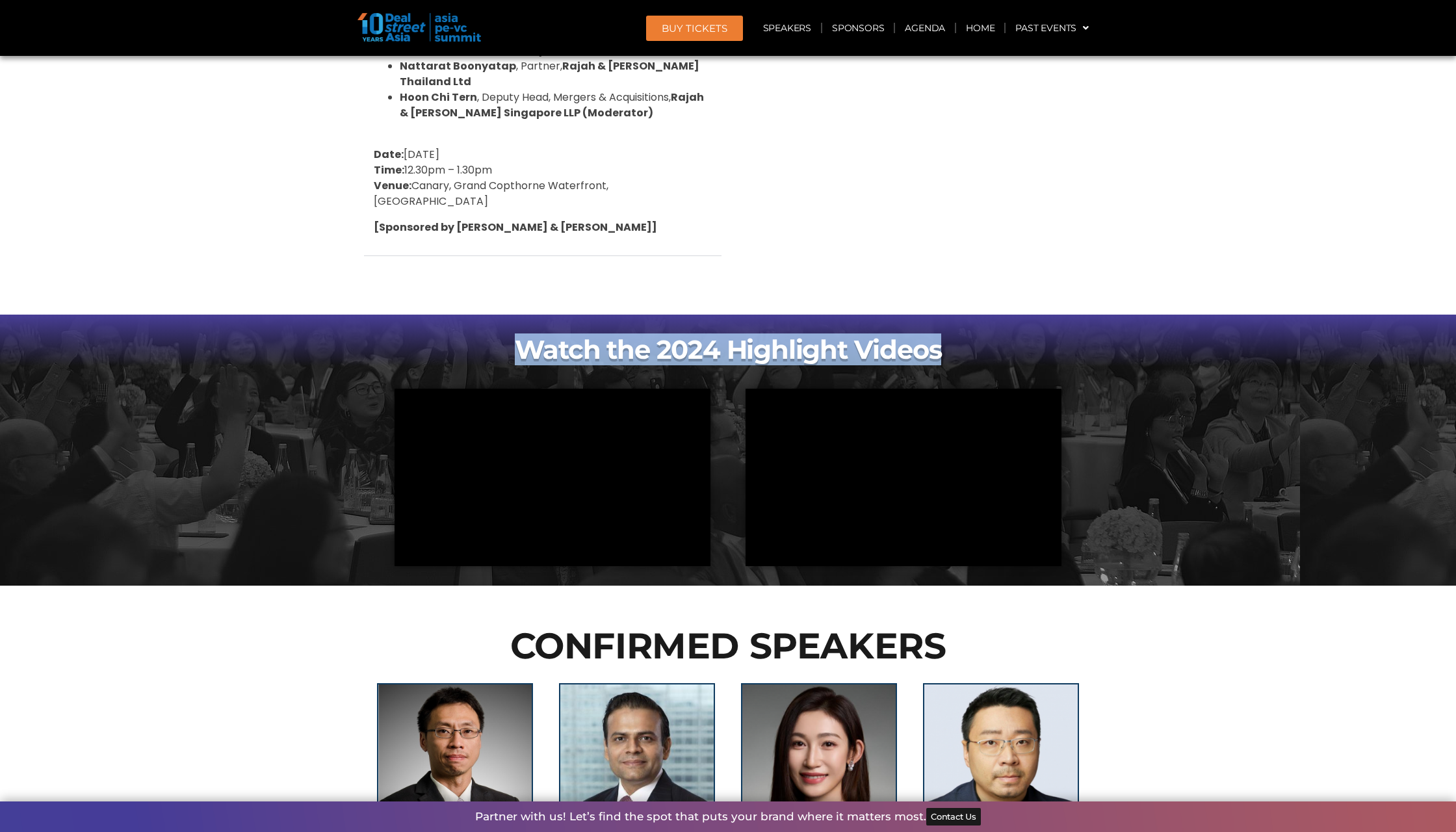
copy b "Watch the 2024 Highlight Videos"
drag, startPoint x: 501, startPoint y: 170, endPoint x: 937, endPoint y: 181, distance: 436.1
click at [937, 334] on h2 "Watch the 2024 Highlight Videos" at bounding box center [728, 350] width 702 height 31
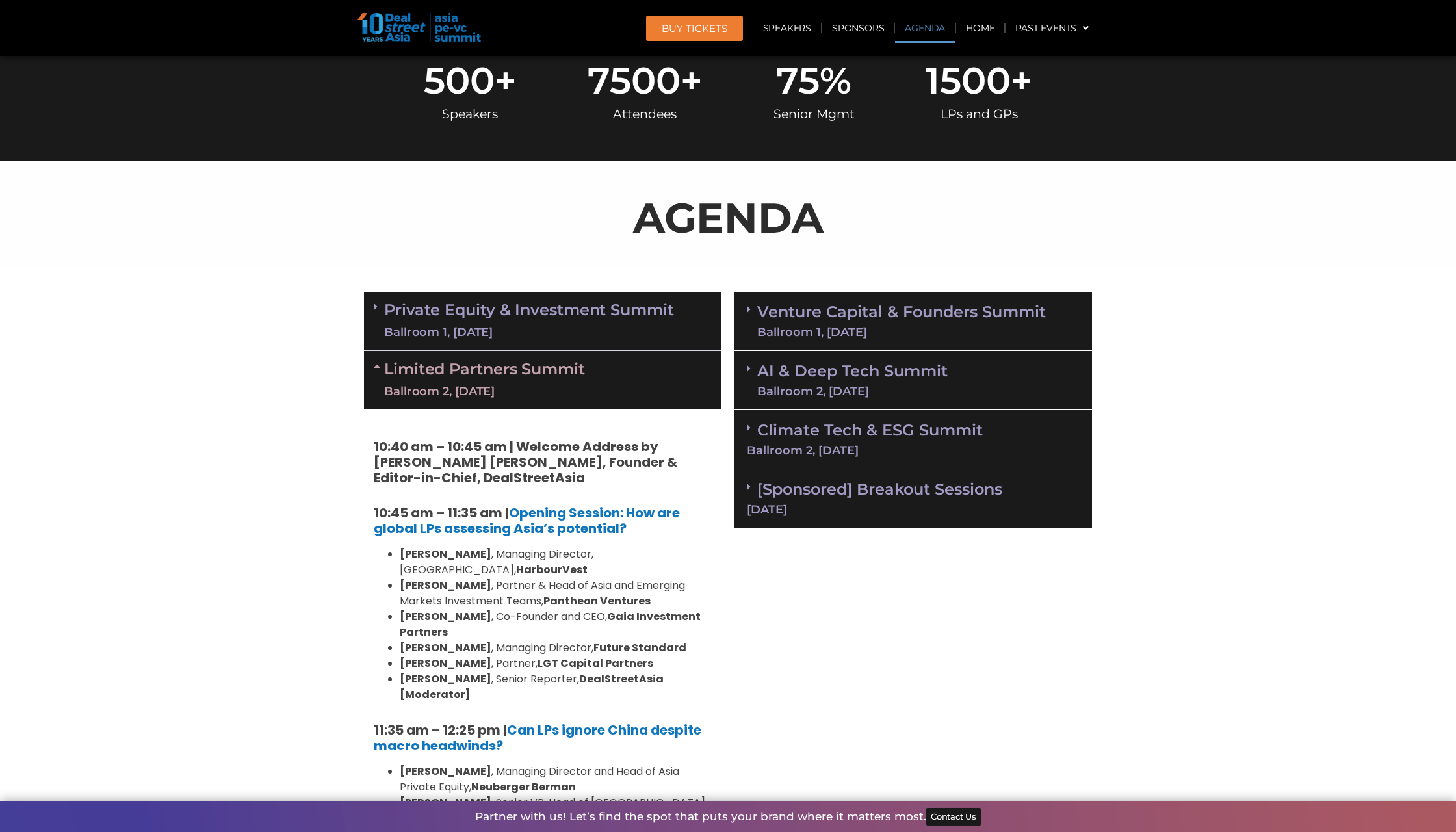
scroll to position [619, 0]
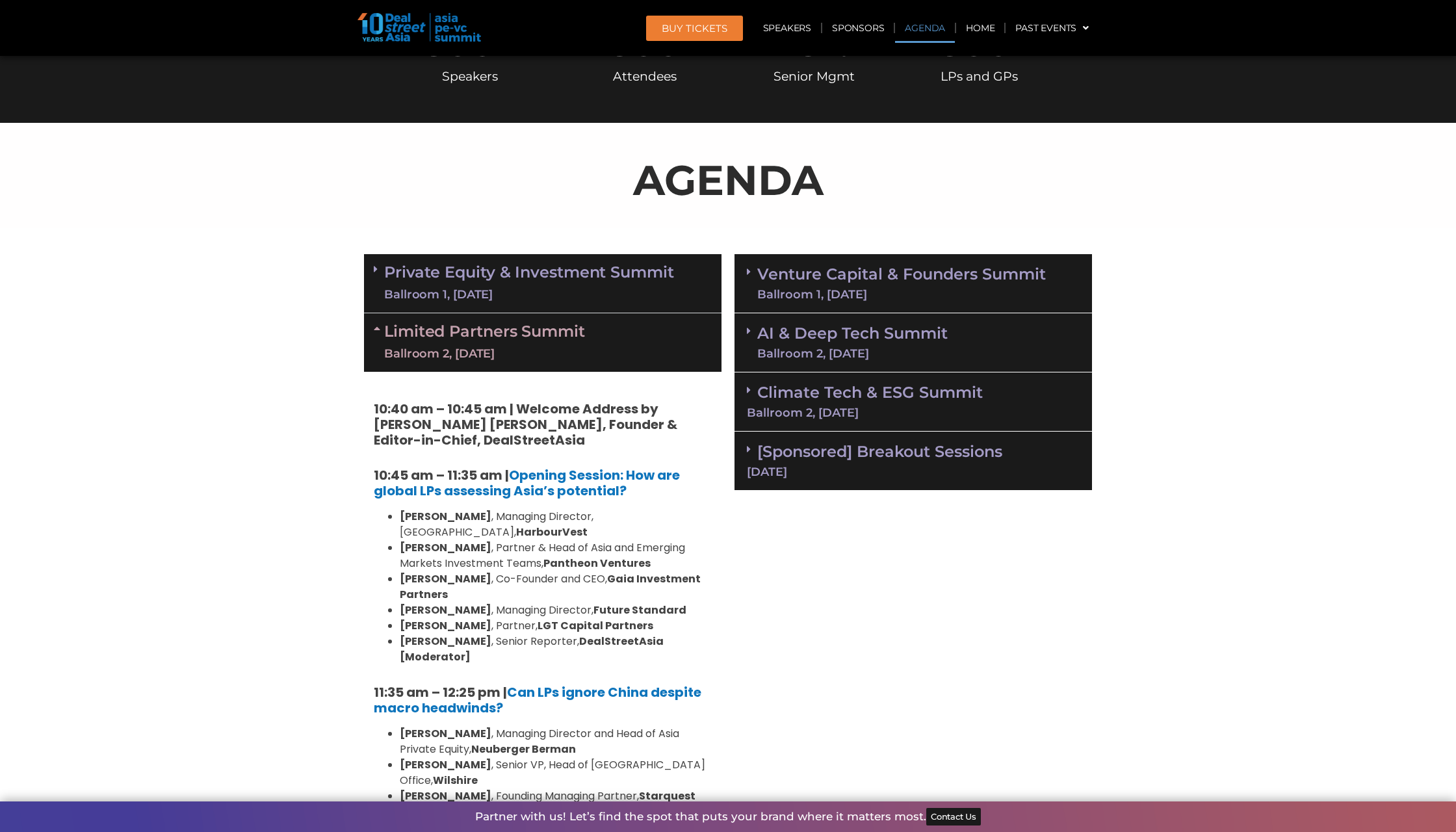
click at [380, 323] on icon at bounding box center [379, 328] width 10 height 10
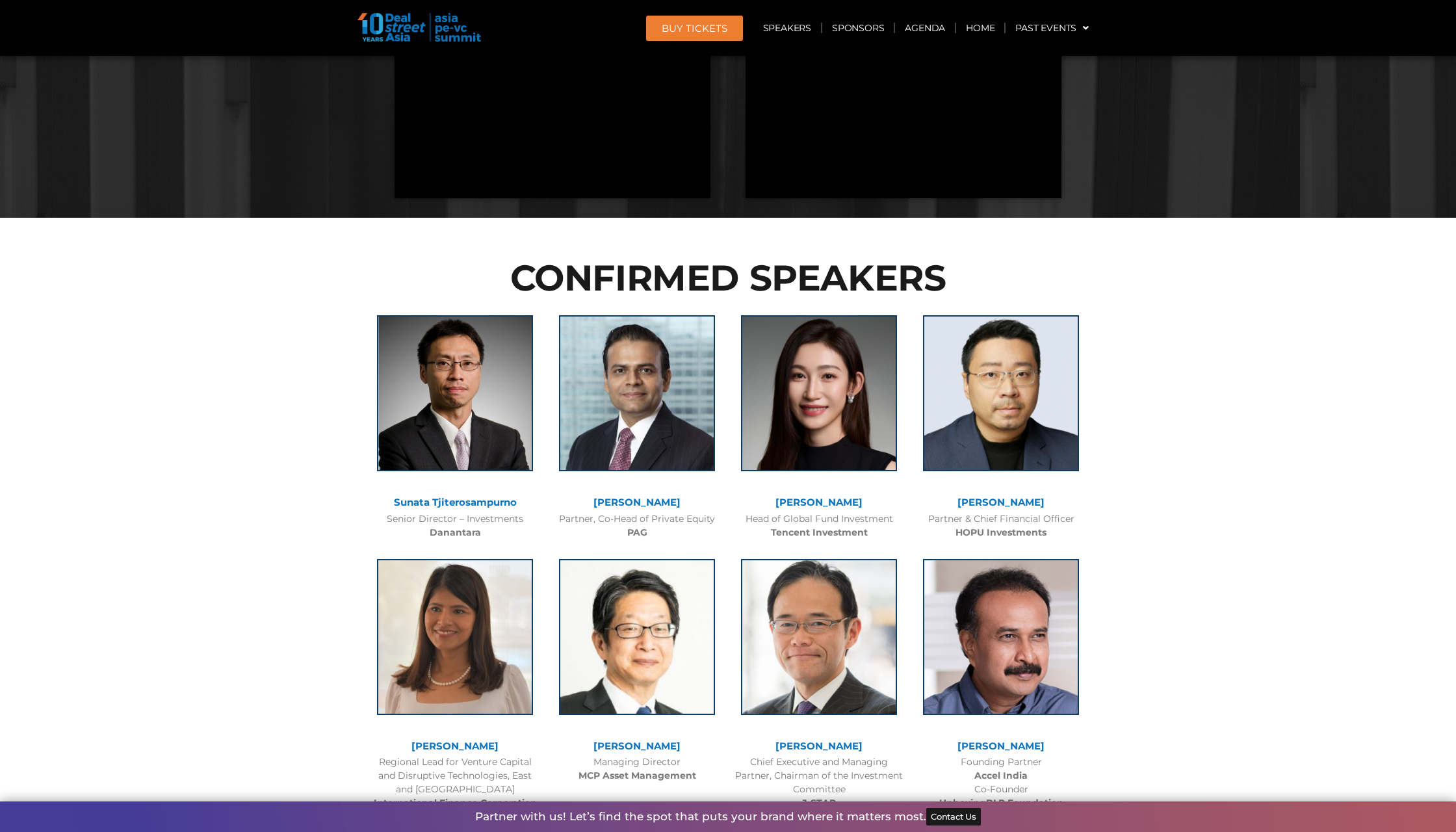
scroll to position [2416, 0]
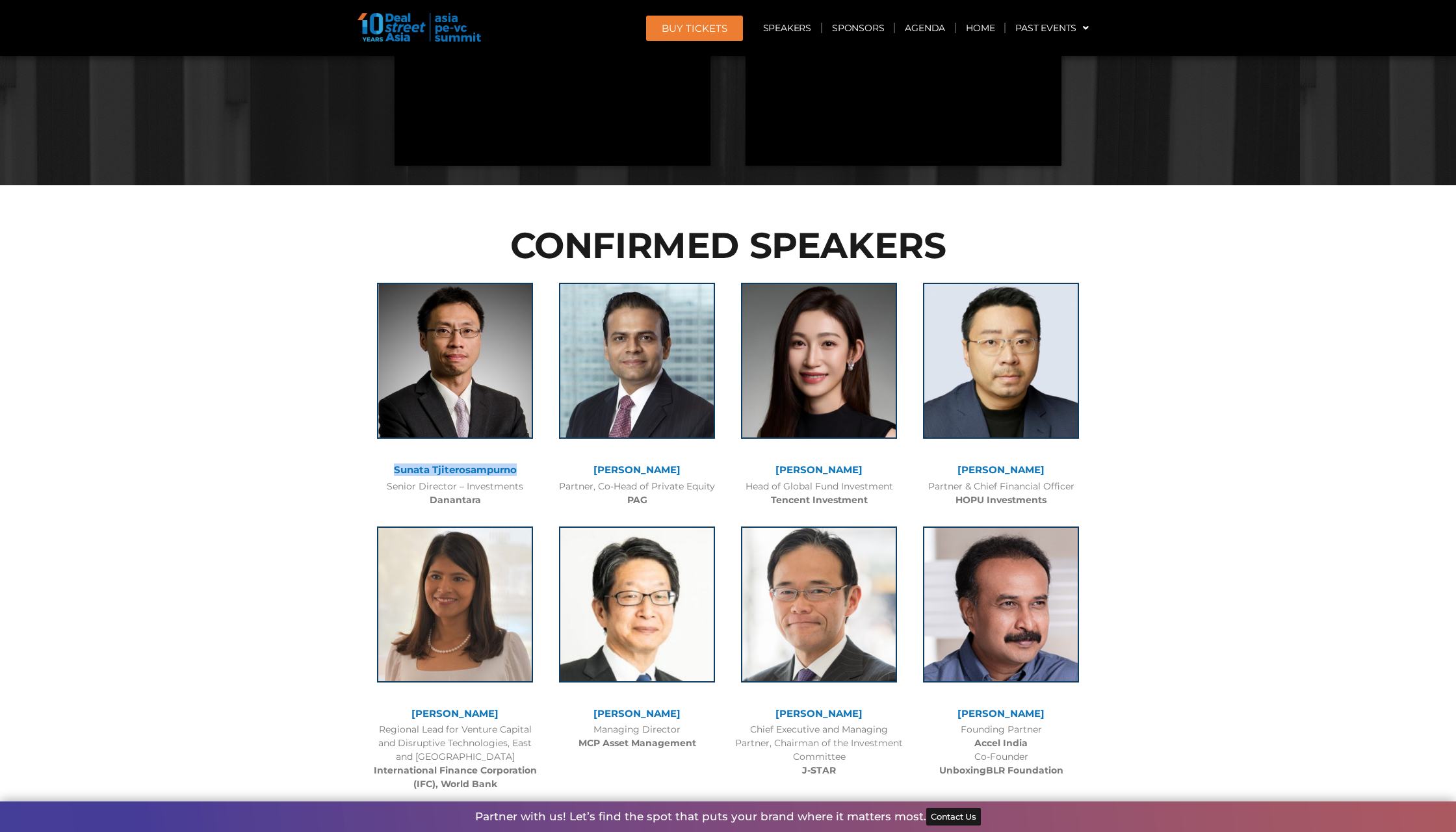
copy link "Sunata Tjiterosampurno"
drag, startPoint x: 374, startPoint y: 382, endPoint x: 518, endPoint y: 386, distance: 144.1
click at [518, 465] on div "Sunata Tjiterosampurno" at bounding box center [455, 470] width 169 height 11
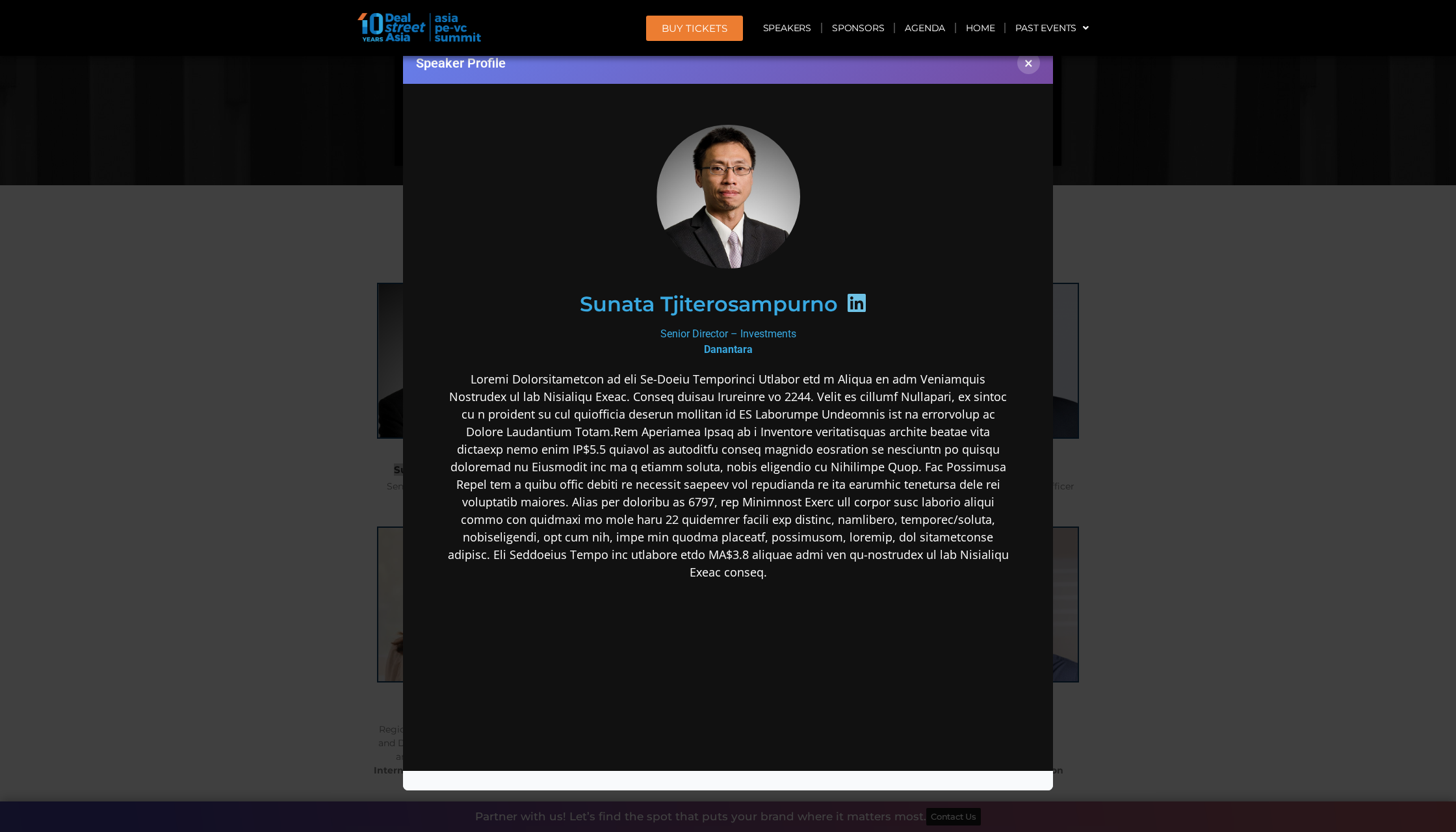
scroll to position [0, 0]
copy div "Senior Director – Investments"
drag, startPoint x: 651, startPoint y: 331, endPoint x: 803, endPoint y: 339, distance: 152.2
click at [803, 339] on div "Senior Director – Investments Danantara" at bounding box center [728, 342] width 562 height 31
click at [1140, 229] on div "Speaker Profile ×" at bounding box center [728, 416] width 1456 height 832
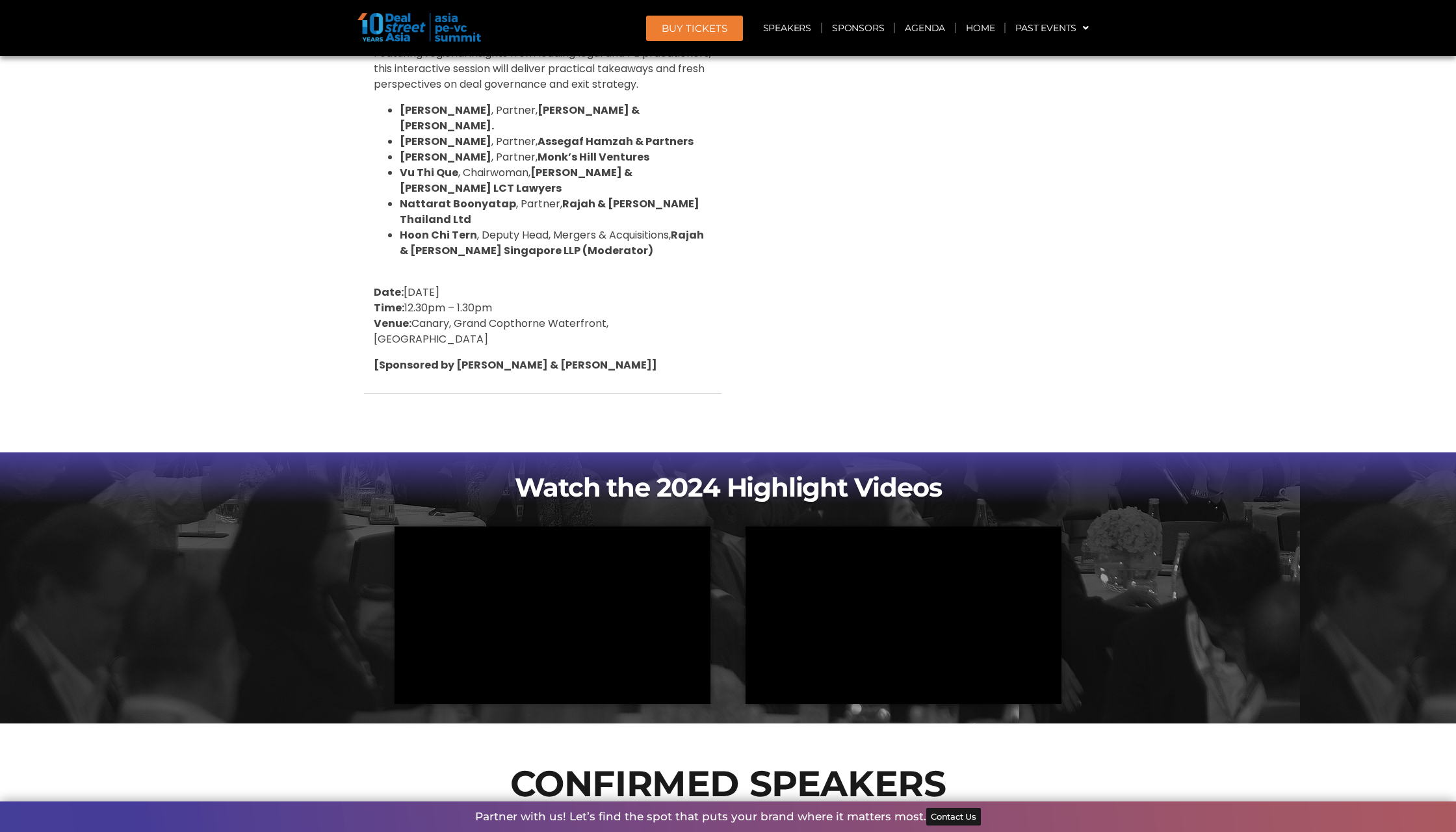
scroll to position [1858, 0]
